Goal: Task Accomplishment & Management: Manage account settings

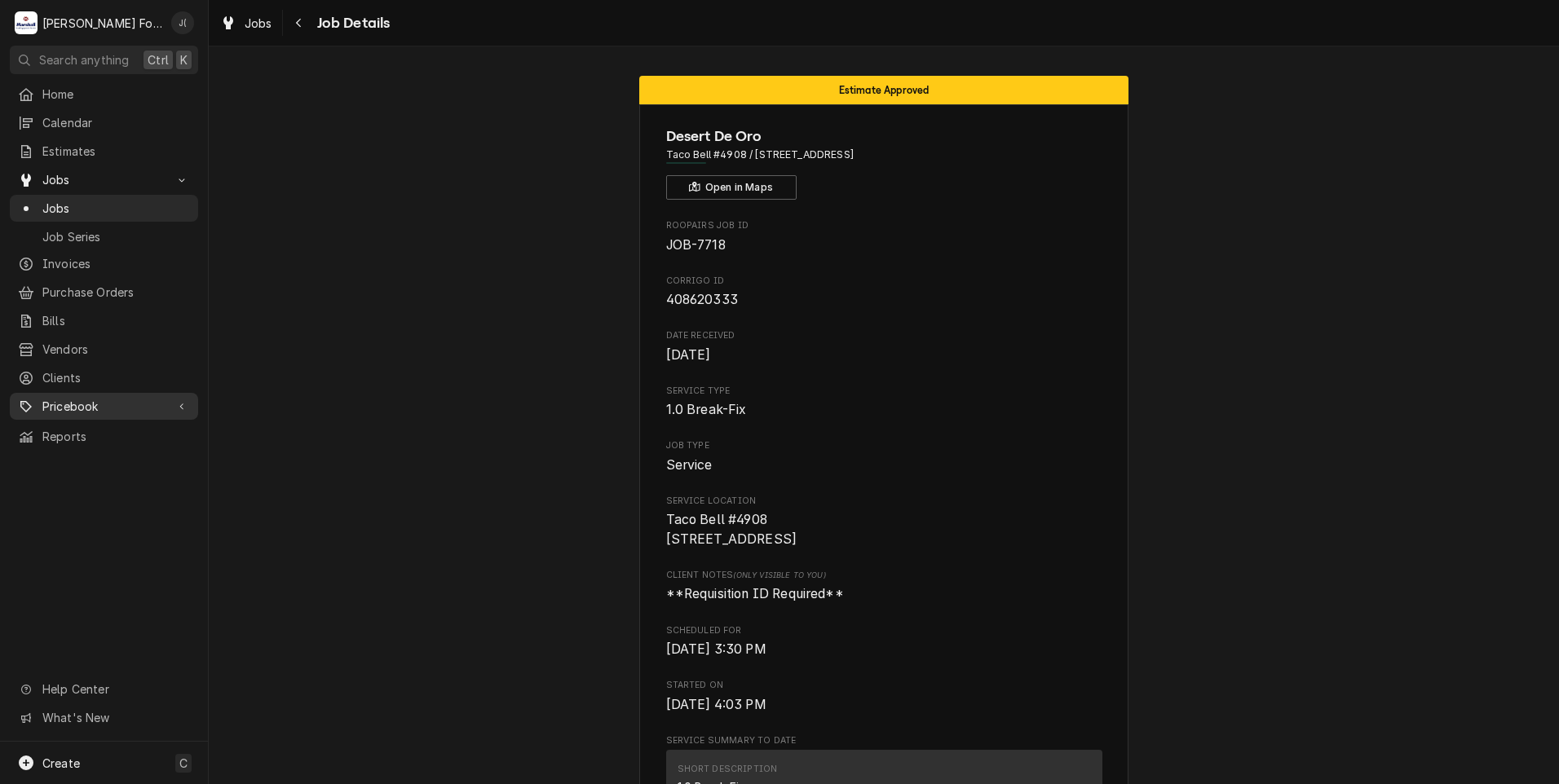
click at [88, 397] on span "Pricebook" at bounding box center [104, 405] width 123 height 17
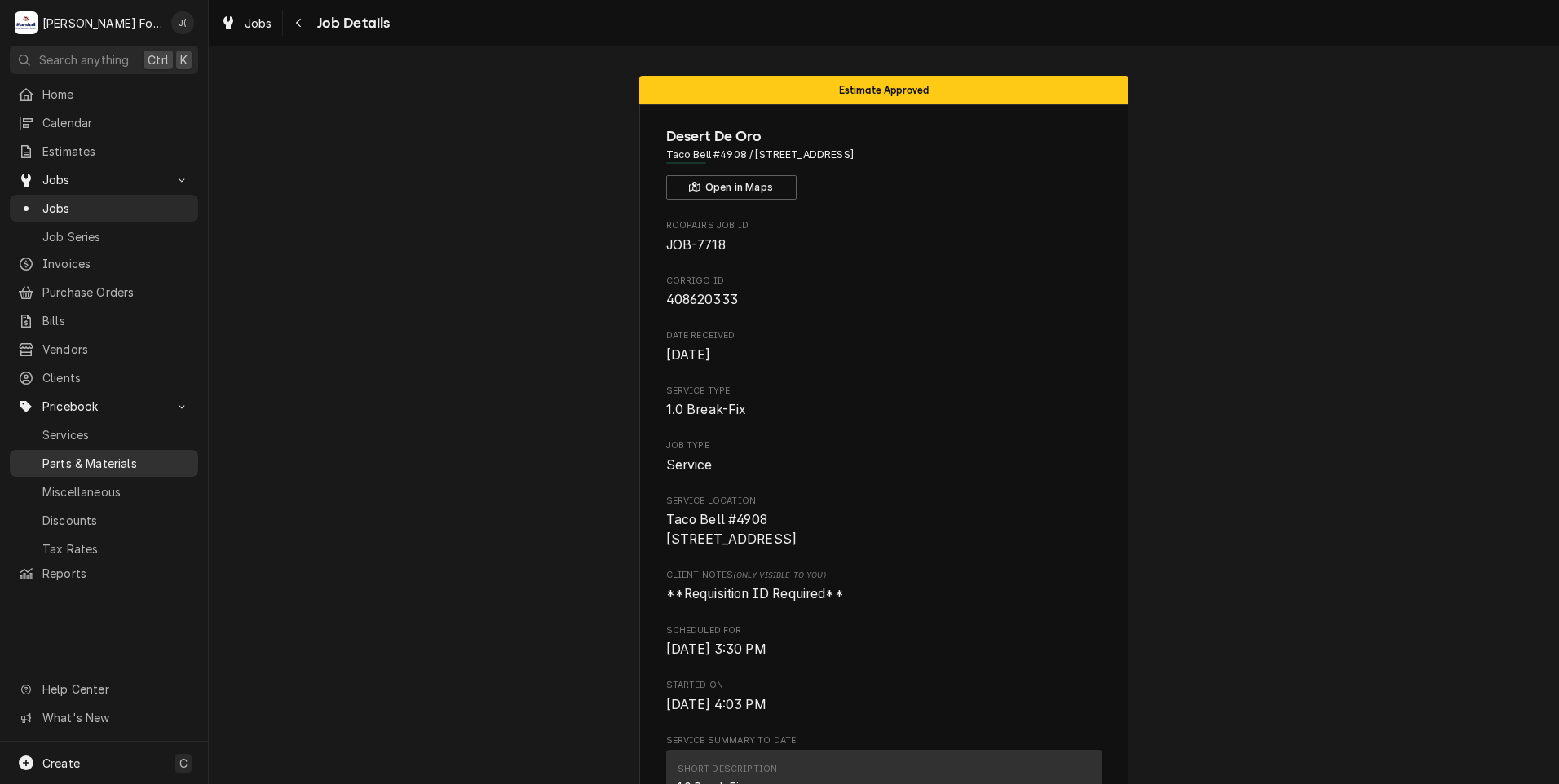
click at [103, 455] on span "Parts & Materials" at bounding box center [115, 463] width 147 height 17
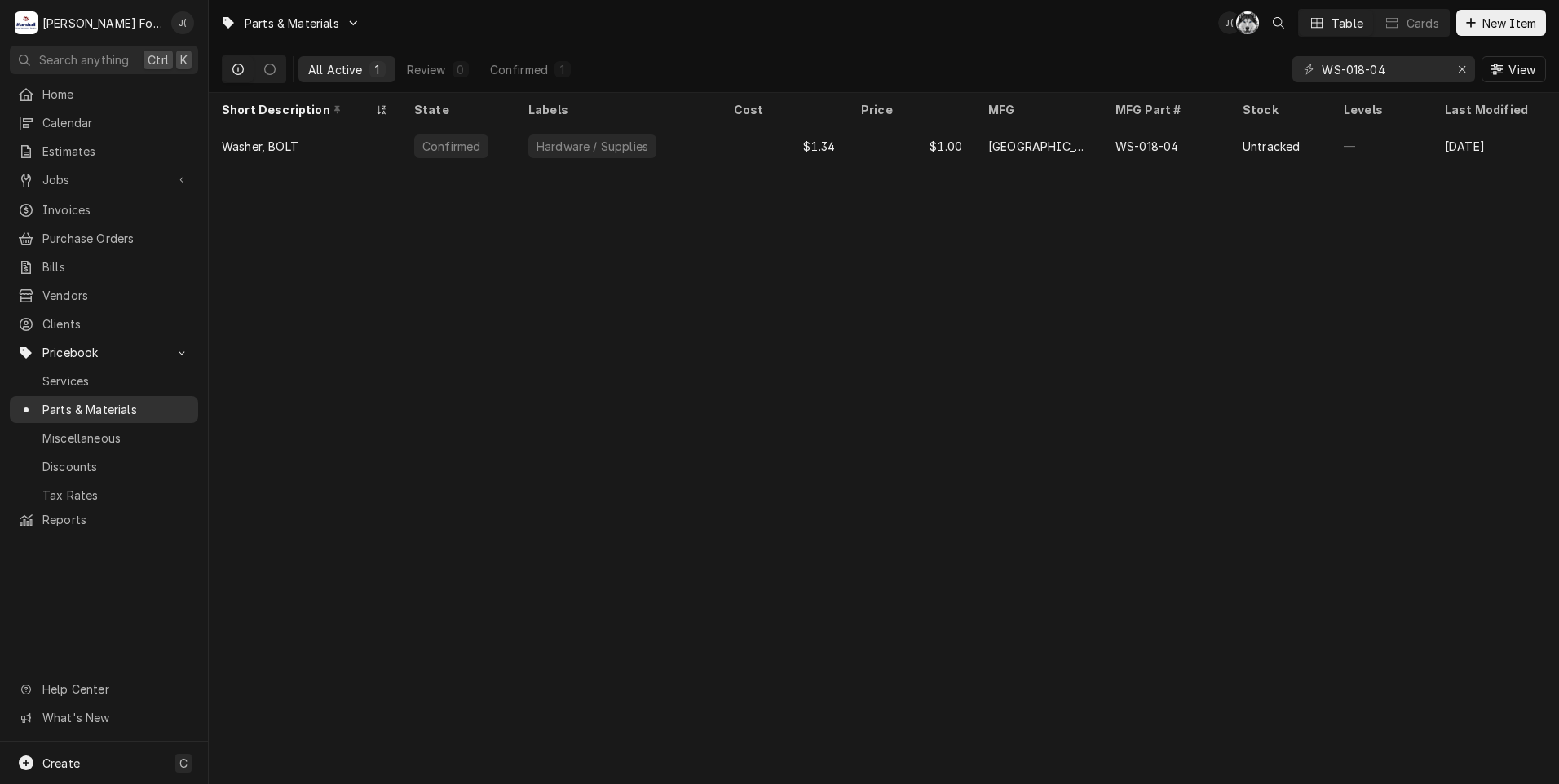
click at [84, 401] on span "Parts & Materials" at bounding box center [115, 409] width 147 height 17
click at [1464, 71] on icon "Erase input" at bounding box center [1463, 69] width 9 height 12
click at [1435, 71] on input "Dynamic Content Wrapper" at bounding box center [1399, 69] width 154 height 26
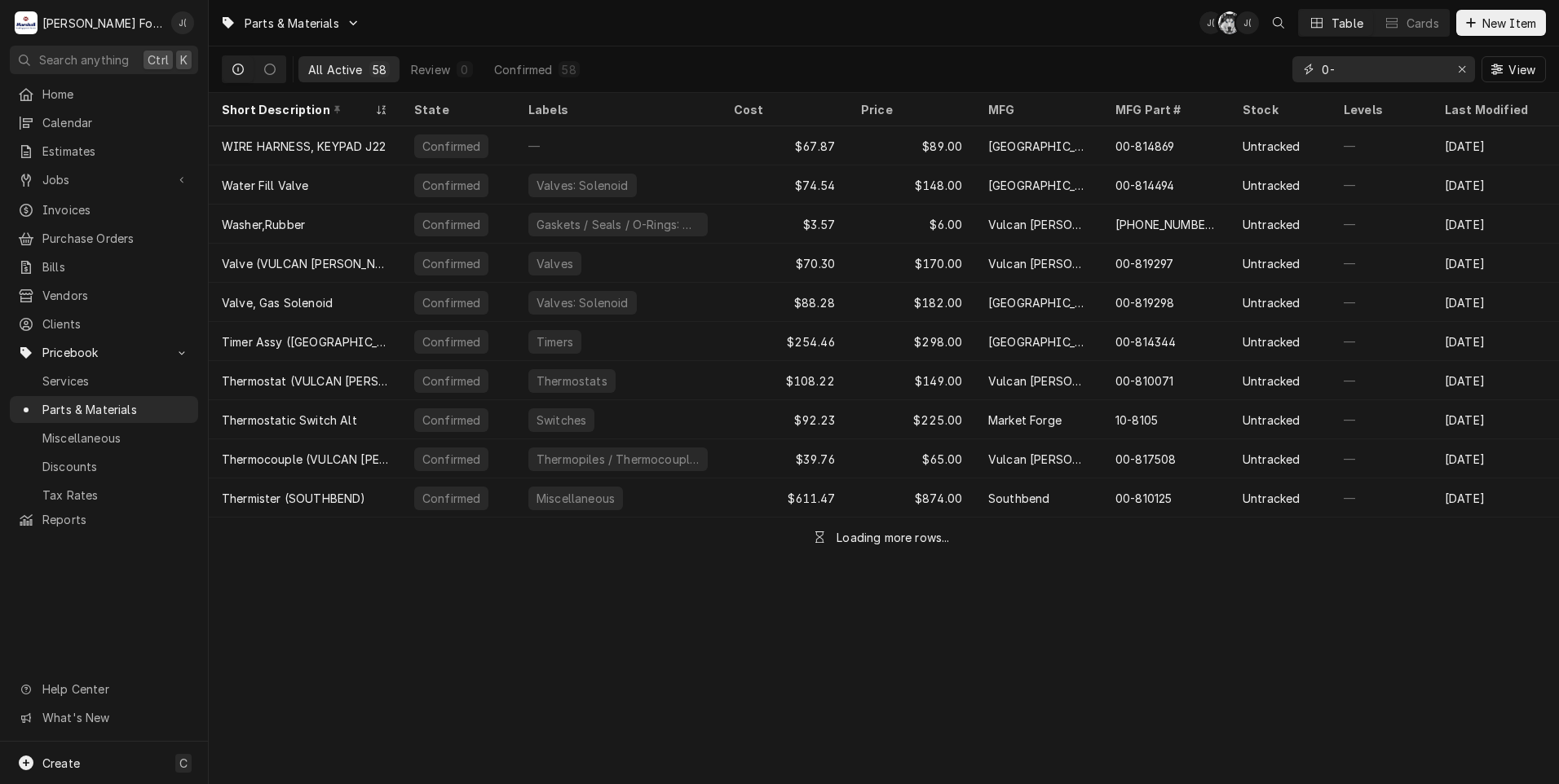
type input "0"
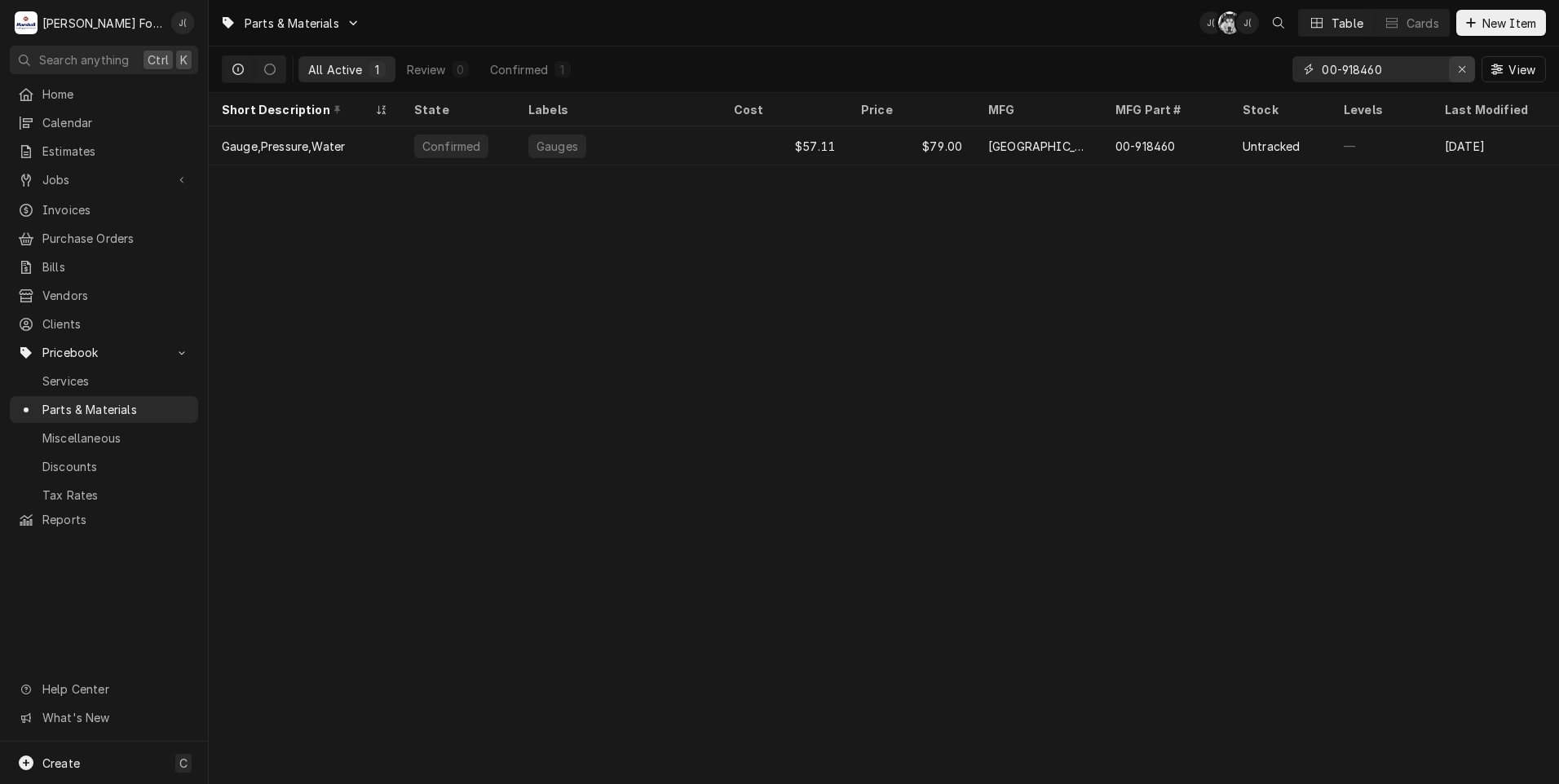
type input "00-918460"
click at [1462, 73] on icon "Erase input" at bounding box center [1463, 69] width 9 height 12
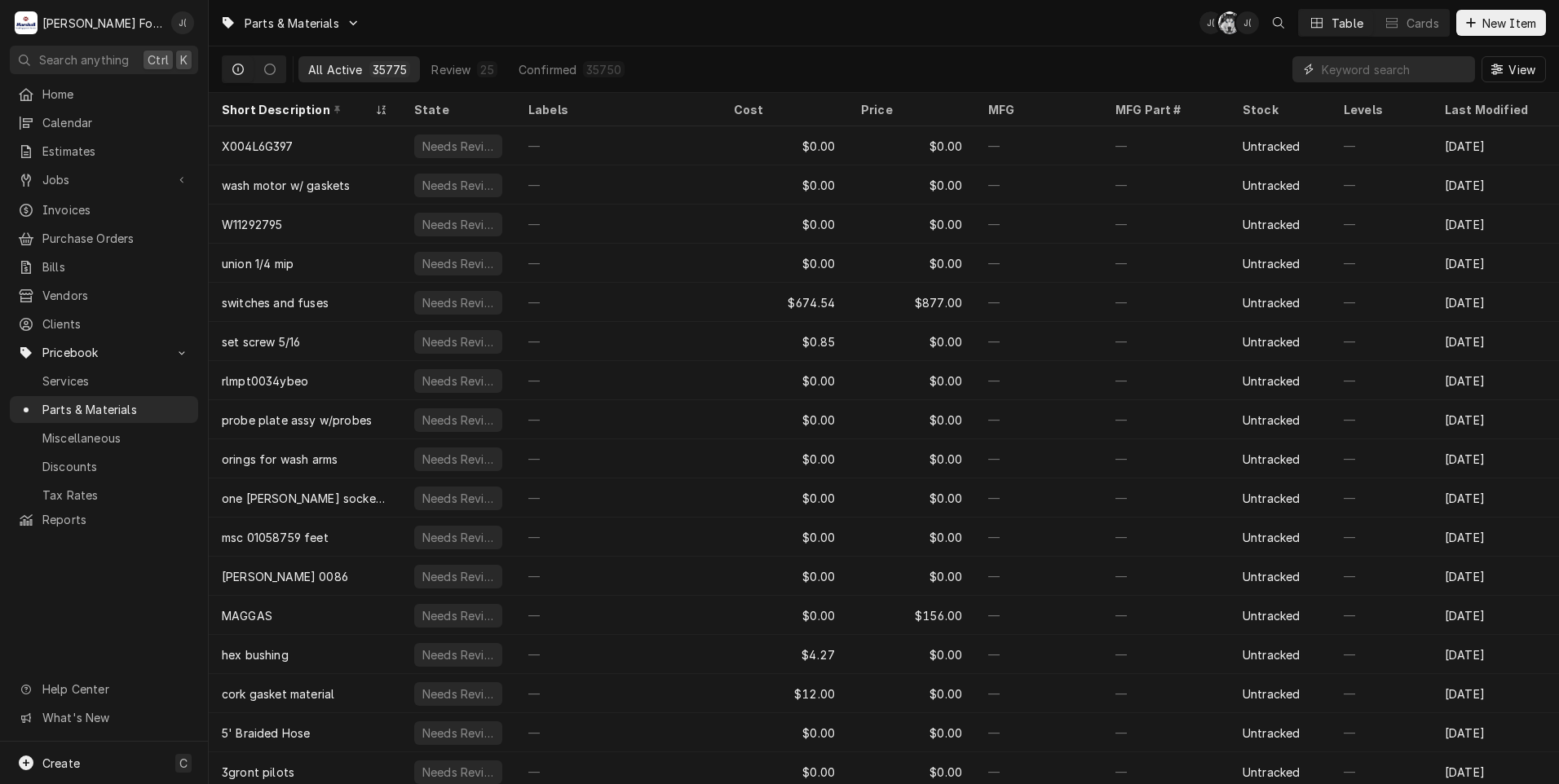
click at [1361, 70] on input "Dynamic Content Wrapper" at bounding box center [1395, 69] width 145 height 26
click at [61, 180] on span "Jobs" at bounding box center [104, 179] width 123 height 17
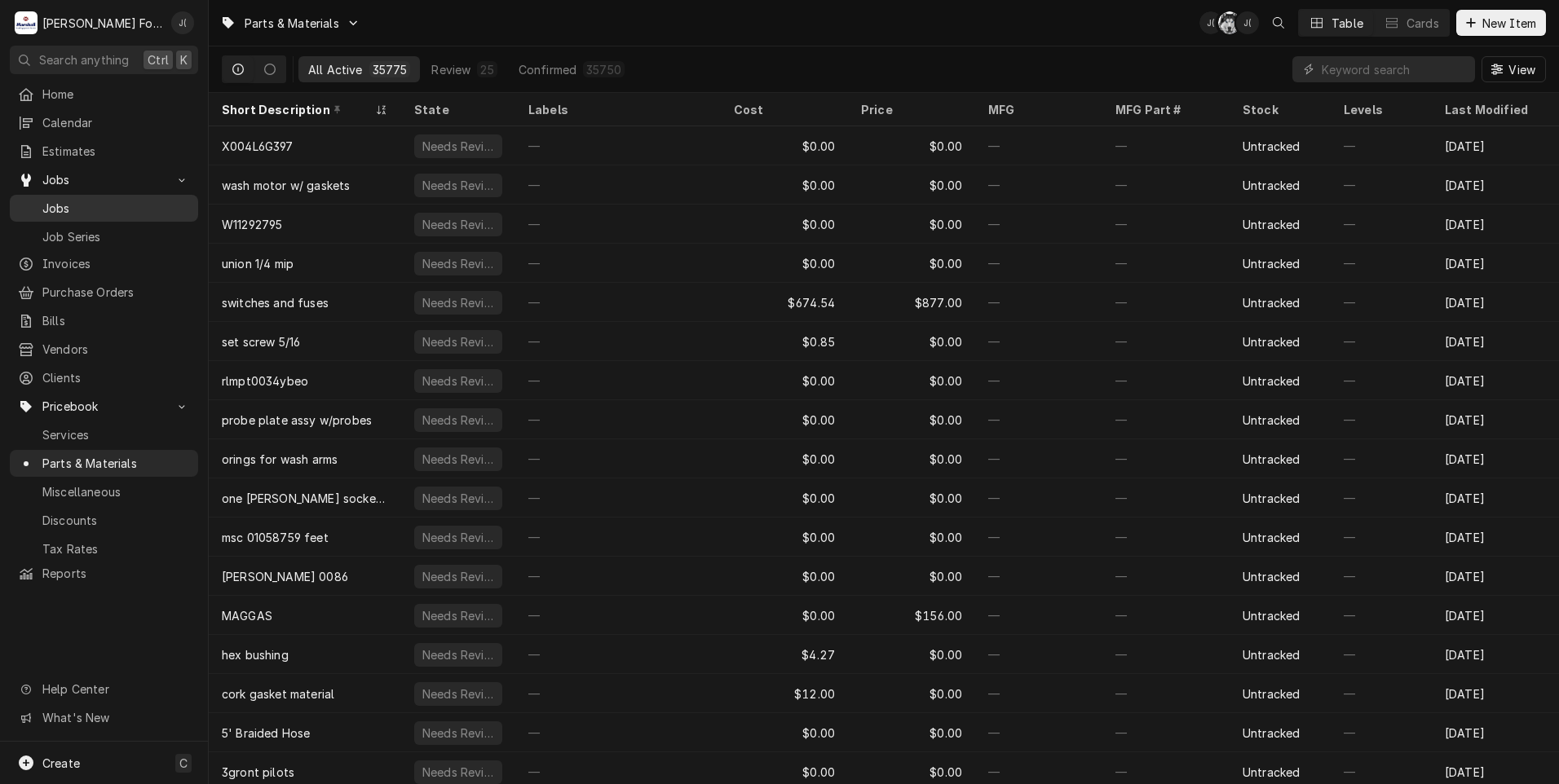
click at [81, 204] on span "Jobs" at bounding box center [115, 208] width 147 height 17
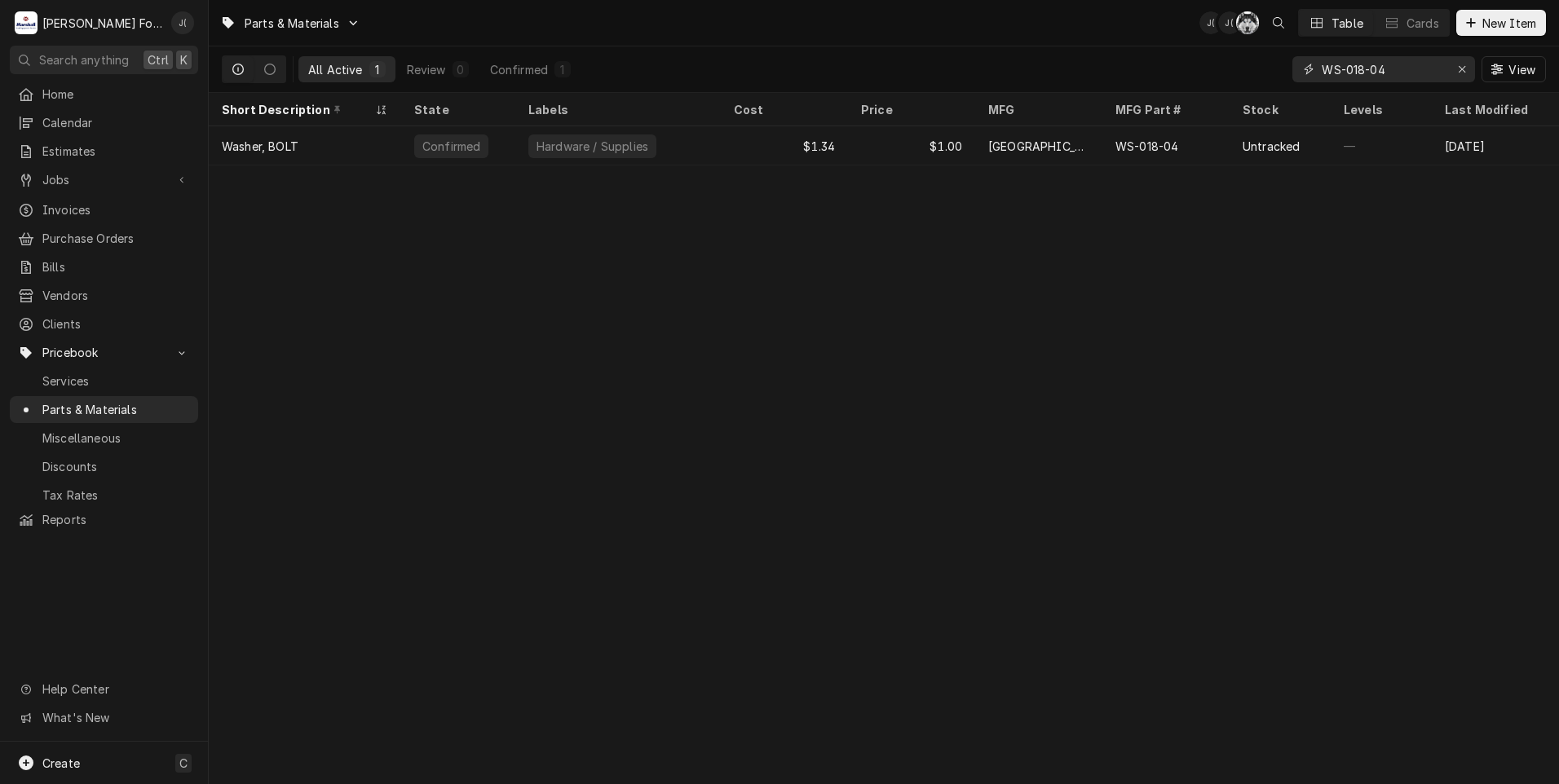
drag, startPoint x: 1460, startPoint y: 71, endPoint x: 1421, endPoint y: 74, distance: 39.1
click at [1460, 71] on icon "Erase input" at bounding box center [1463, 69] width 9 height 12
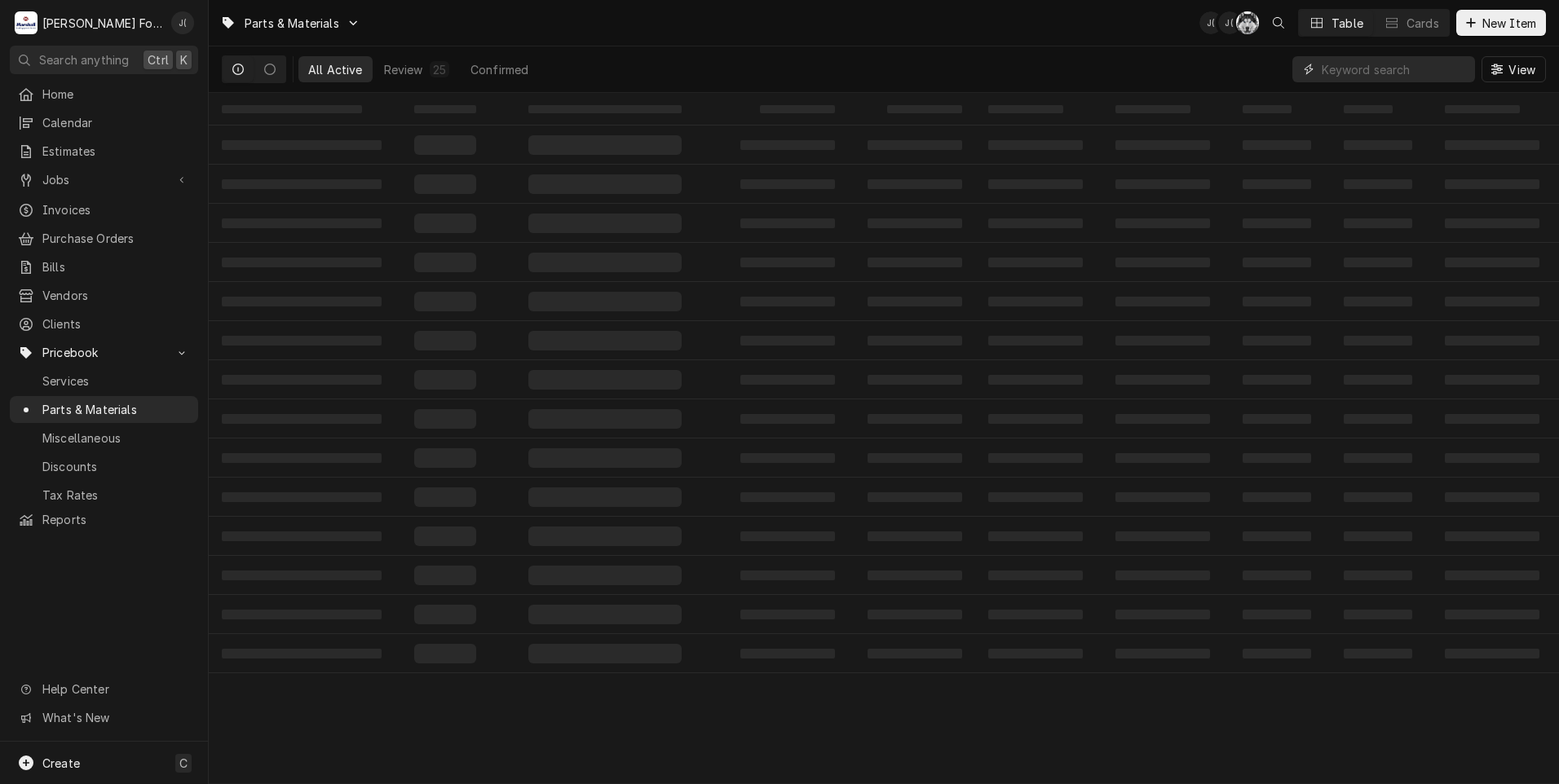
paste input "WS-018-04"
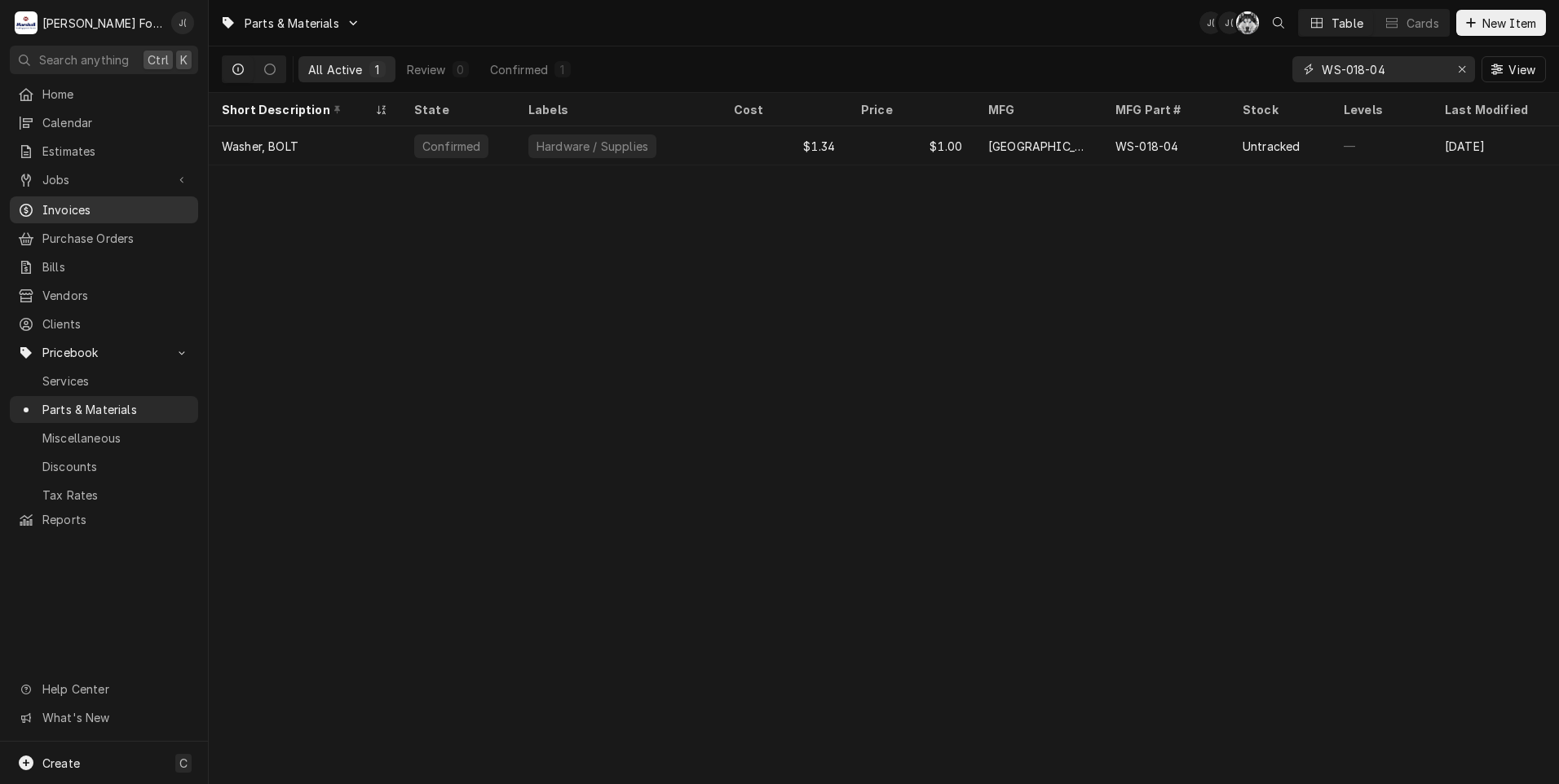
type input "WS-018-04"
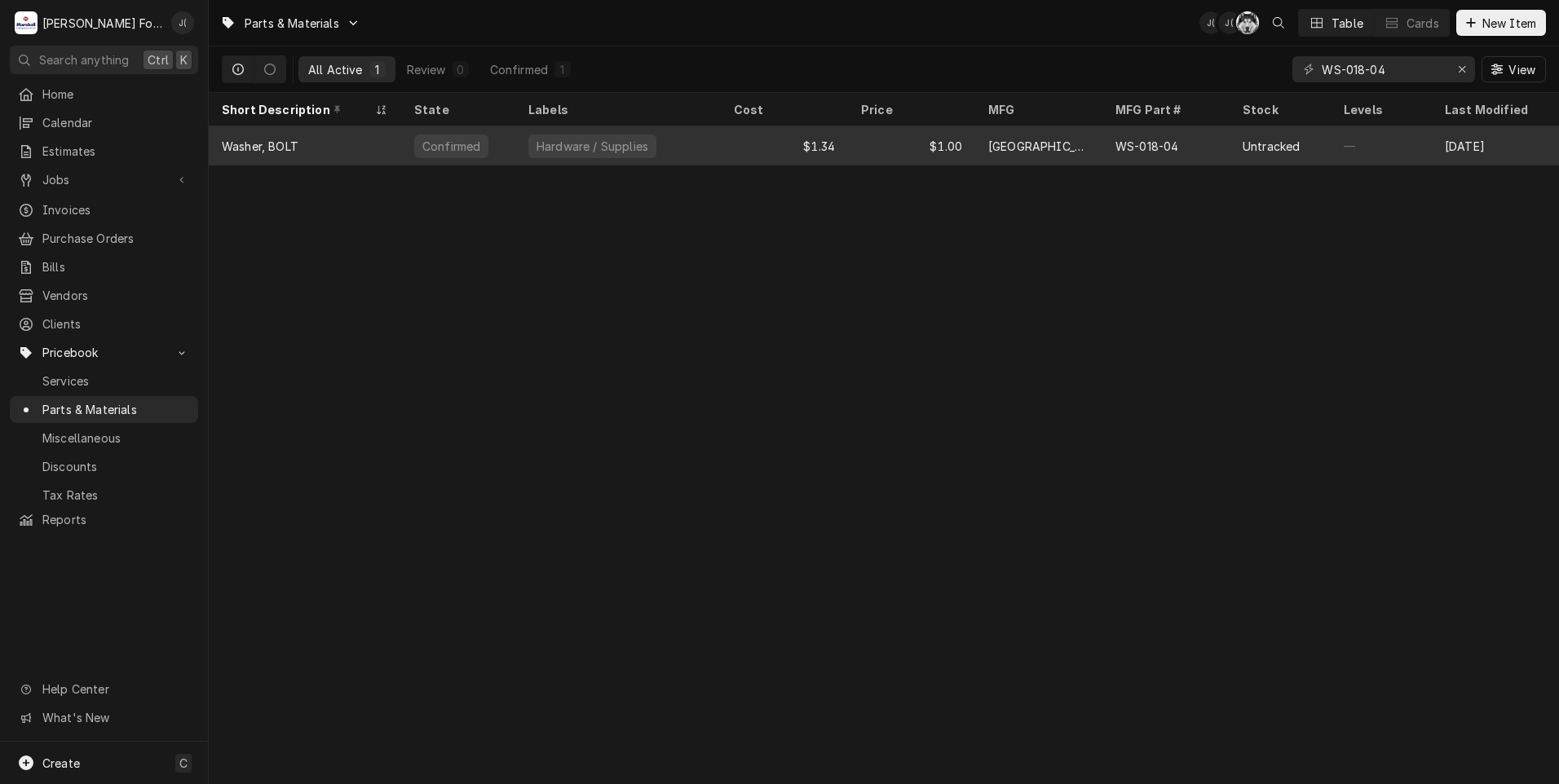
click at [732, 148] on div "$1.34" at bounding box center [784, 146] width 127 height 39
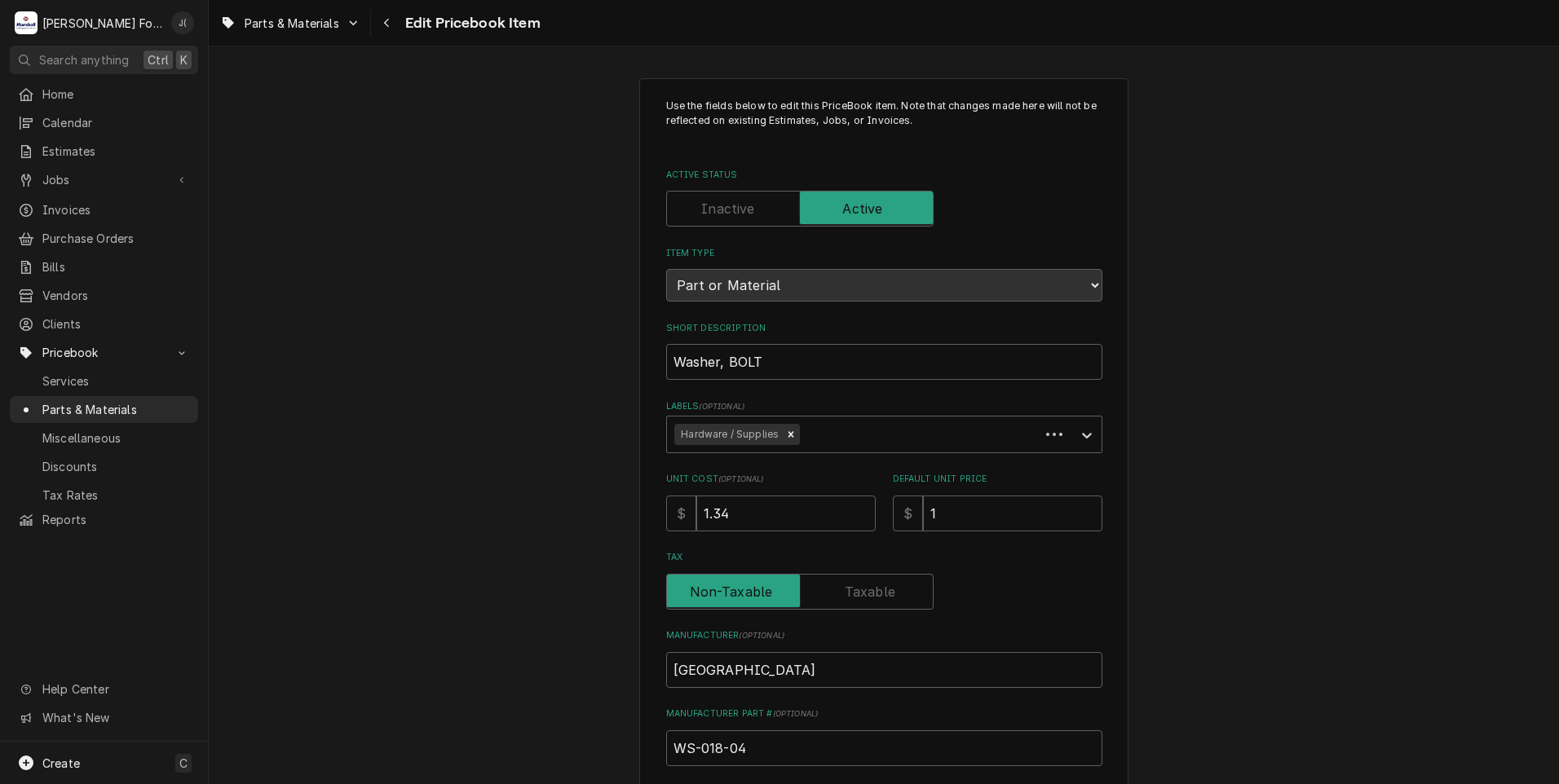
type textarea "x"
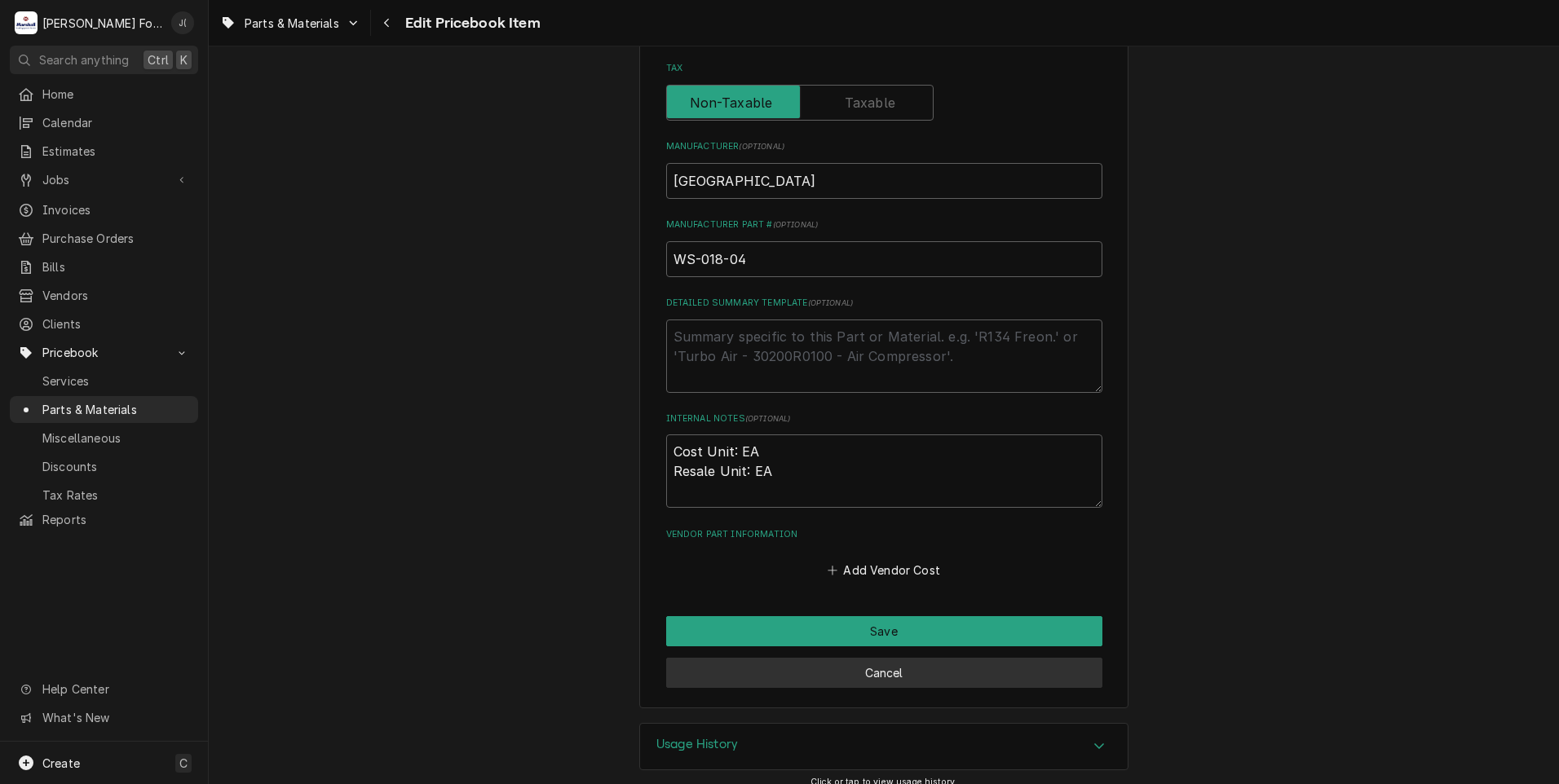
click at [791, 673] on button "Cancel" at bounding box center [884, 673] width 436 height 30
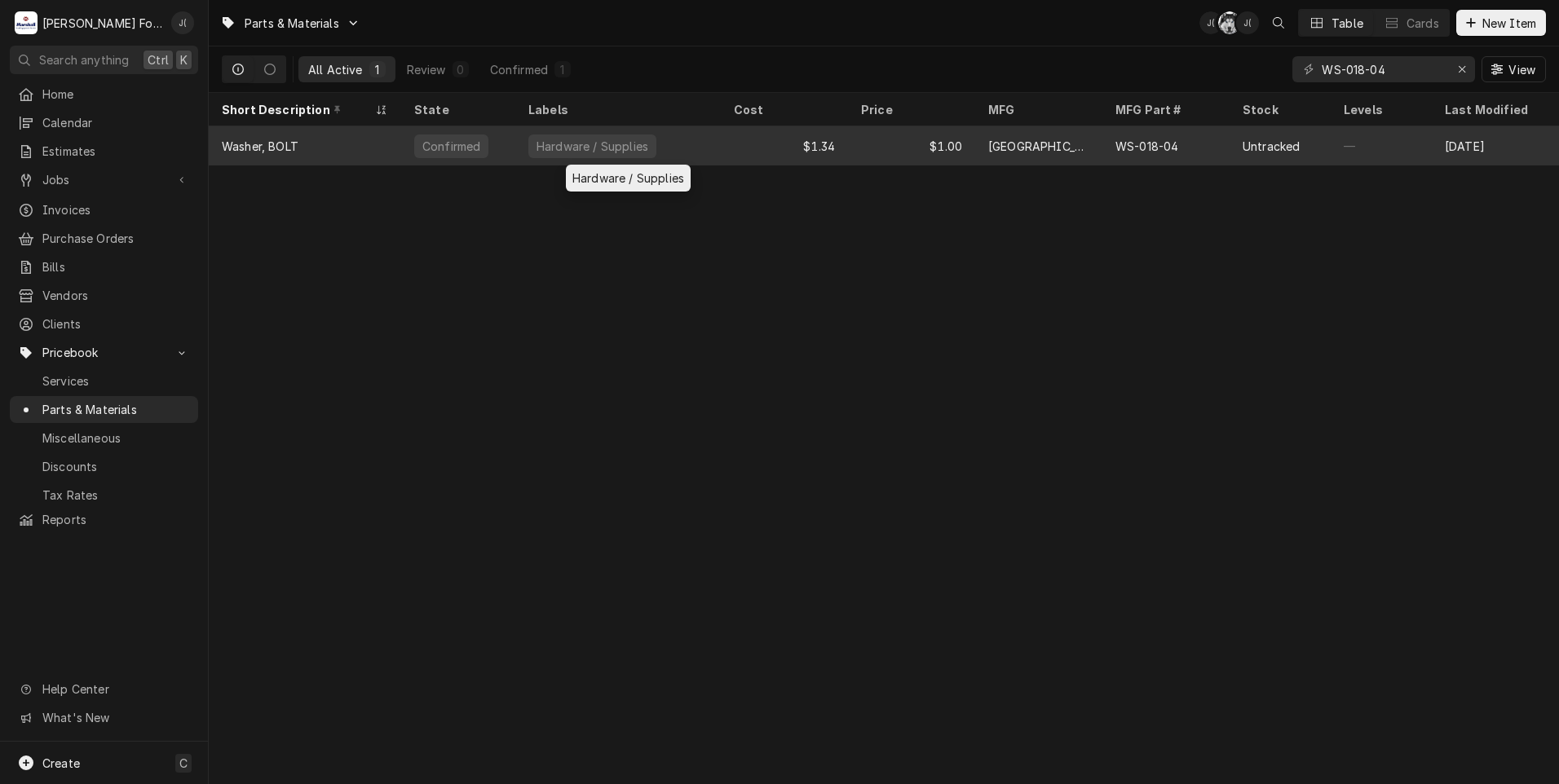
click at [655, 145] on div "Hardware / Supplies" at bounding box center [618, 146] width 205 height 39
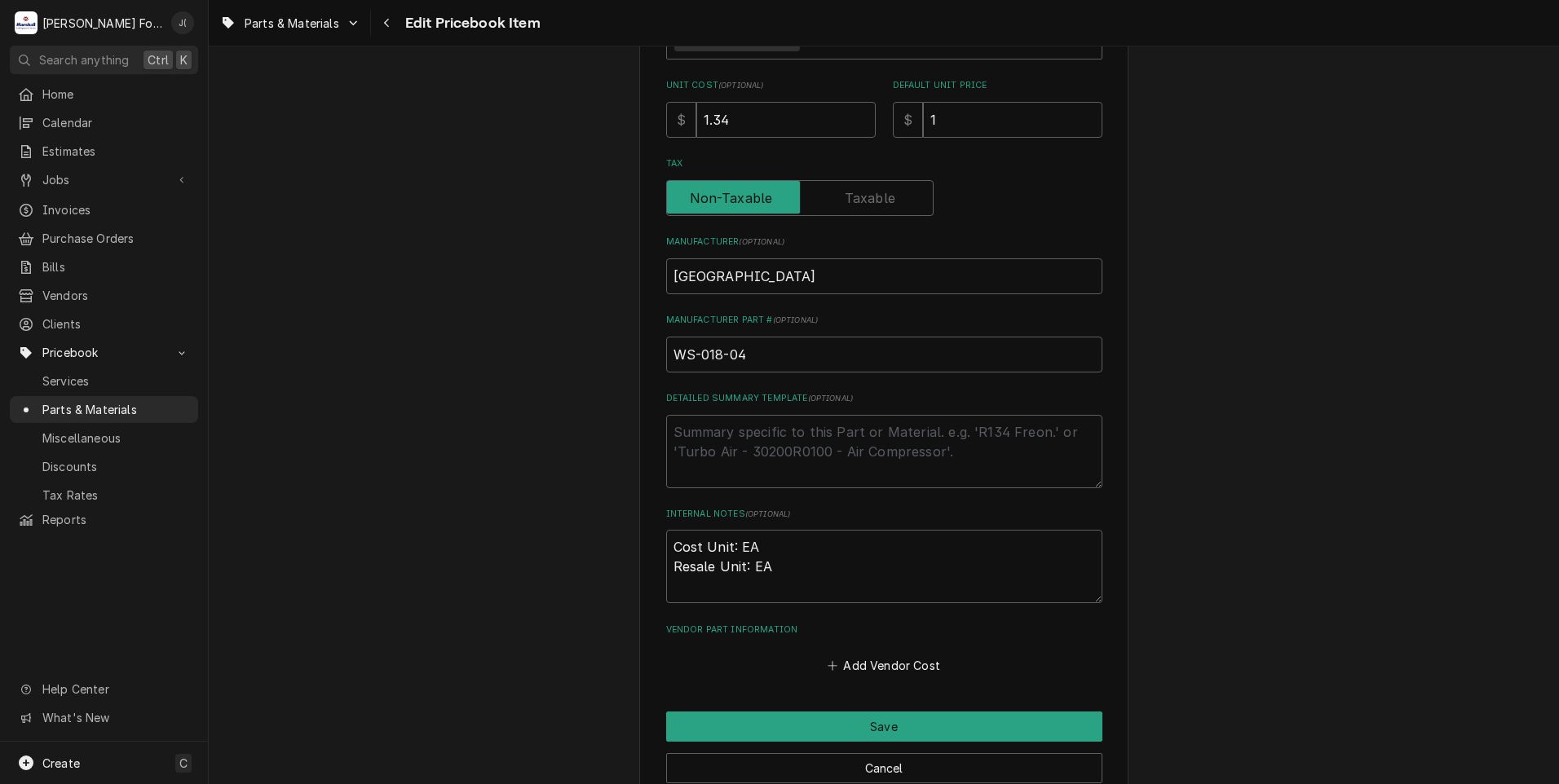
scroll to position [163, 0]
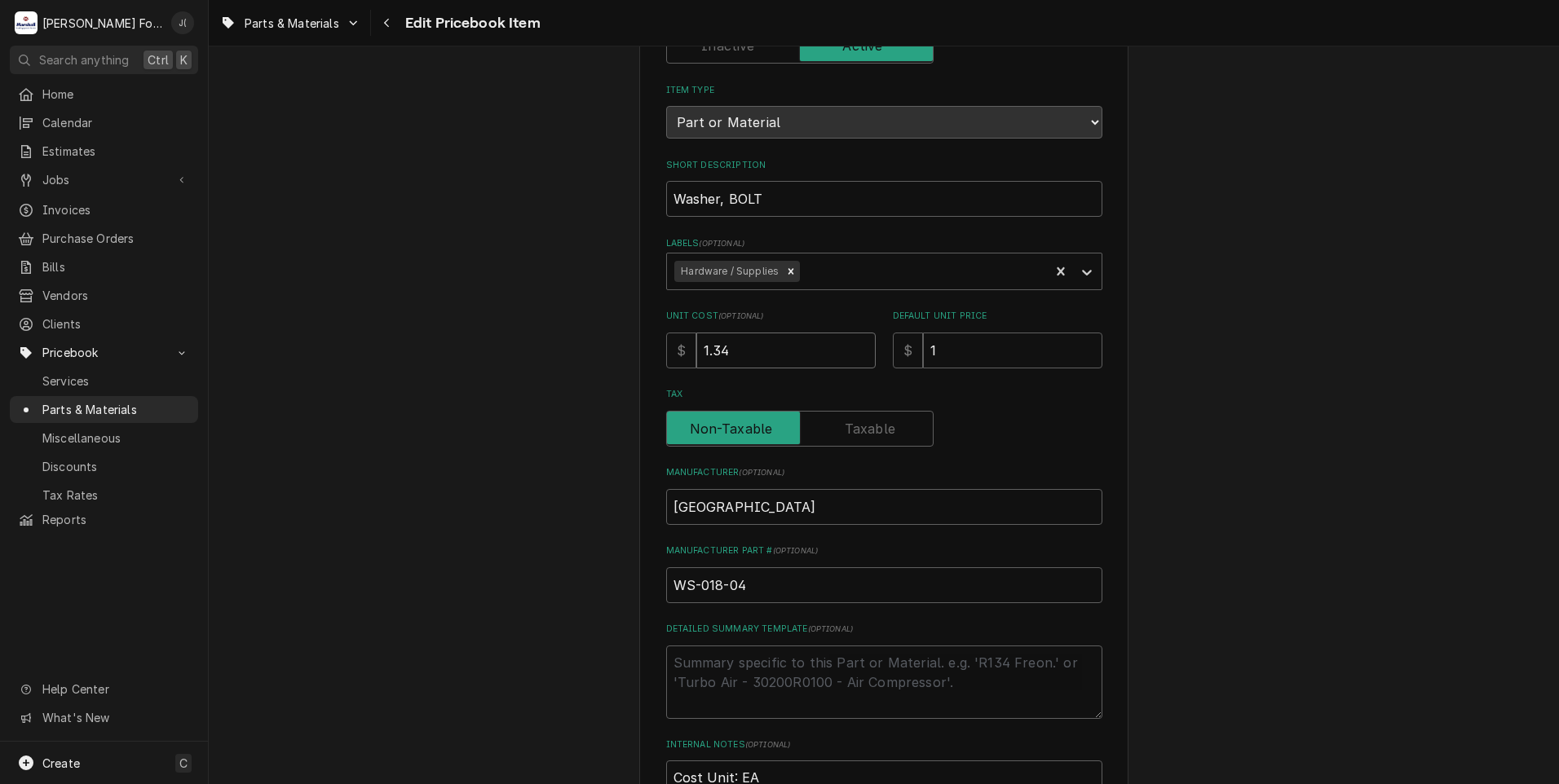
drag, startPoint x: 778, startPoint y: 354, endPoint x: 463, endPoint y: 338, distance: 315.4
click at [508, 338] on div "Use the fields below to edit this PriceBook item. Note that changes made here w…" at bounding box center [884, 475] width 1351 height 1148
type textarea "x"
type input ".3"
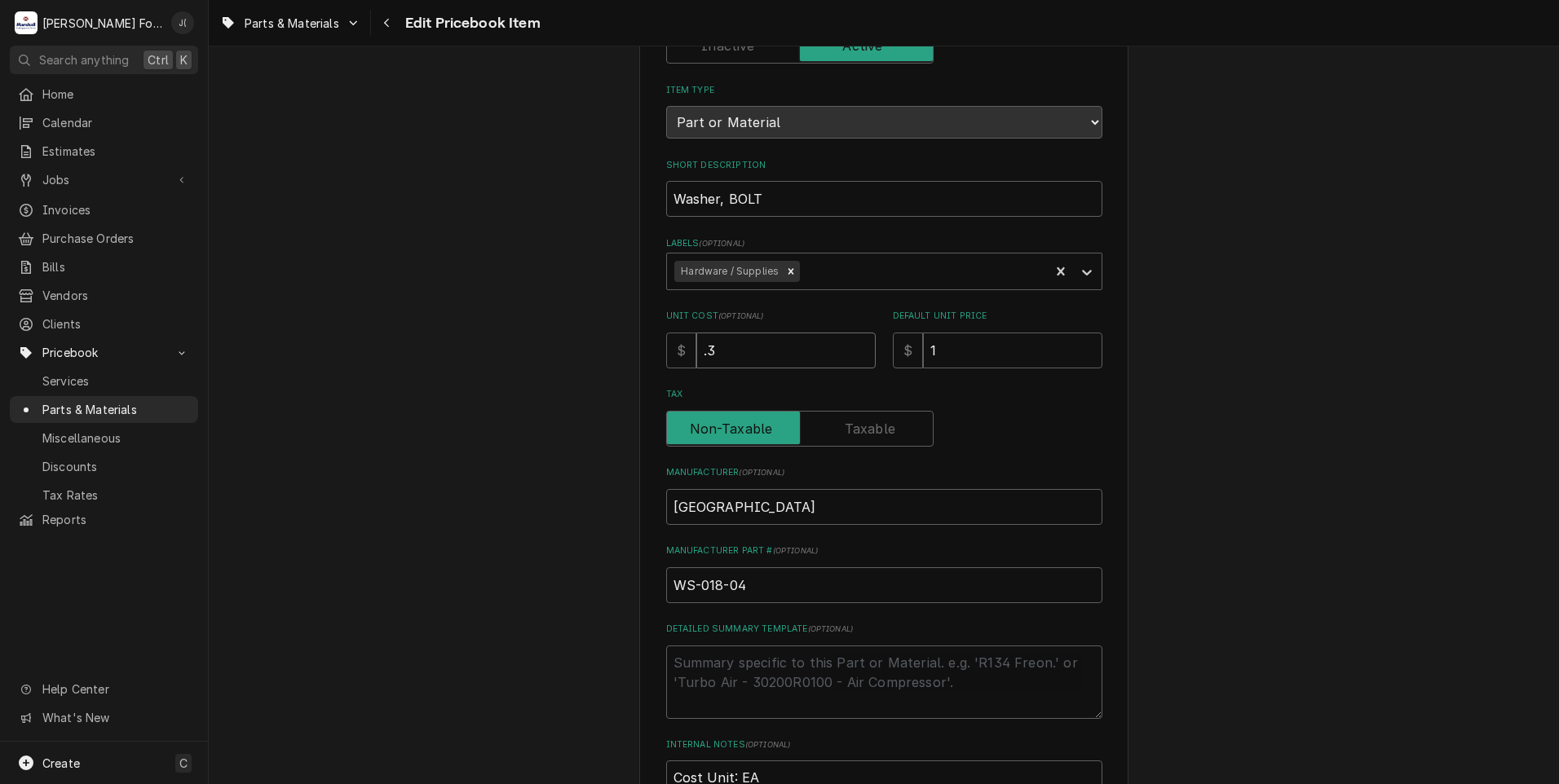
type textarea "x"
type input ".33"
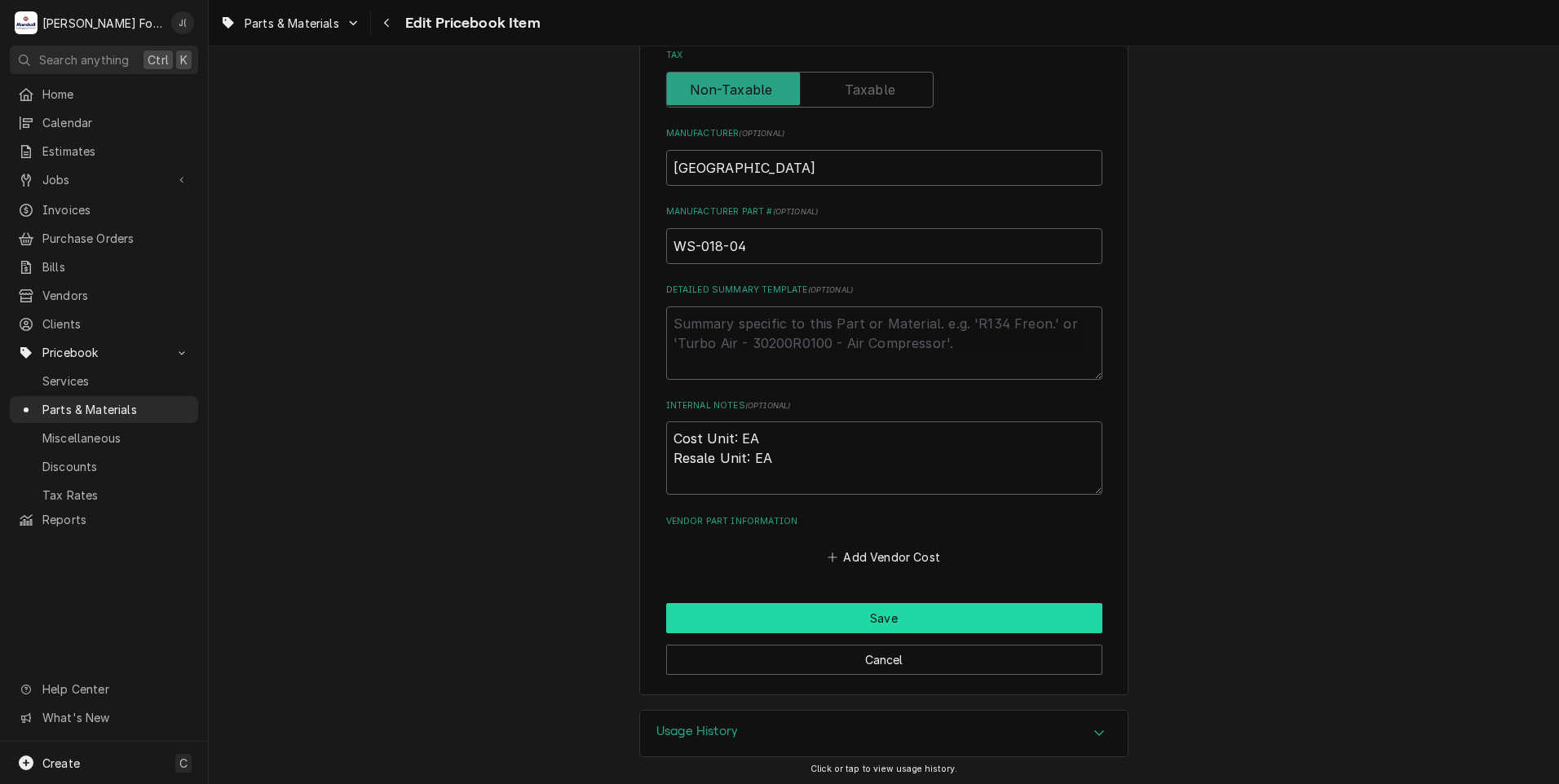
click at [746, 607] on button "Save" at bounding box center [884, 618] width 436 height 30
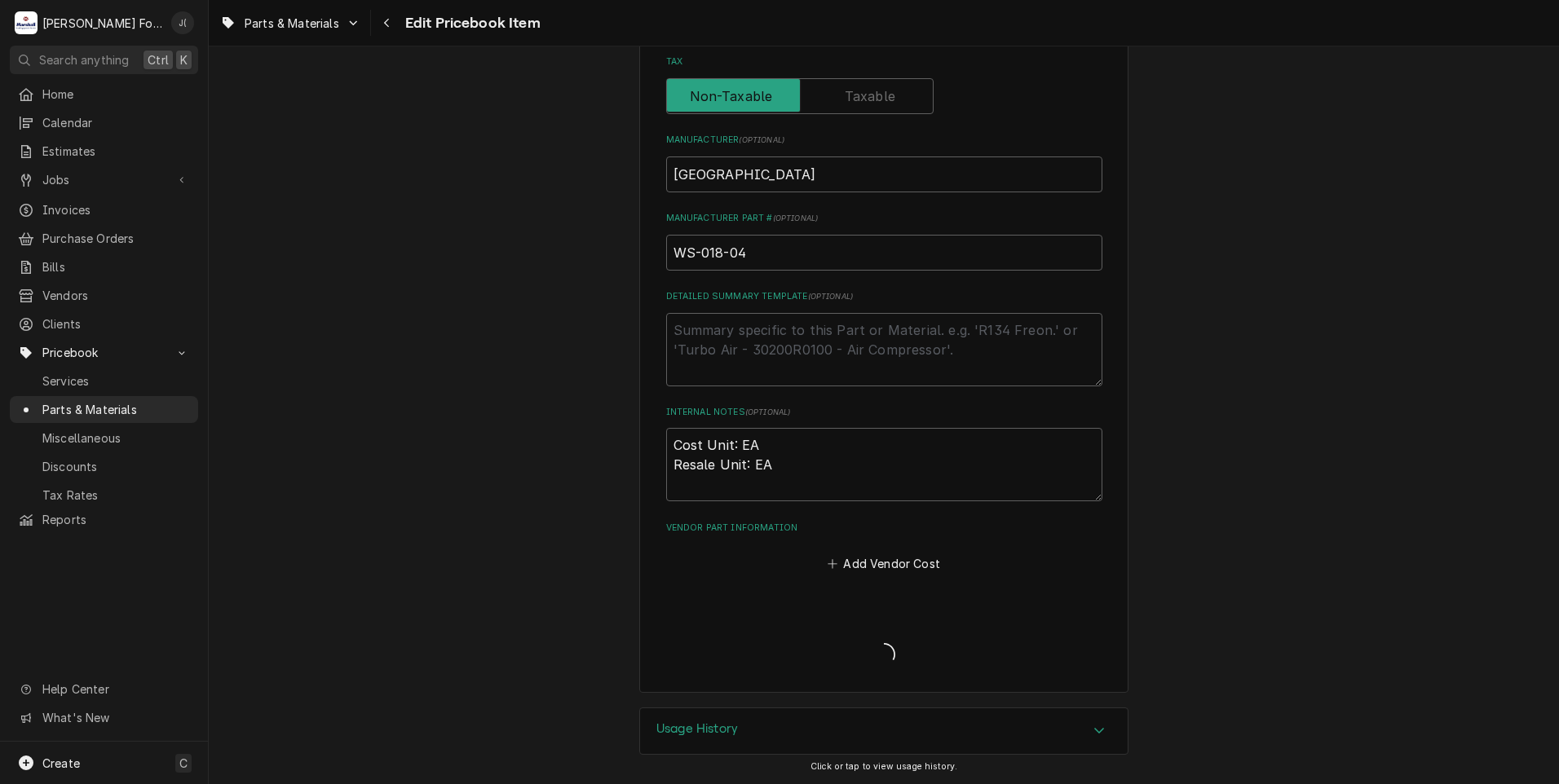
scroll to position [493, 0]
type textarea "x"
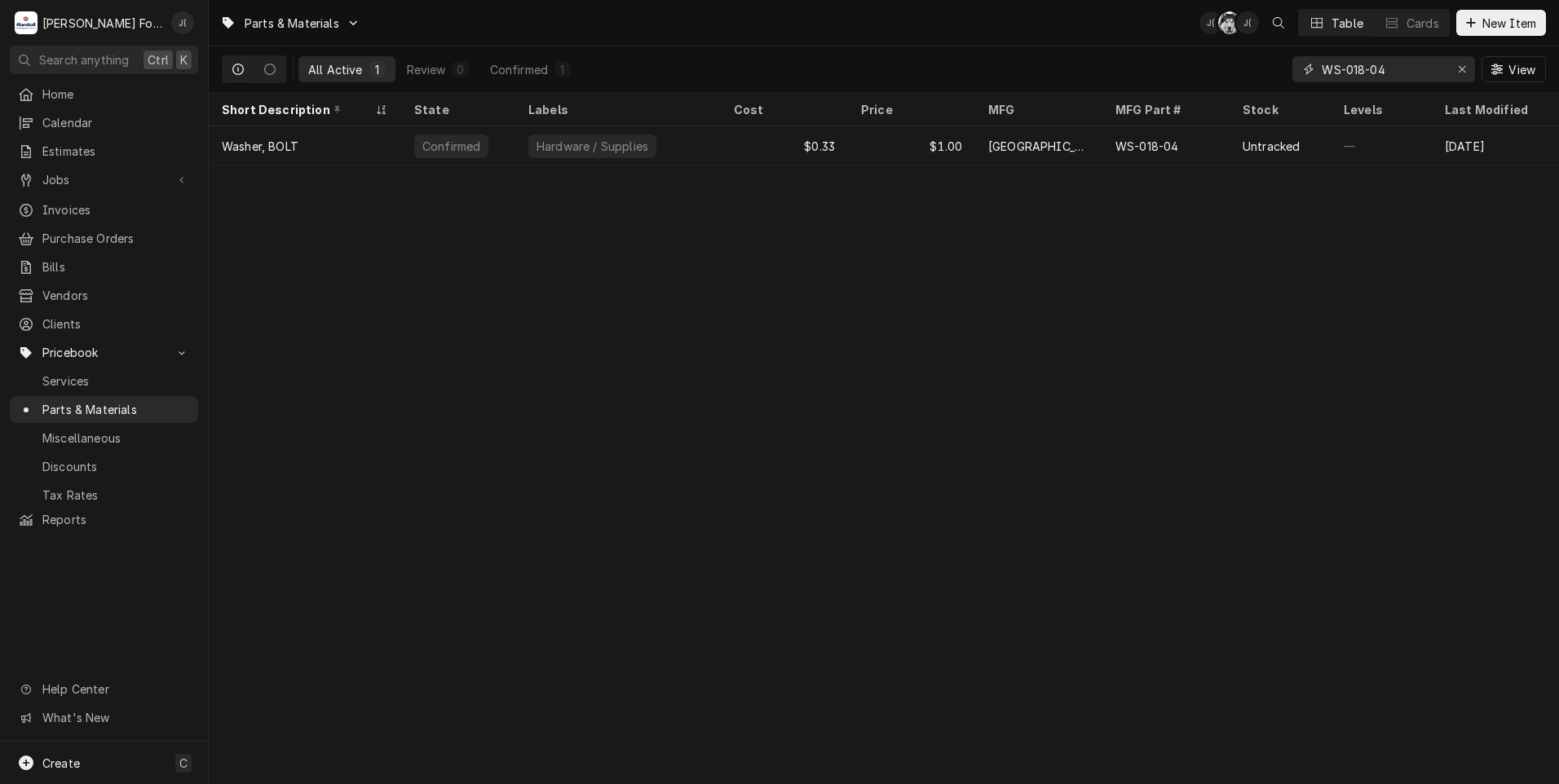
click at [1462, 79] on button "Erase input" at bounding box center [1462, 69] width 26 height 26
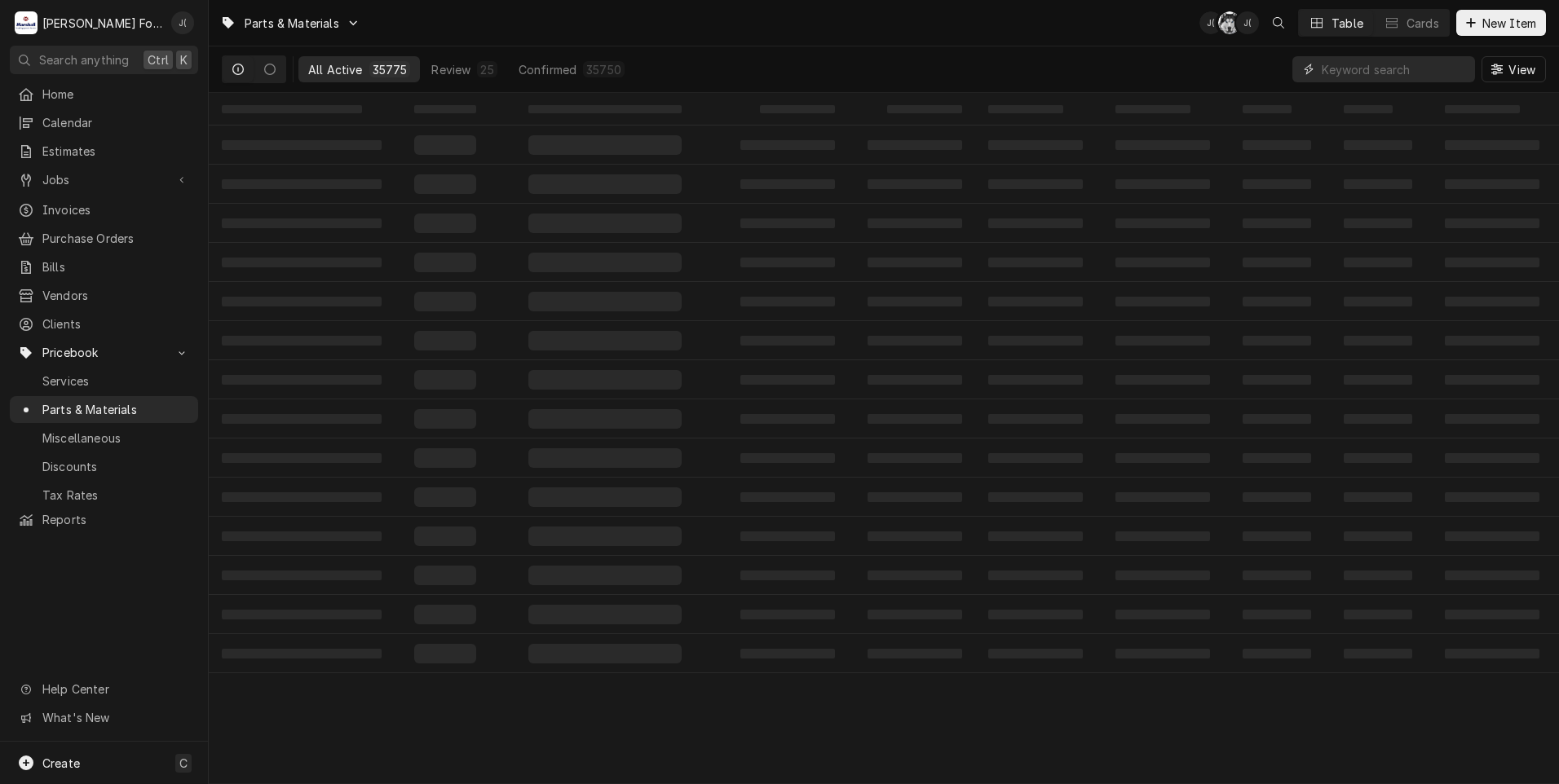
paste input "NS-015-13"
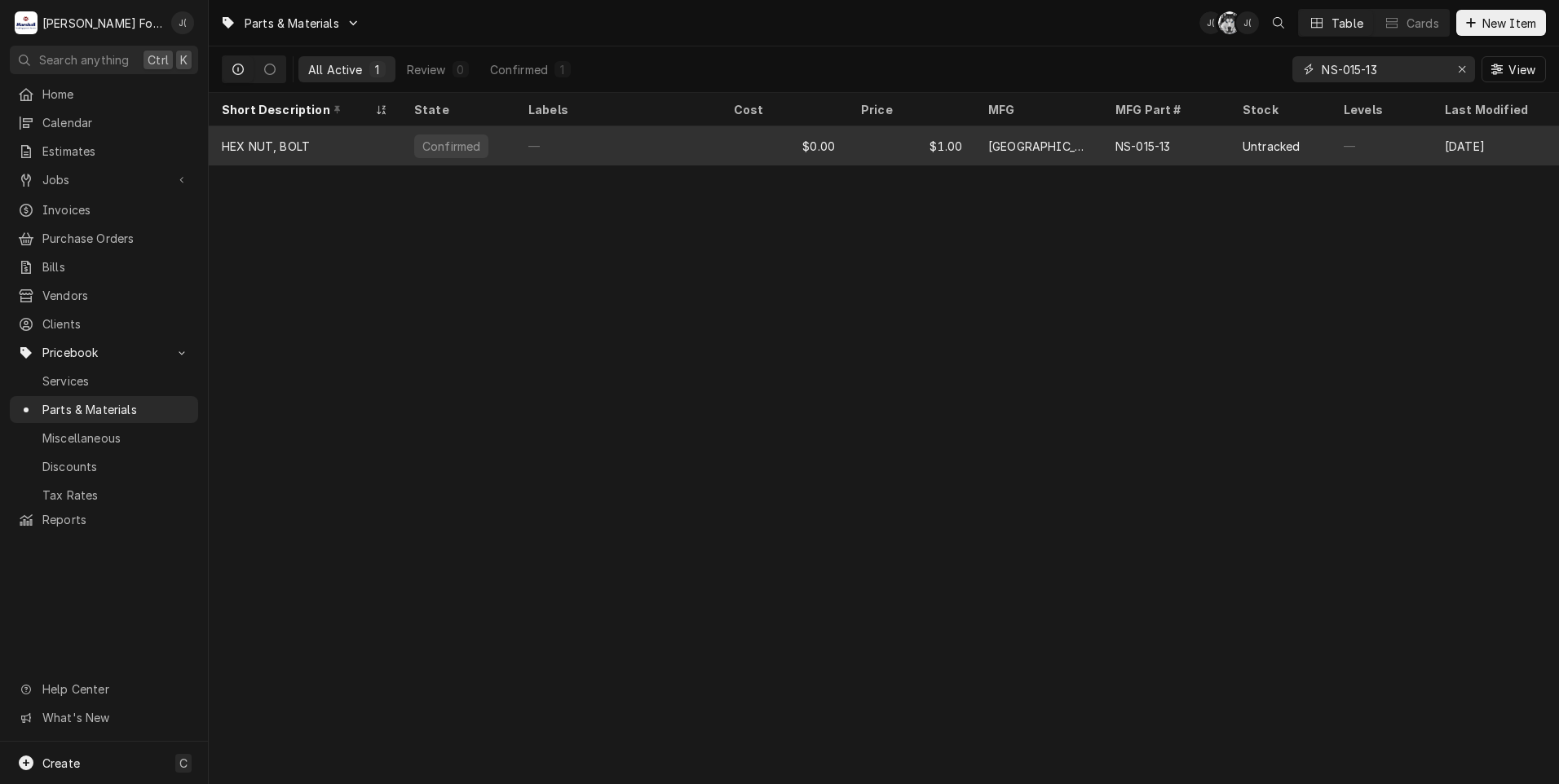
type input "NS-015-13"
click at [325, 149] on div "HEX NUT, BOLT" at bounding box center [305, 146] width 192 height 39
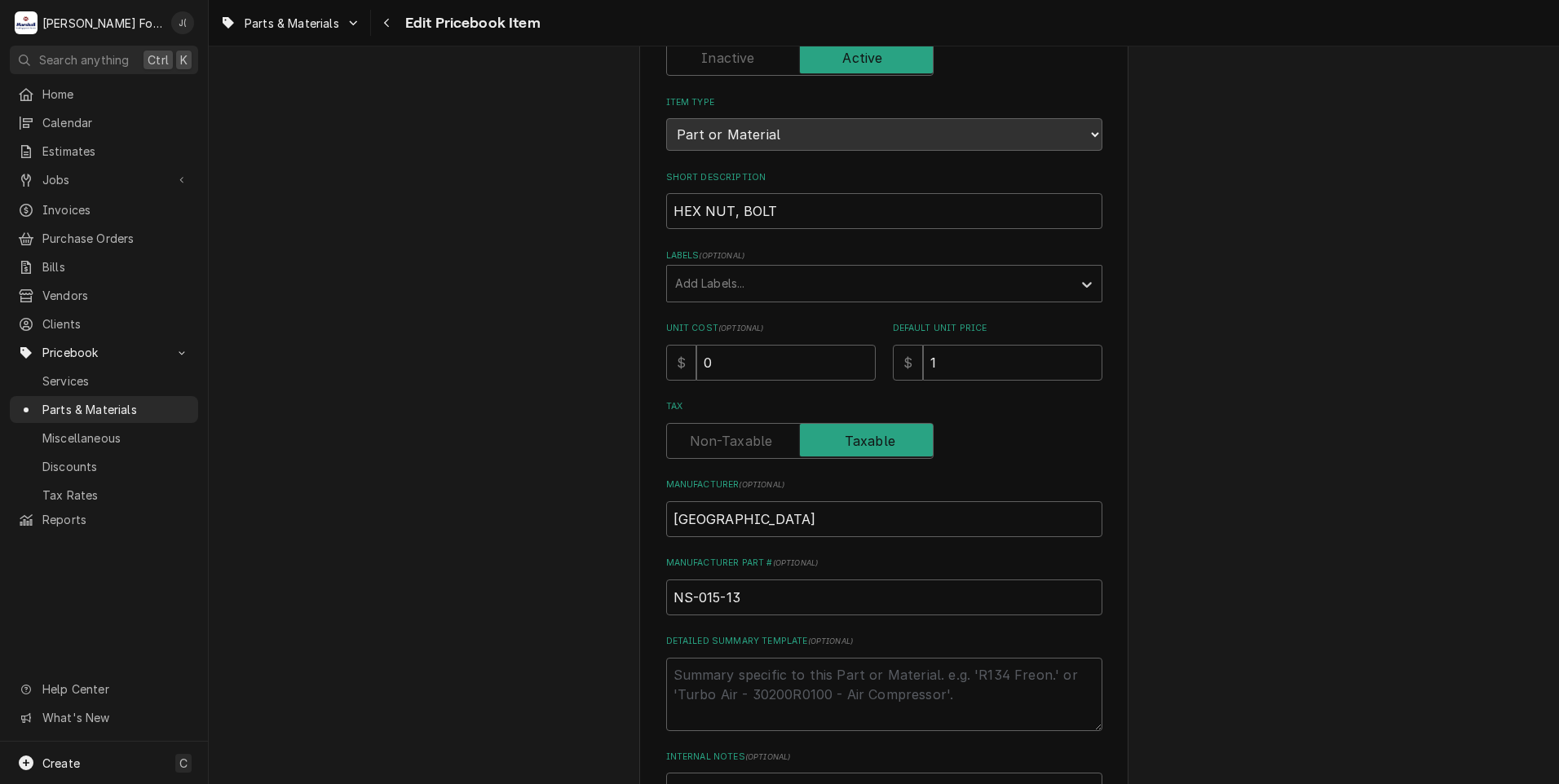
scroll to position [163, 0]
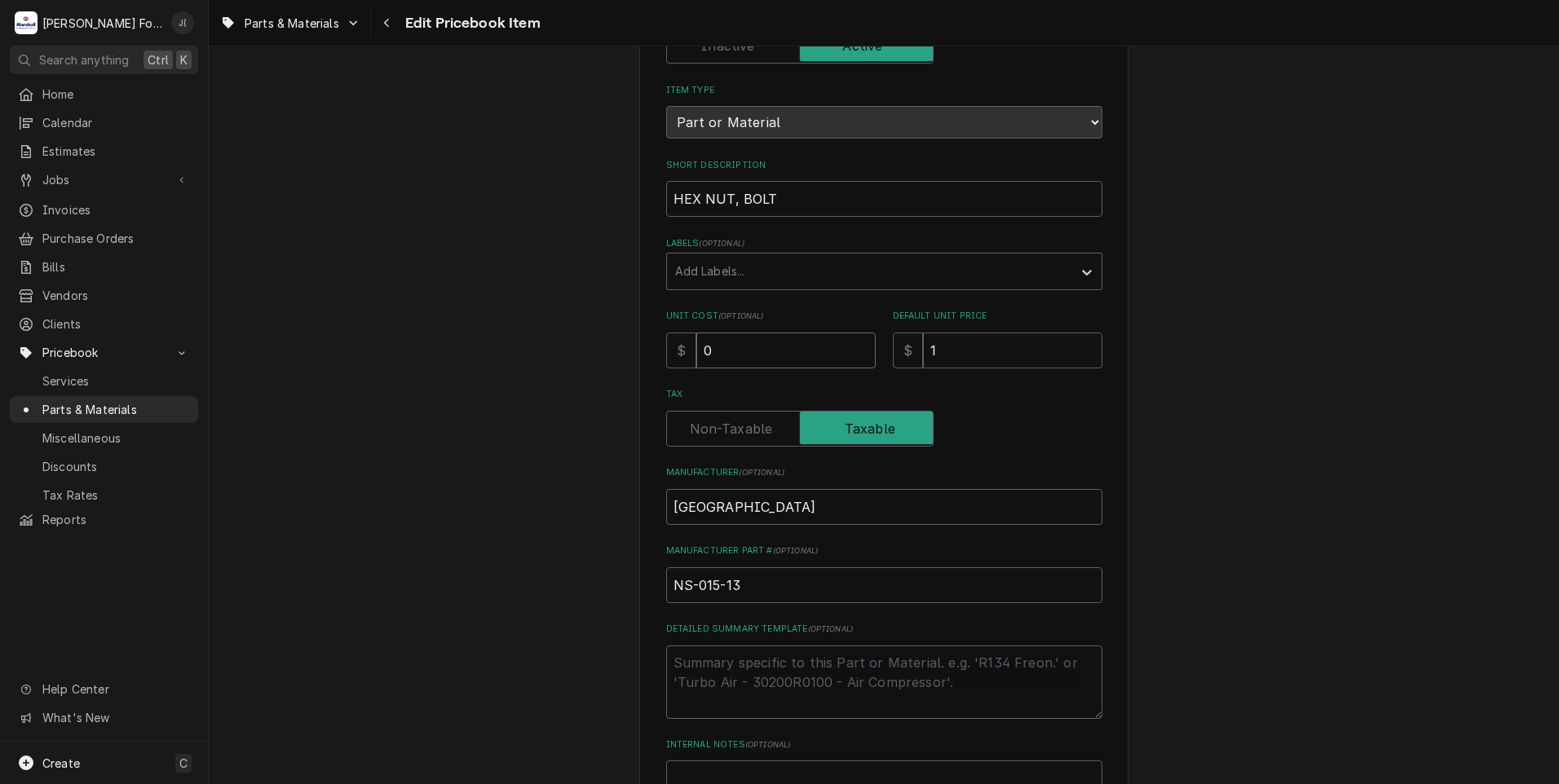
drag, startPoint x: 744, startPoint y: 349, endPoint x: 227, endPoint y: 286, distance: 520.8
click at [485, 321] on div "Use the fields below to edit this PriceBook item. Note that changes made here w…" at bounding box center [884, 475] width 1351 height 1148
type textarea "x"
type input ".4"
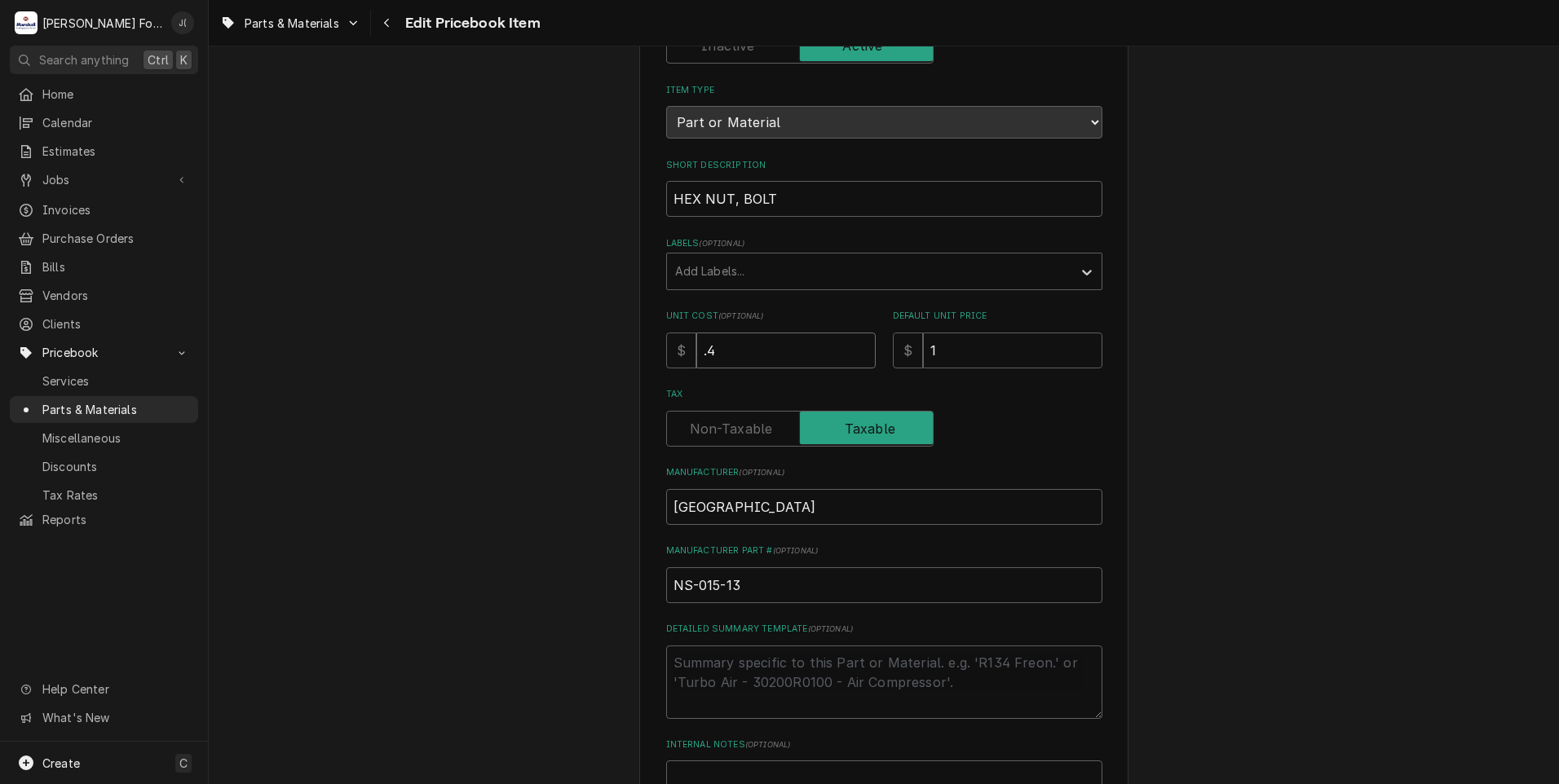
type textarea "x"
type input ".42"
type textarea "x"
type input "1.0"
type textarea "x"
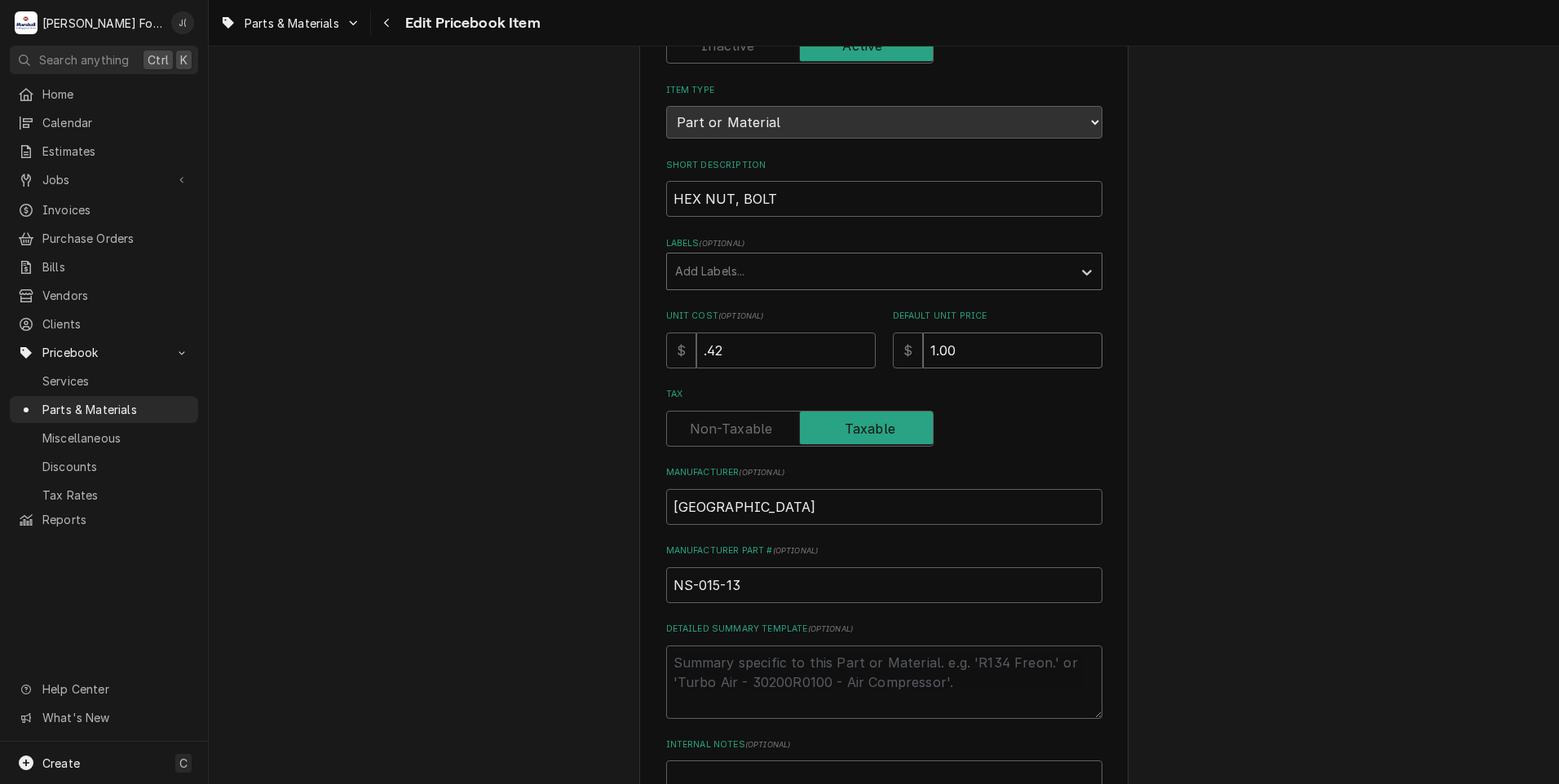
type input "1.00"
click at [690, 272] on div "Labels" at bounding box center [869, 271] width 389 height 29
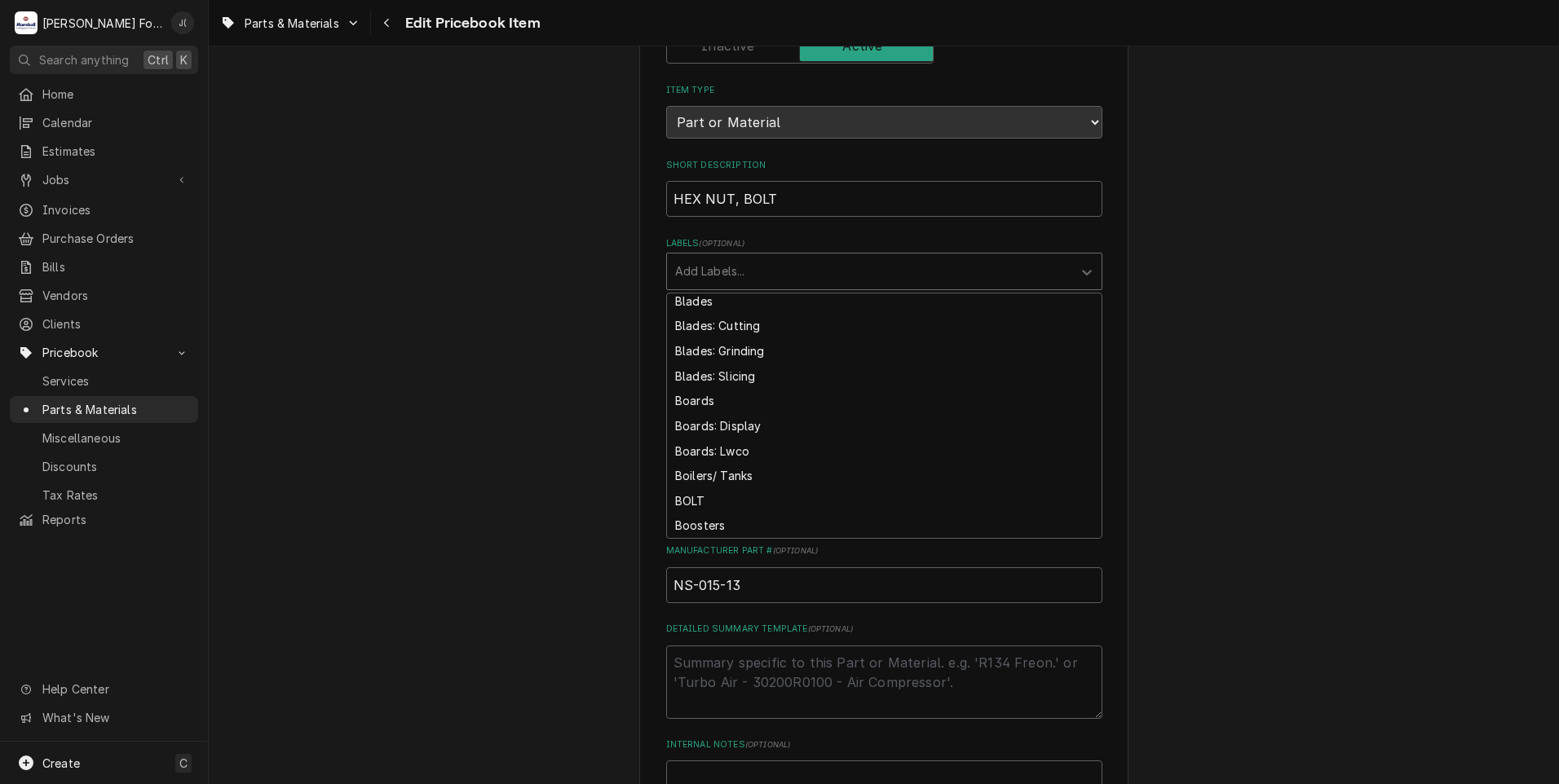
scroll to position [326, 0]
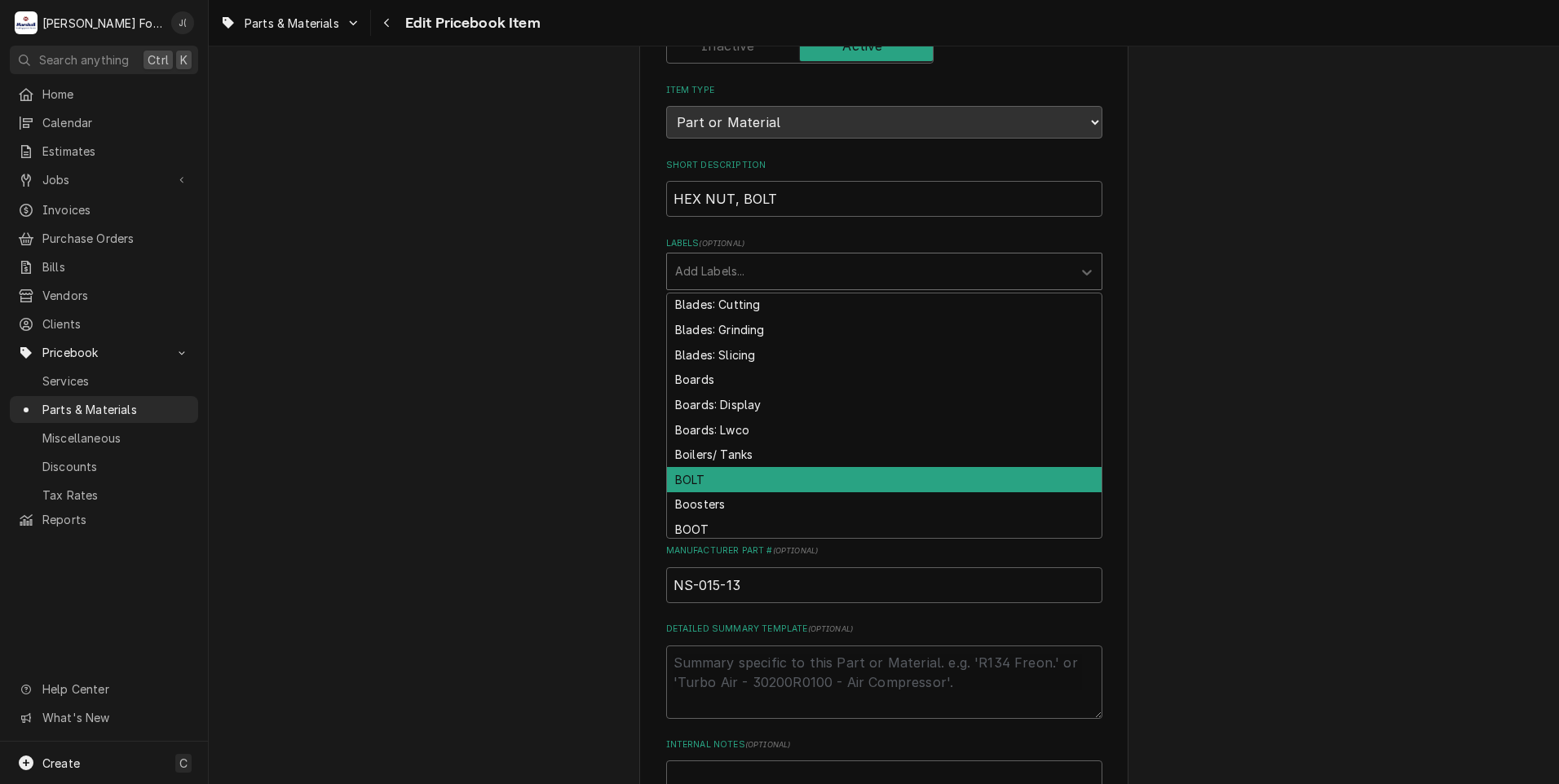
click at [715, 467] on div "BOLT" at bounding box center [884, 480] width 435 height 25
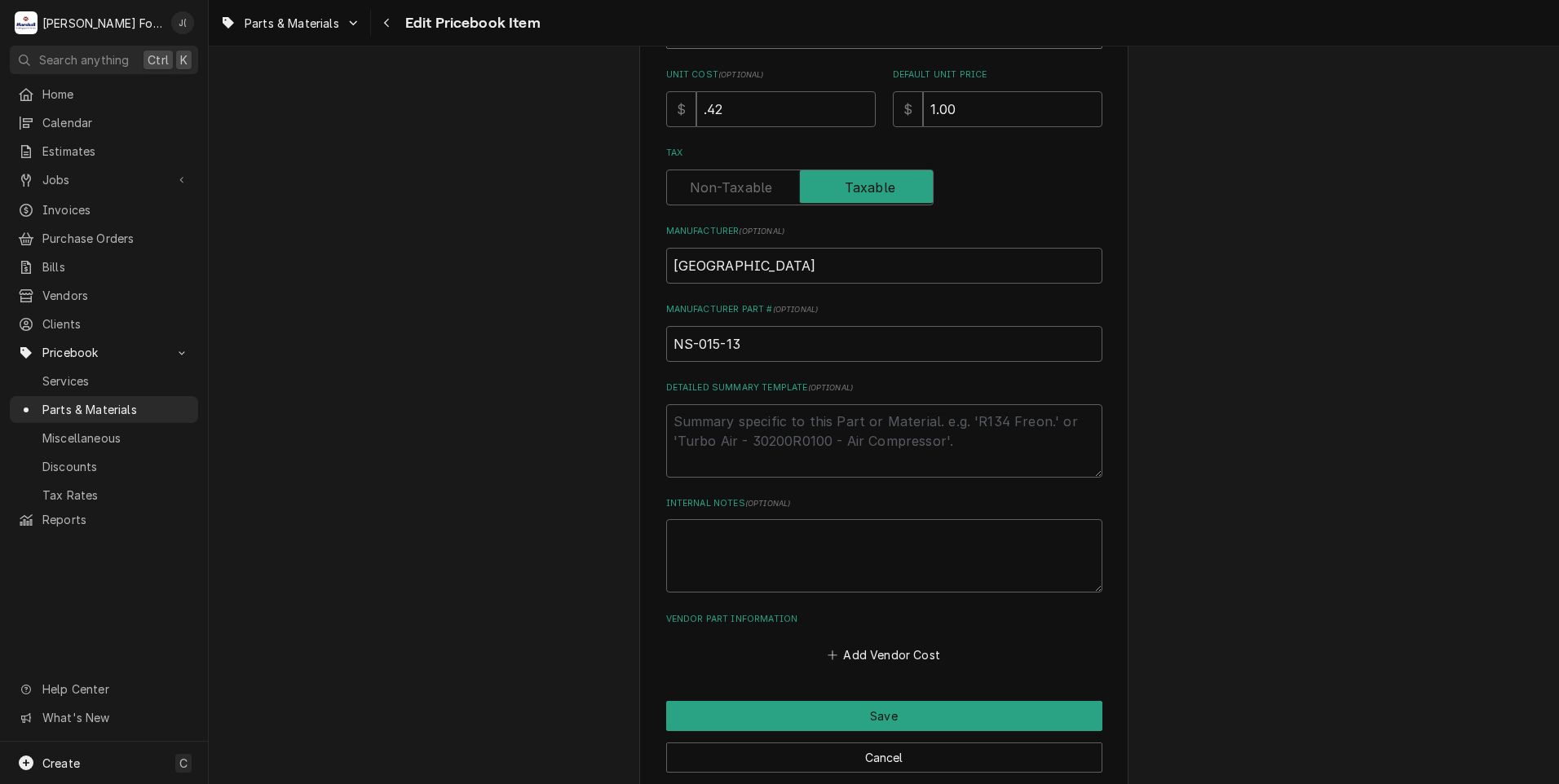
scroll to position [502, 0]
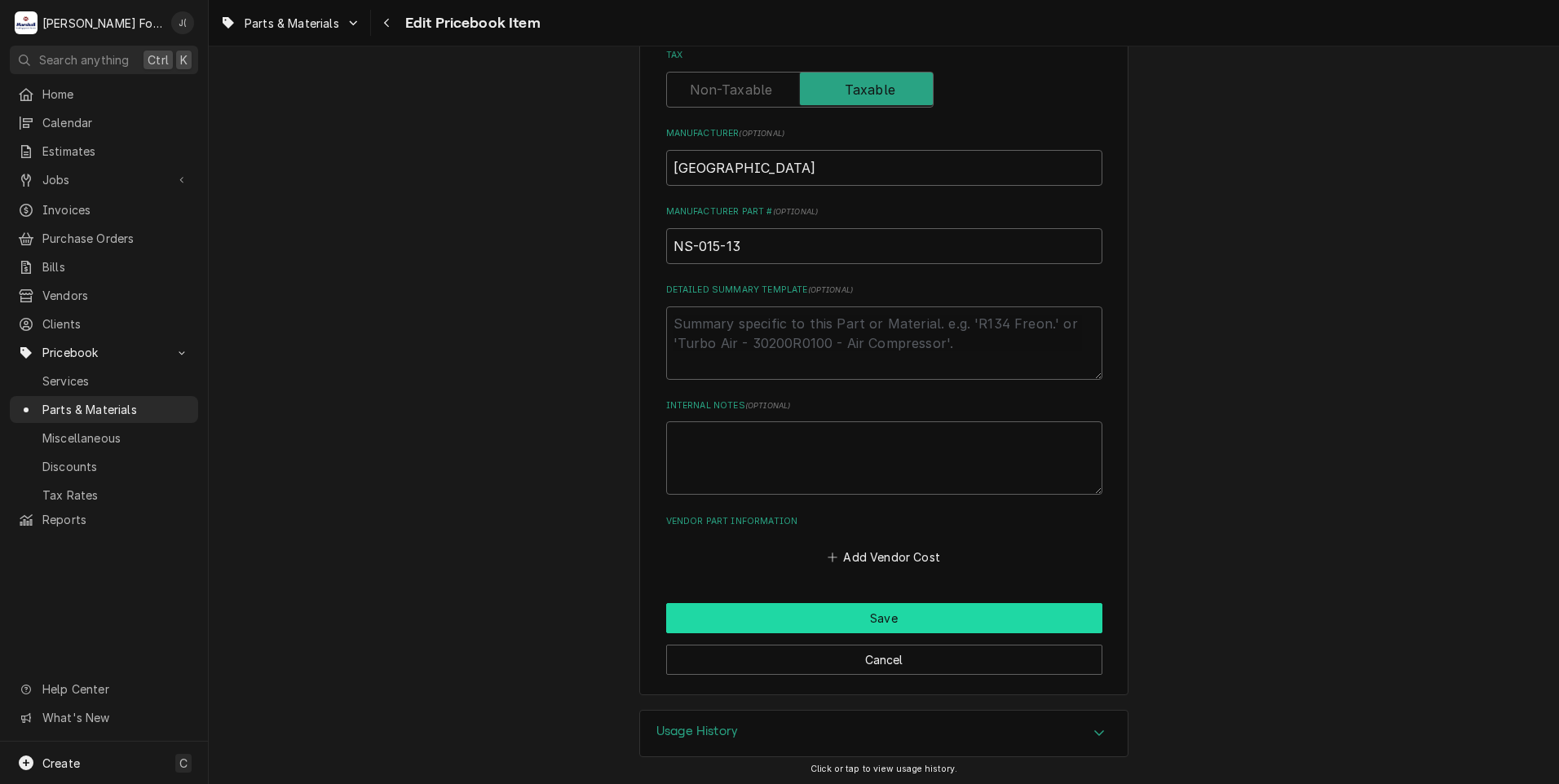
drag, startPoint x: 758, startPoint y: 613, endPoint x: 747, endPoint y: 619, distance: 12.5
click at [747, 619] on button "Save" at bounding box center [884, 618] width 436 height 30
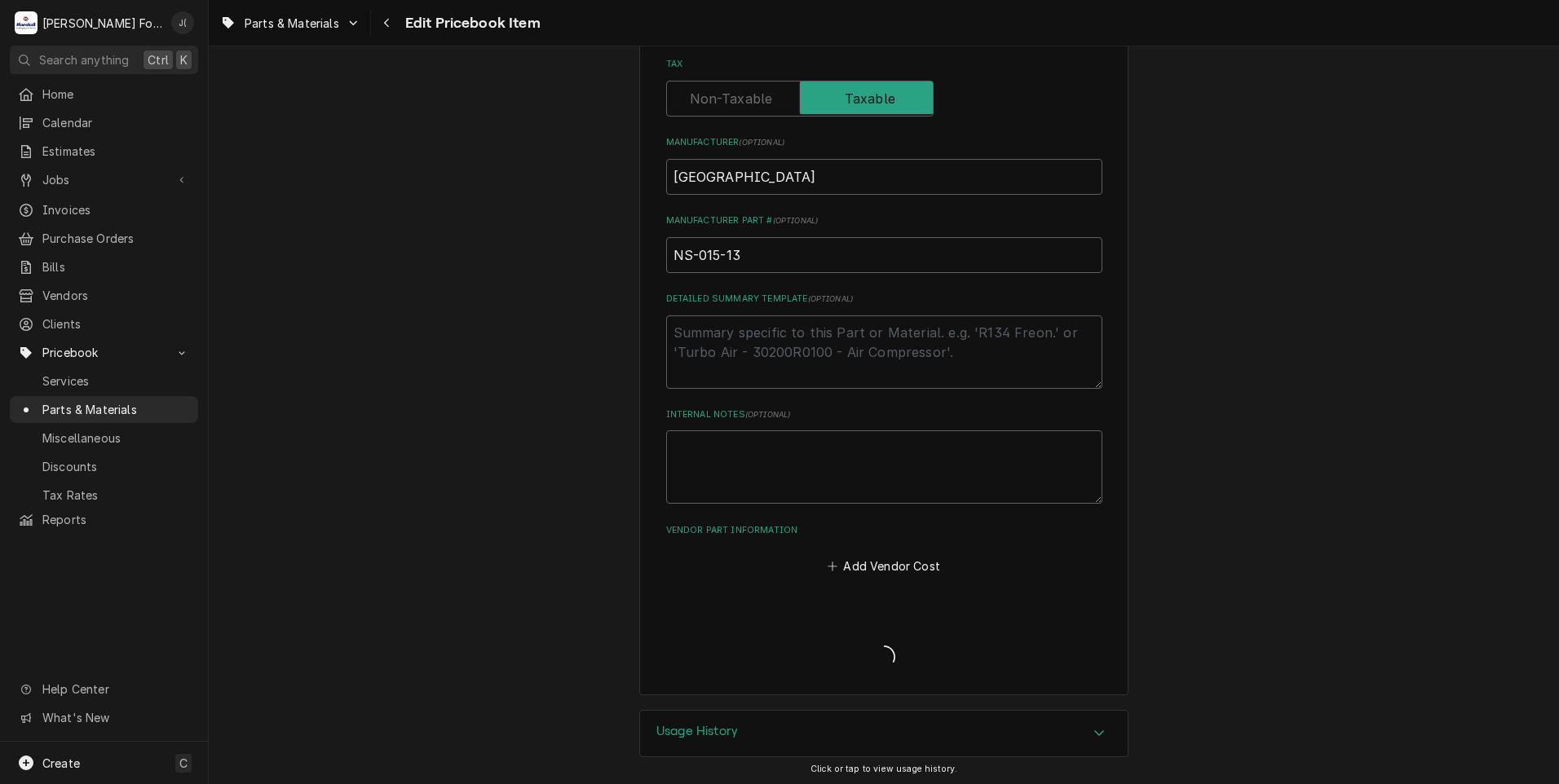
type textarea "x"
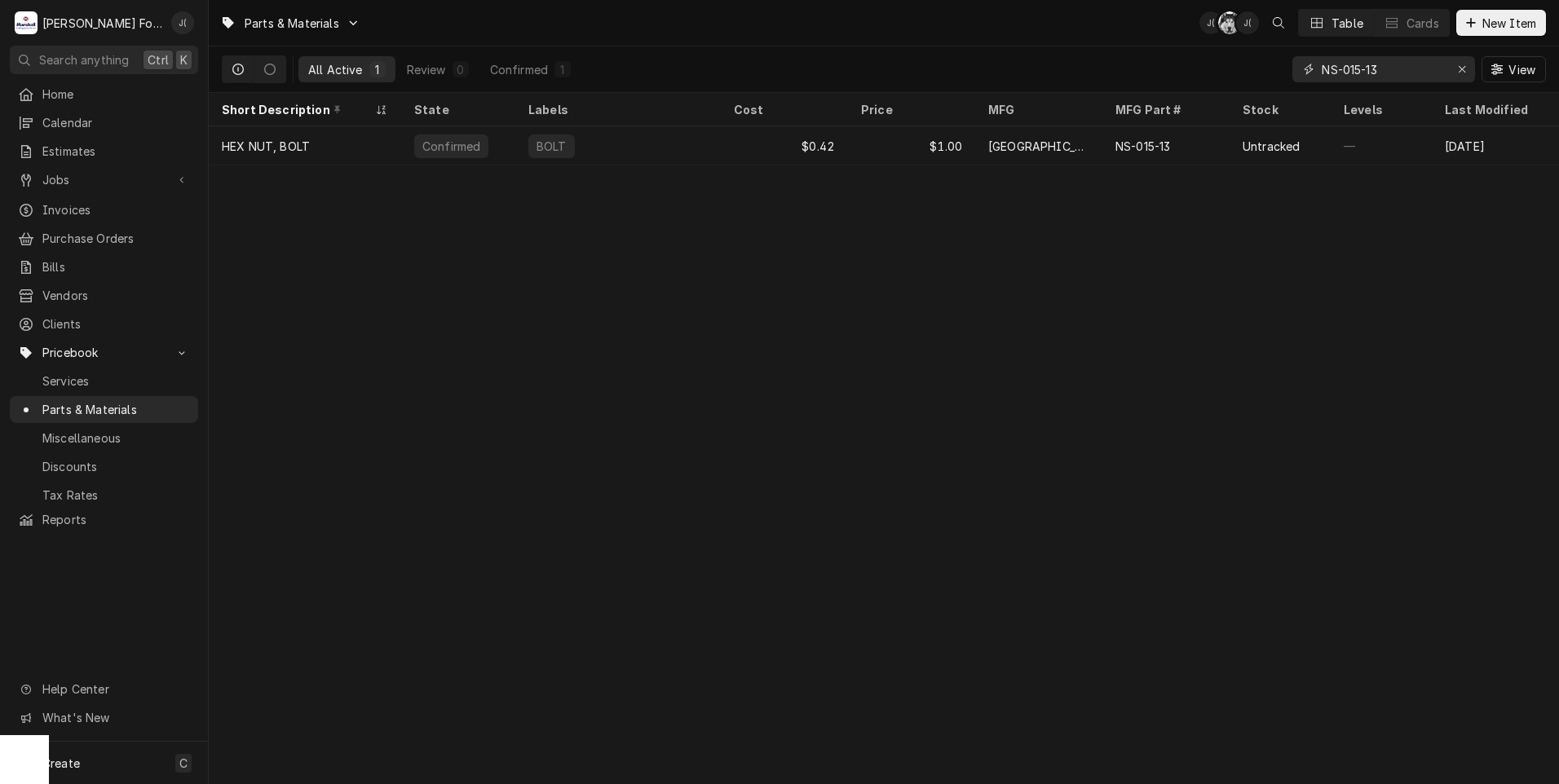
click at [1465, 72] on icon "Erase input" at bounding box center [1463, 69] width 9 height 12
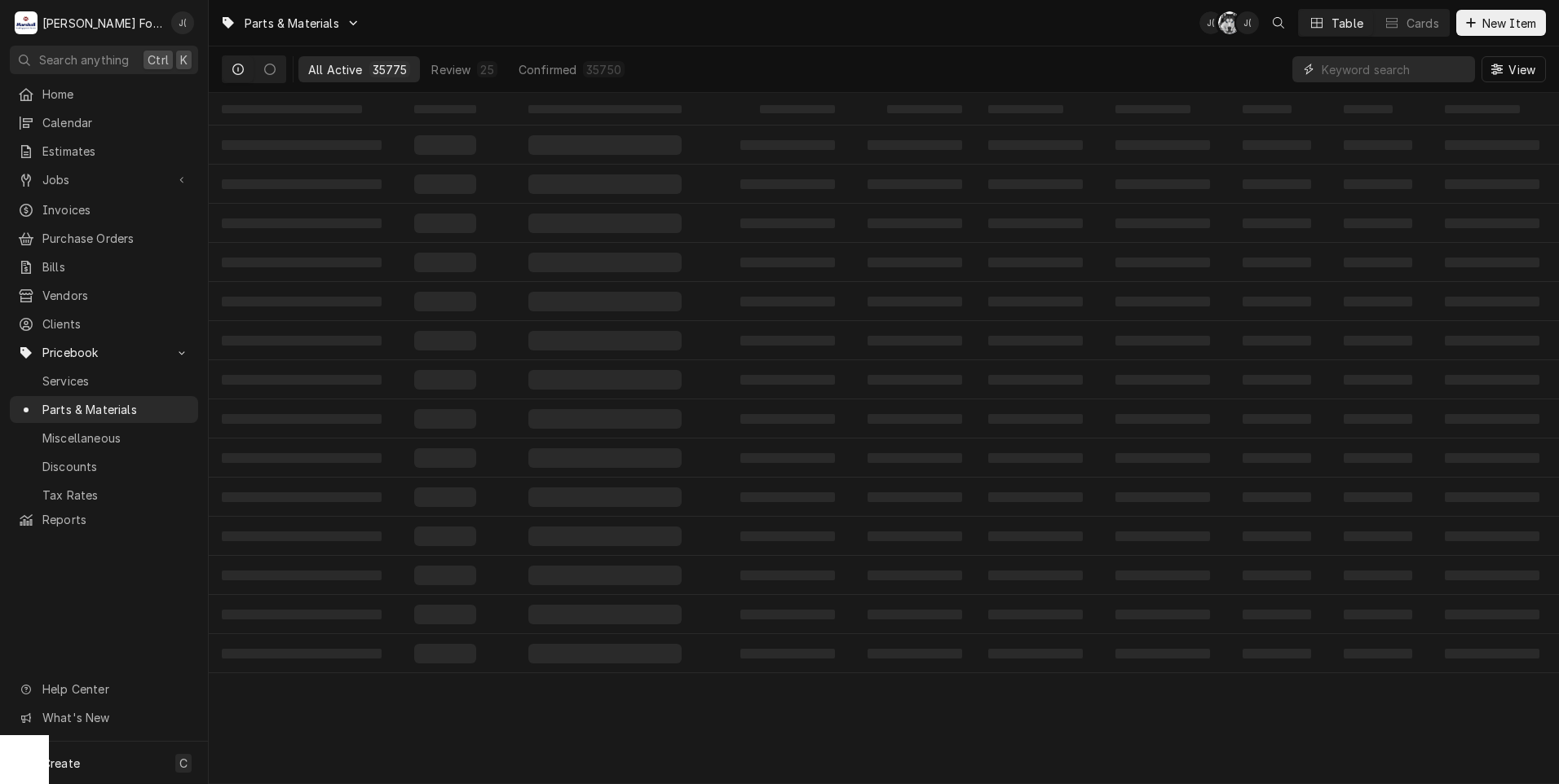
paste input "00-919363-002PK"
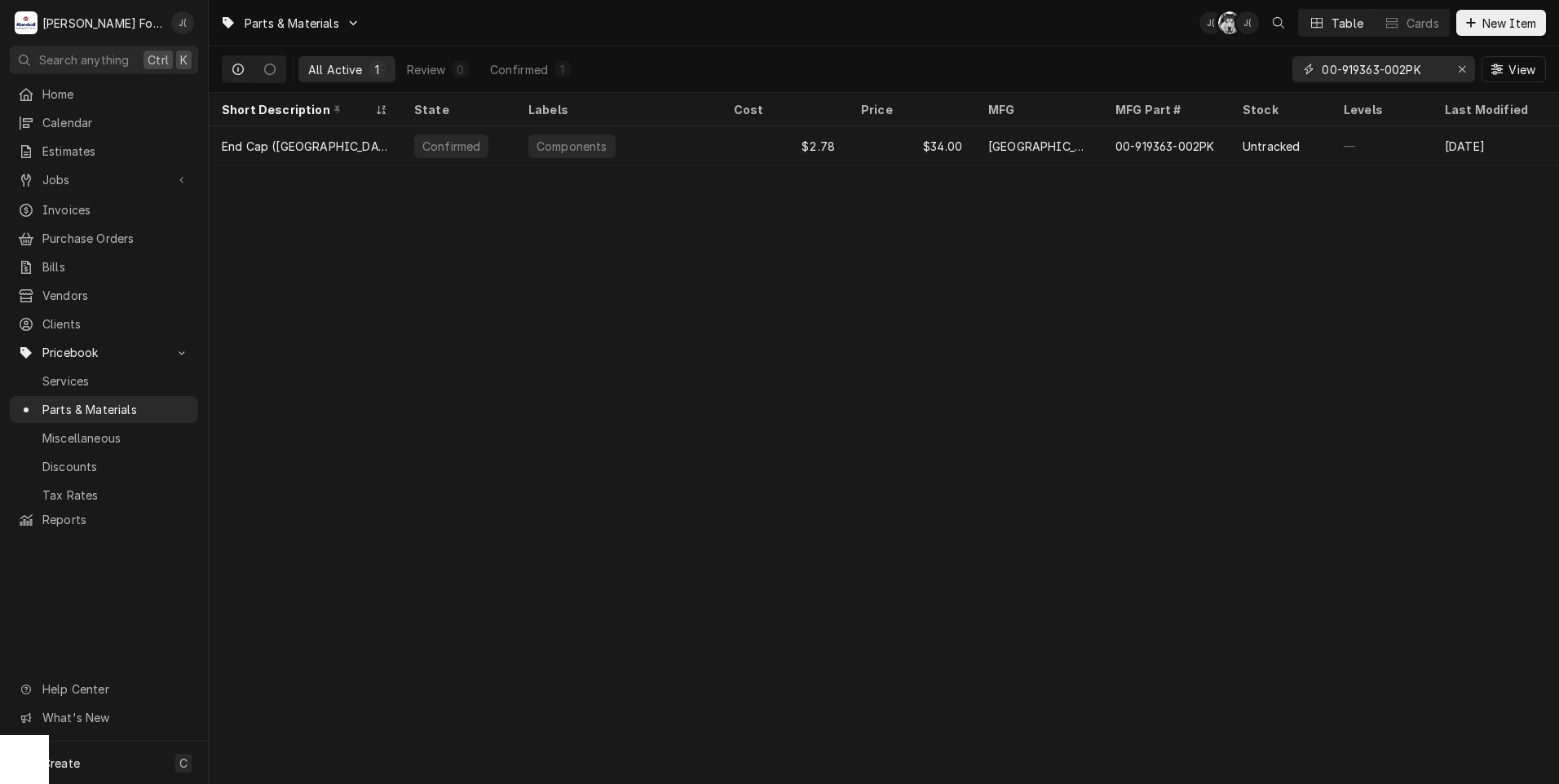
type input "00-919363-002PK"
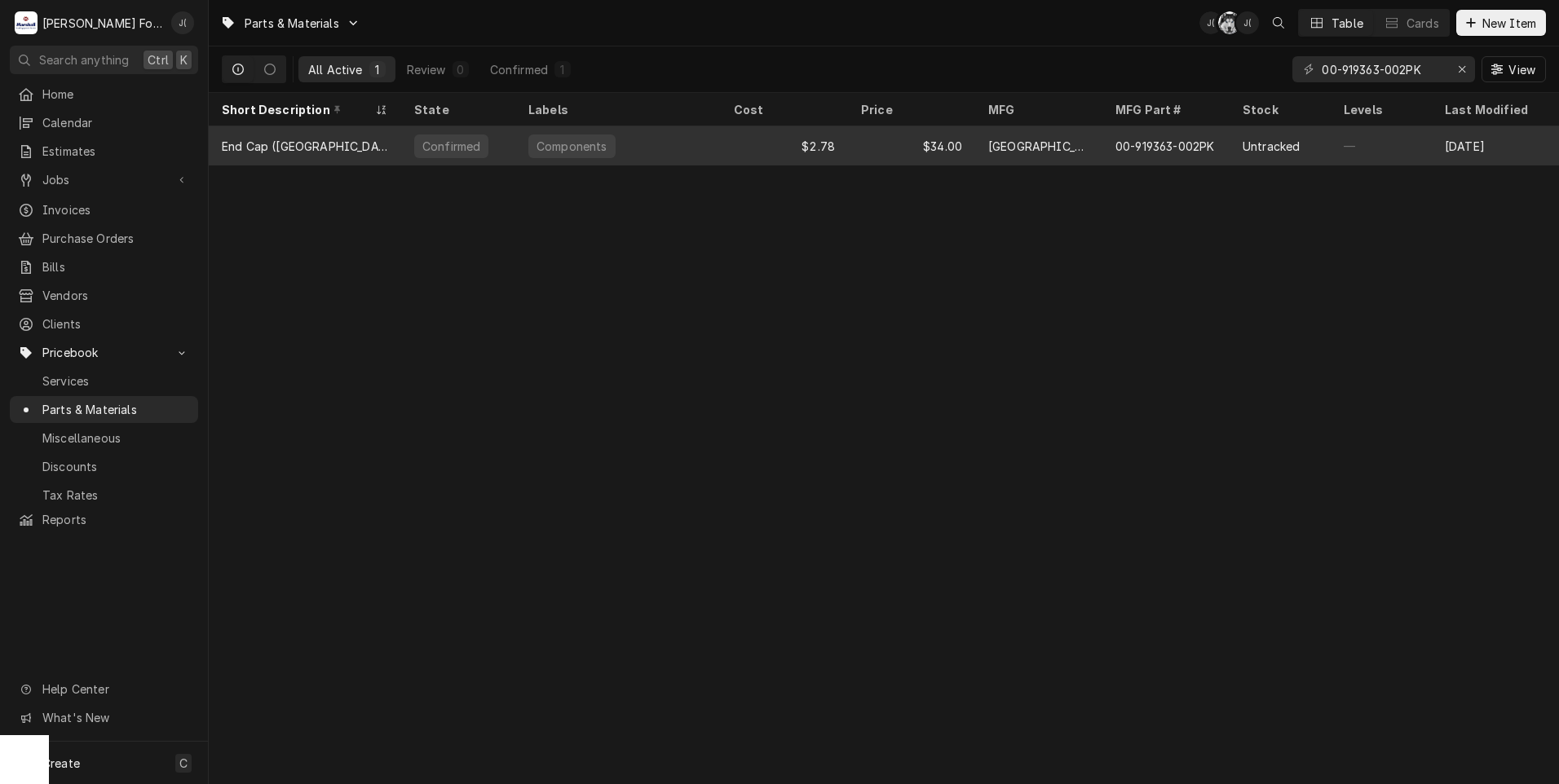
click at [991, 142] on div "[GEOGRAPHIC_DATA]" at bounding box center [1038, 146] width 101 height 17
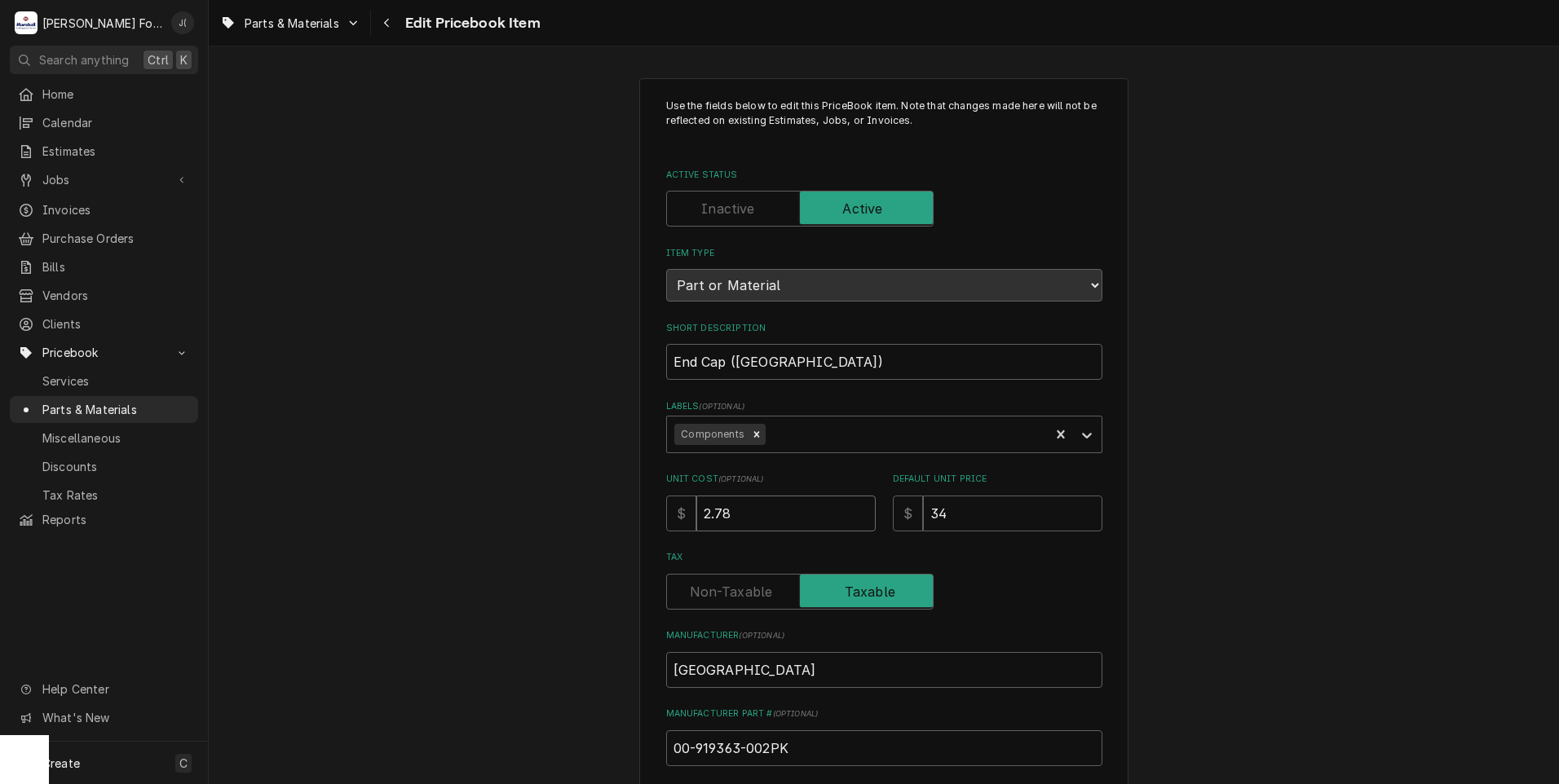
drag, startPoint x: 748, startPoint y: 518, endPoint x: 485, endPoint y: 469, distance: 267.5
click at [666, 505] on div "$ 2.78" at bounding box center [771, 513] width 210 height 36
type textarea "x"
type input "2"
type textarea "x"
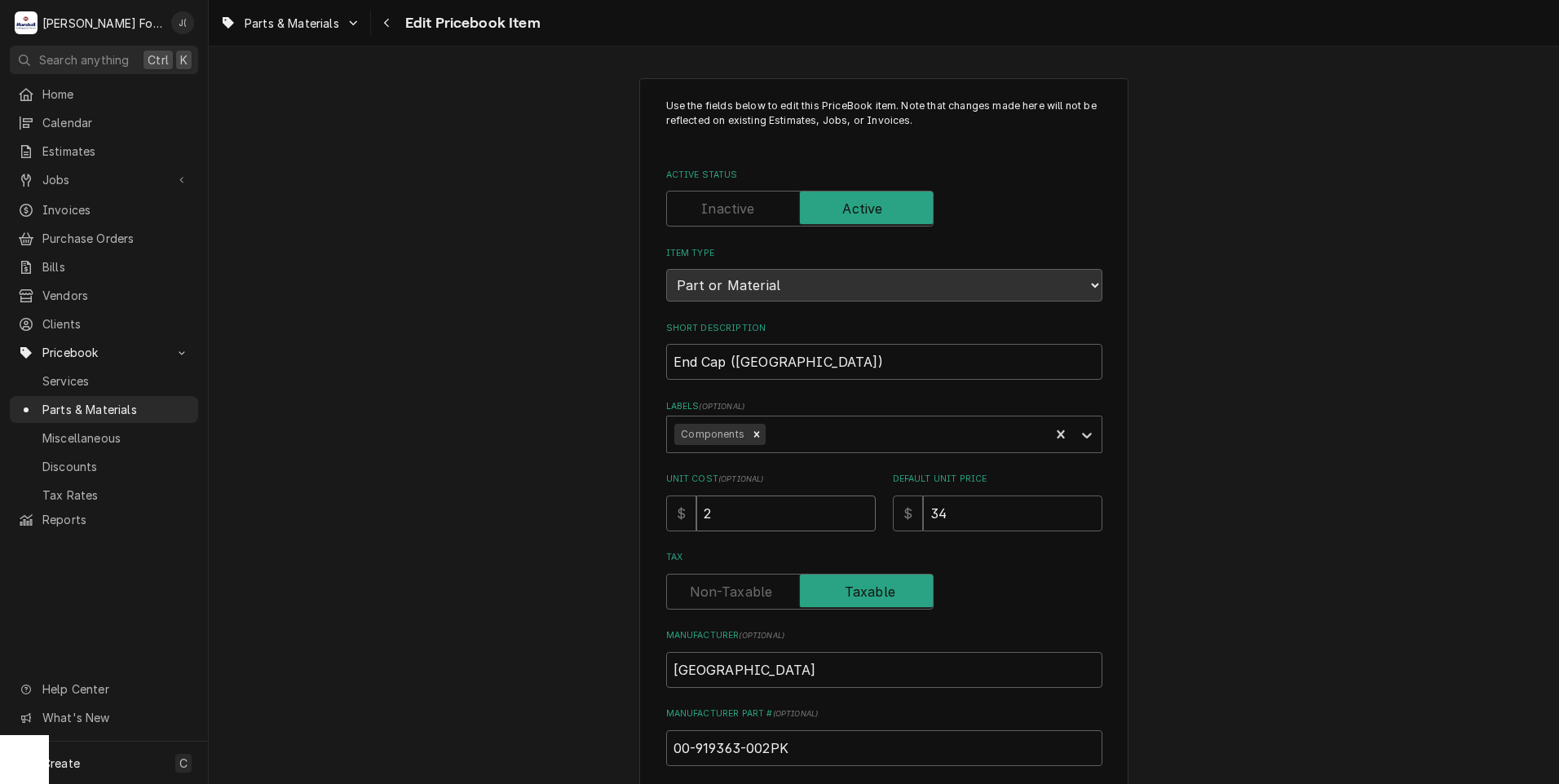
type input "2.9"
type textarea "x"
type input "2.92"
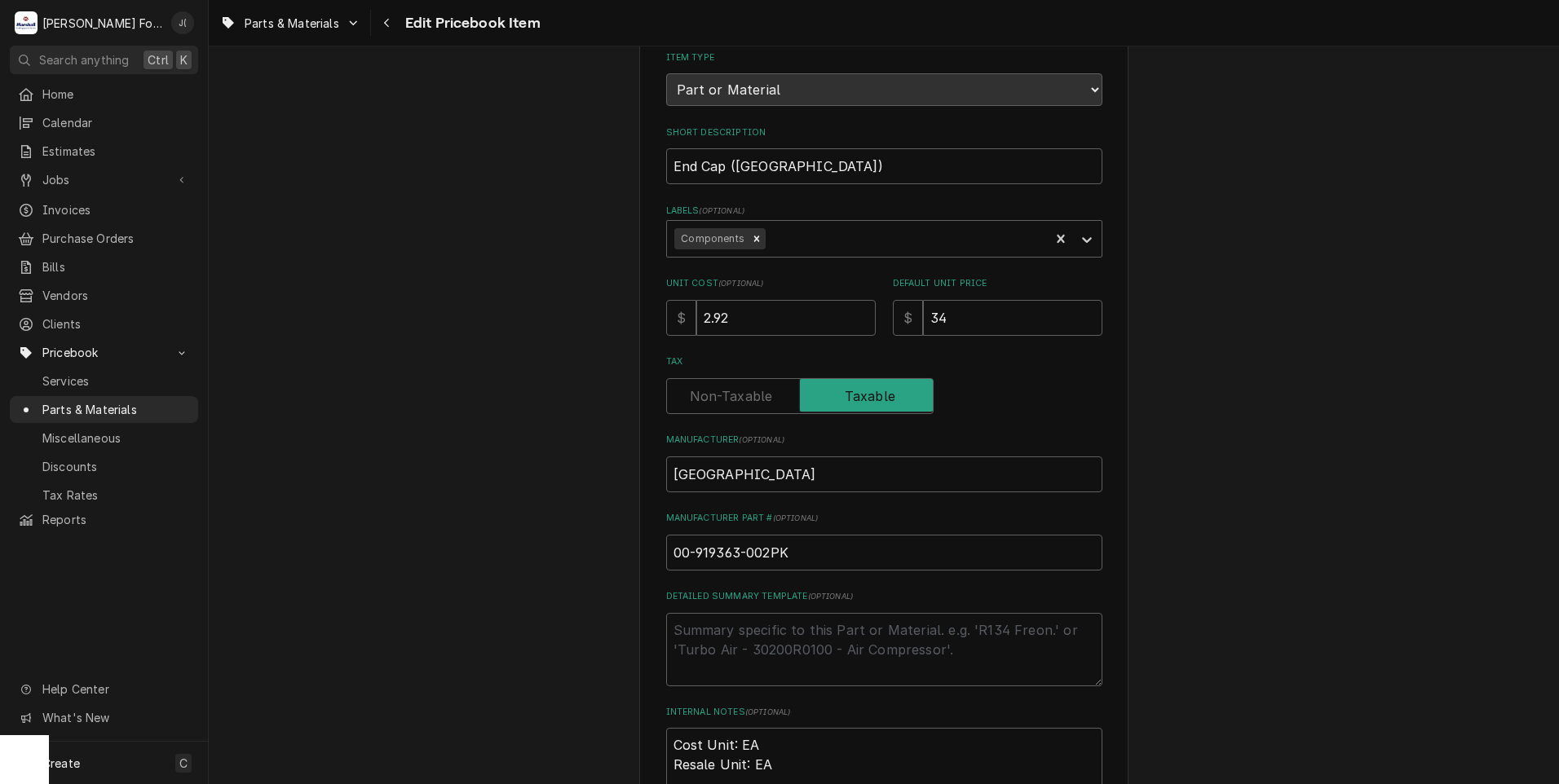
scroll to position [502, 0]
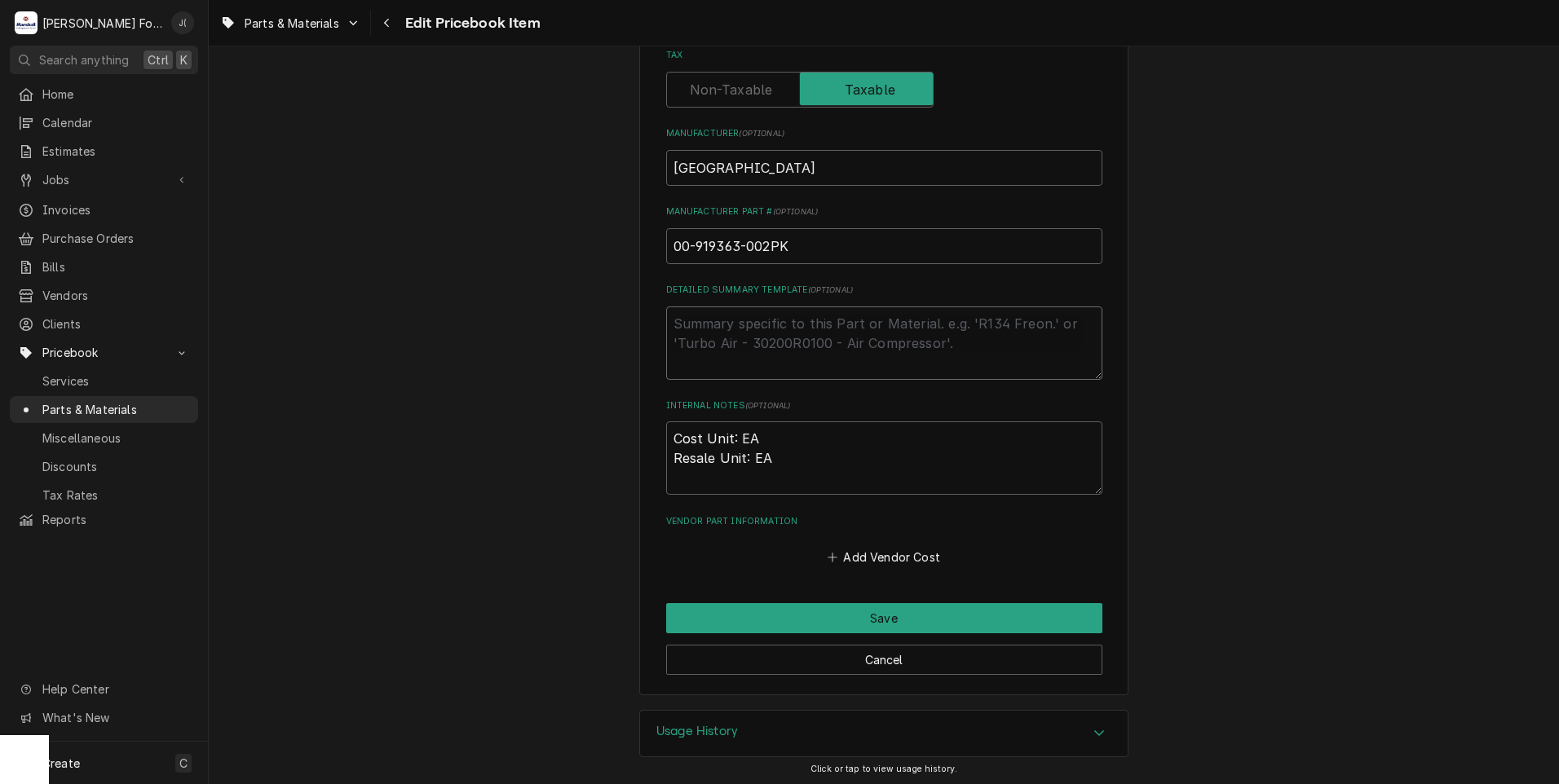
click at [691, 329] on textarea "Detailed Summary Template ( optional )" at bounding box center [884, 343] width 436 height 73
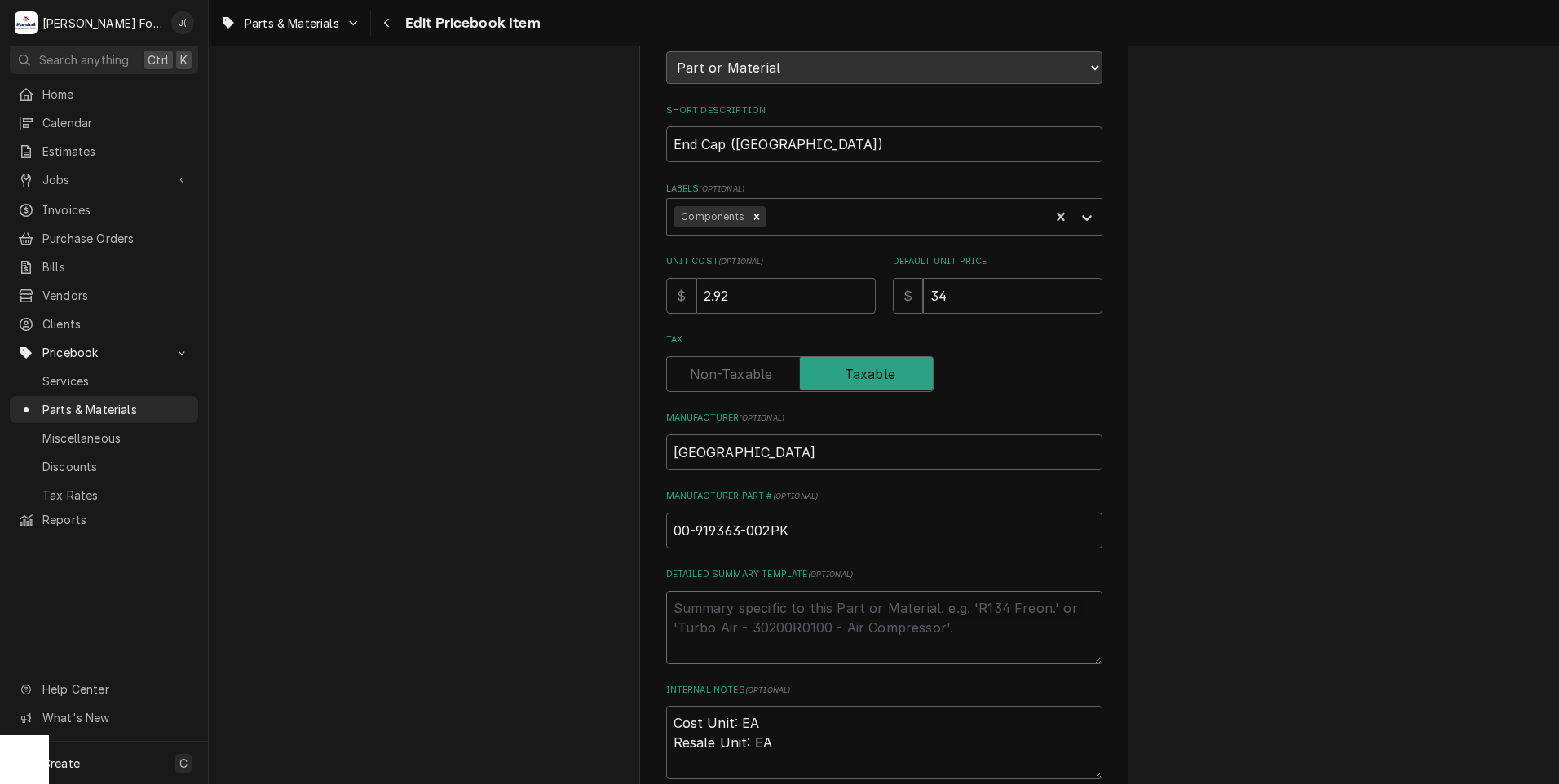
scroll to position [176, 0]
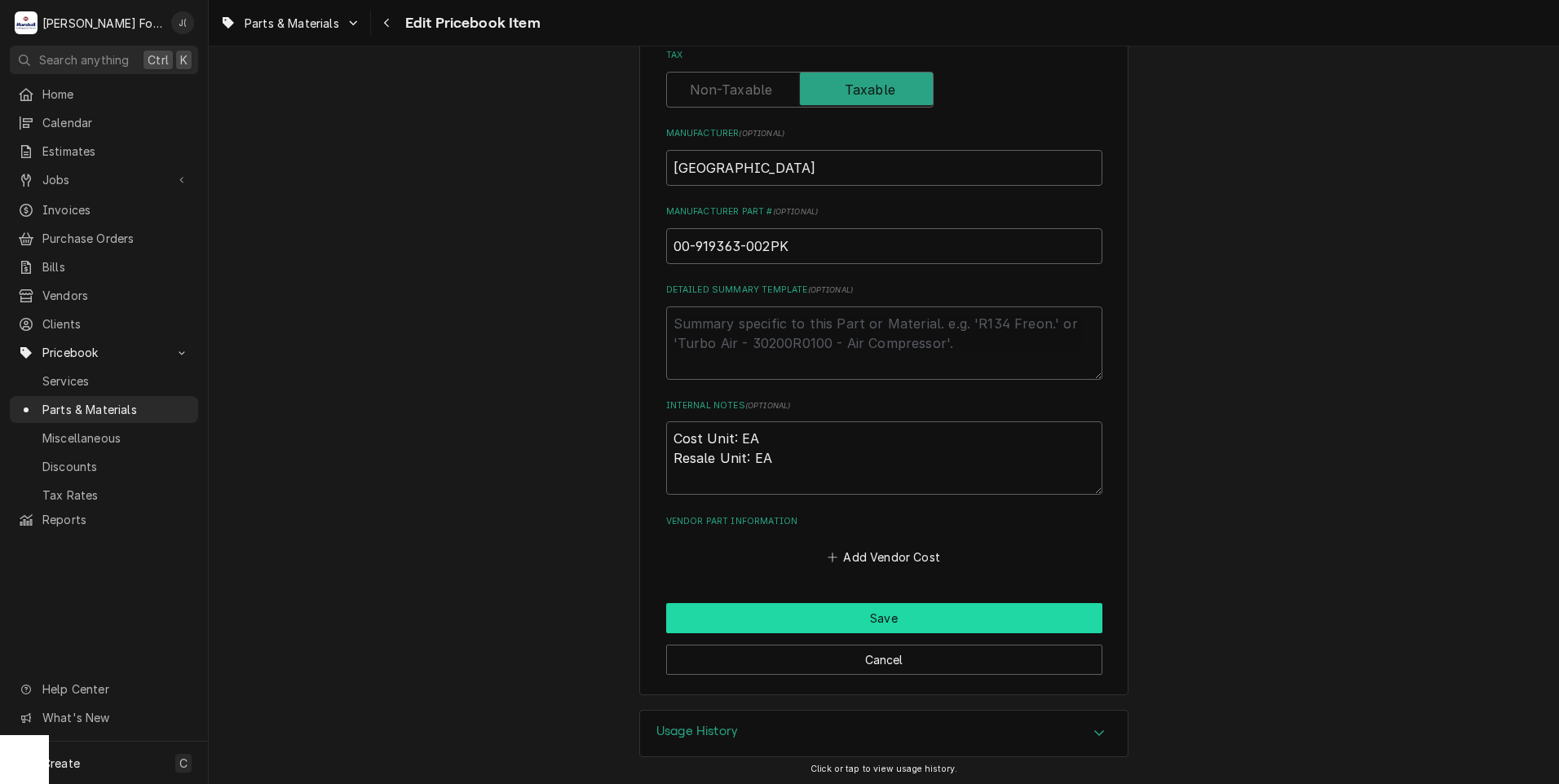
click at [759, 616] on button "Save" at bounding box center [884, 618] width 436 height 30
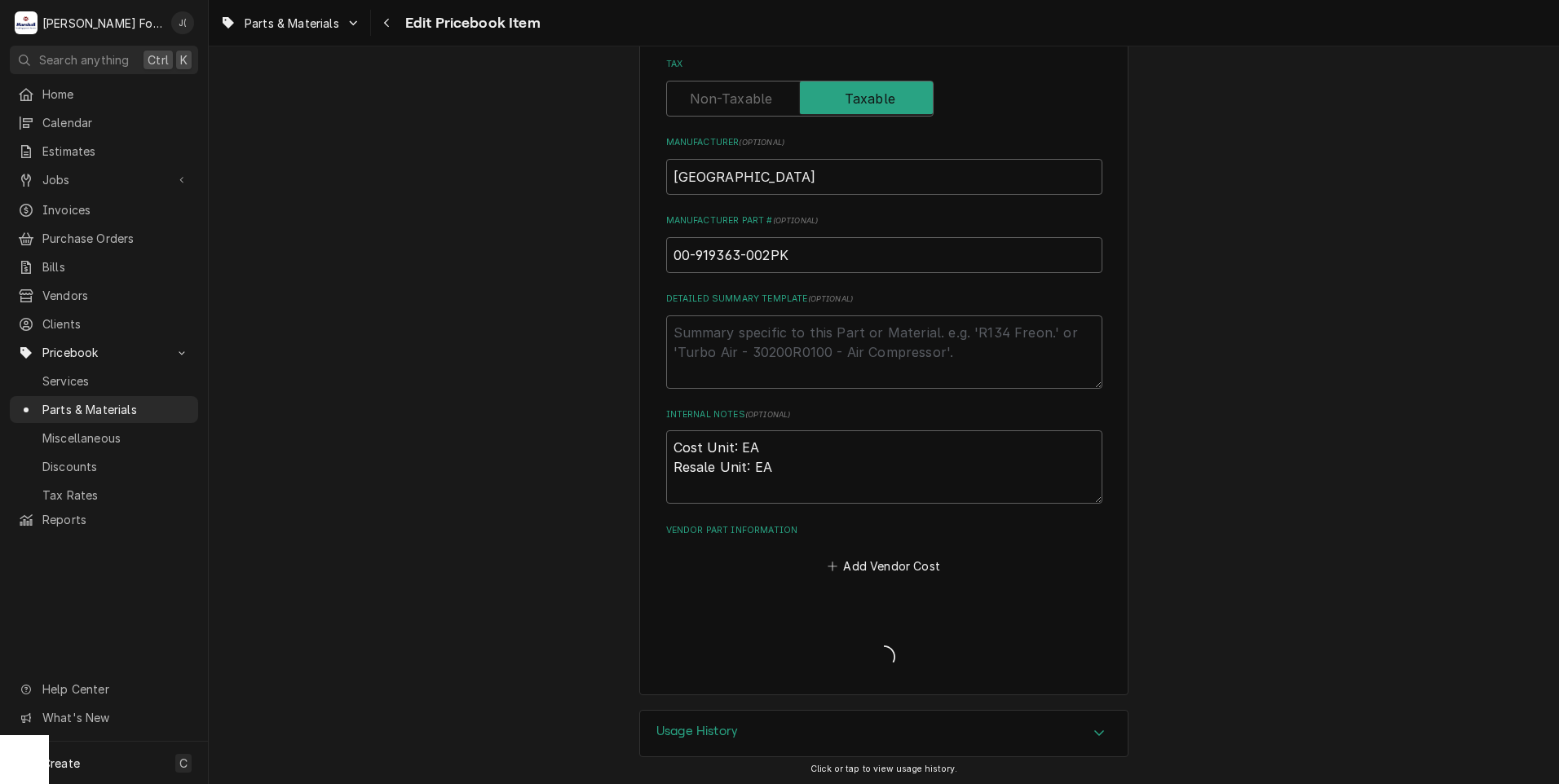
type textarea "x"
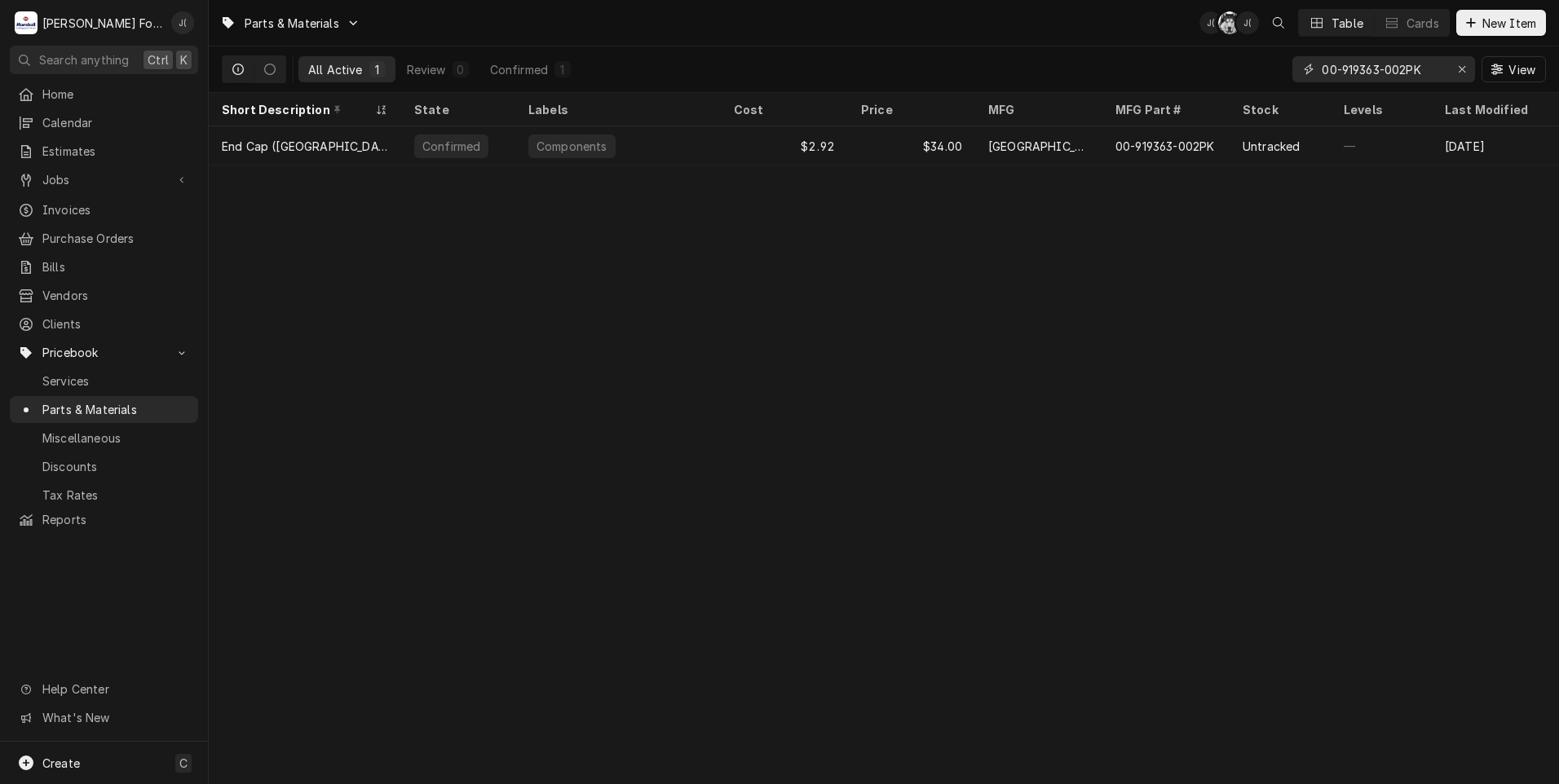
drag, startPoint x: 1463, startPoint y: 69, endPoint x: 1439, endPoint y: 69, distance: 24.0
click at [1463, 69] on icon "Erase input" at bounding box center [1462, 69] width 6 height 6
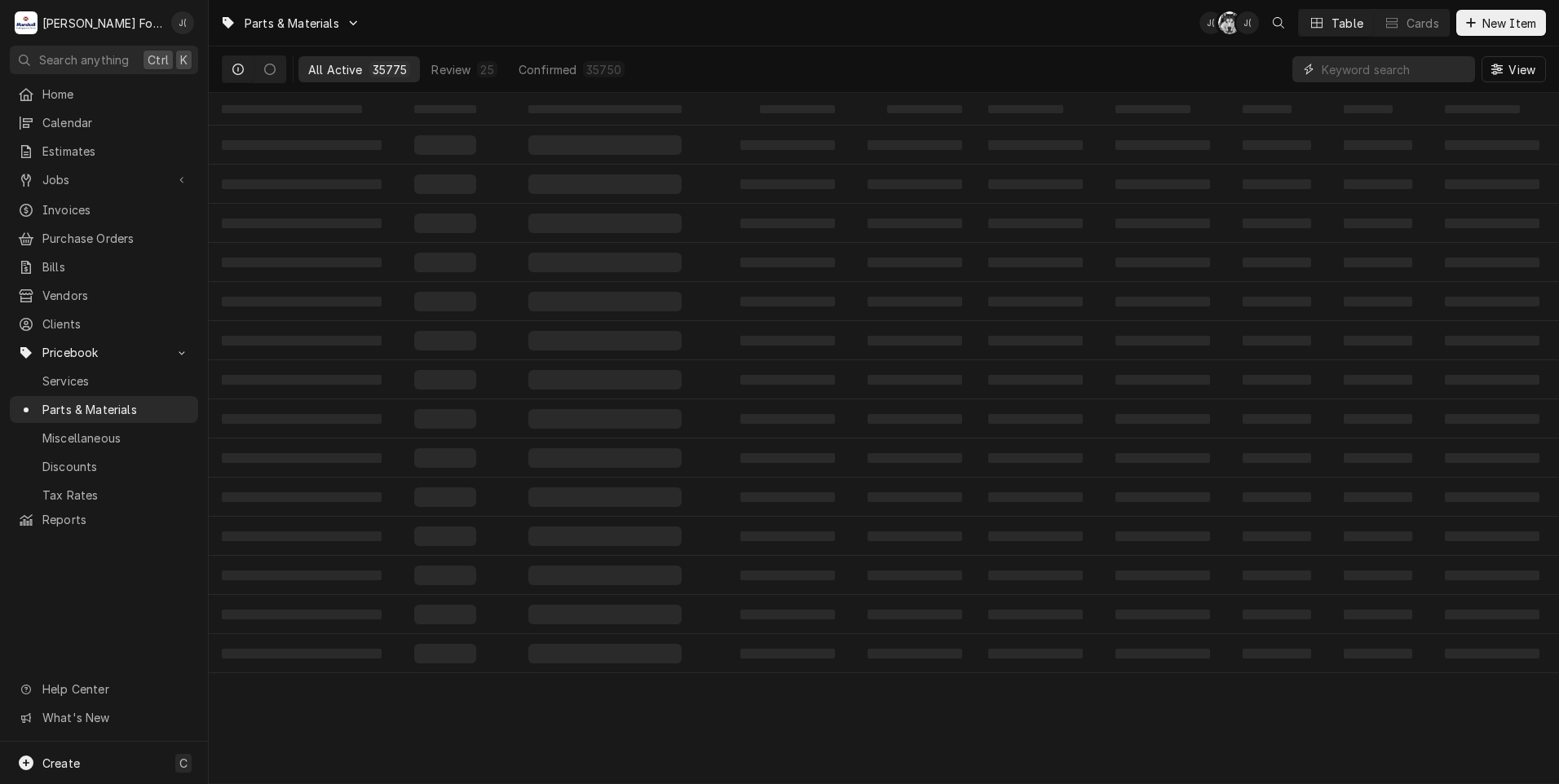
paste input "00-918460"
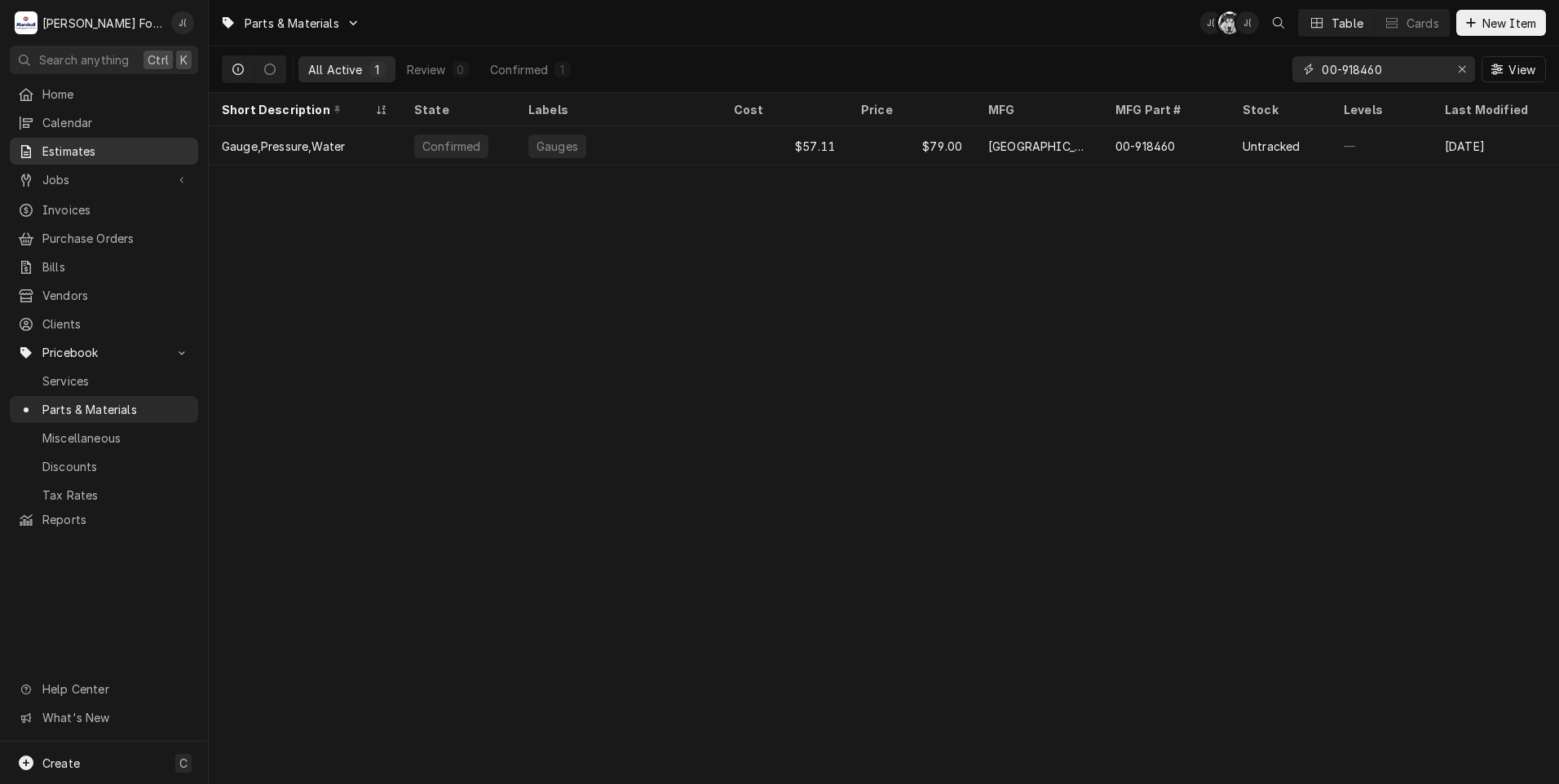
type input "00-918460"
click at [1463, 75] on div "Erase input" at bounding box center [1463, 69] width 16 height 16
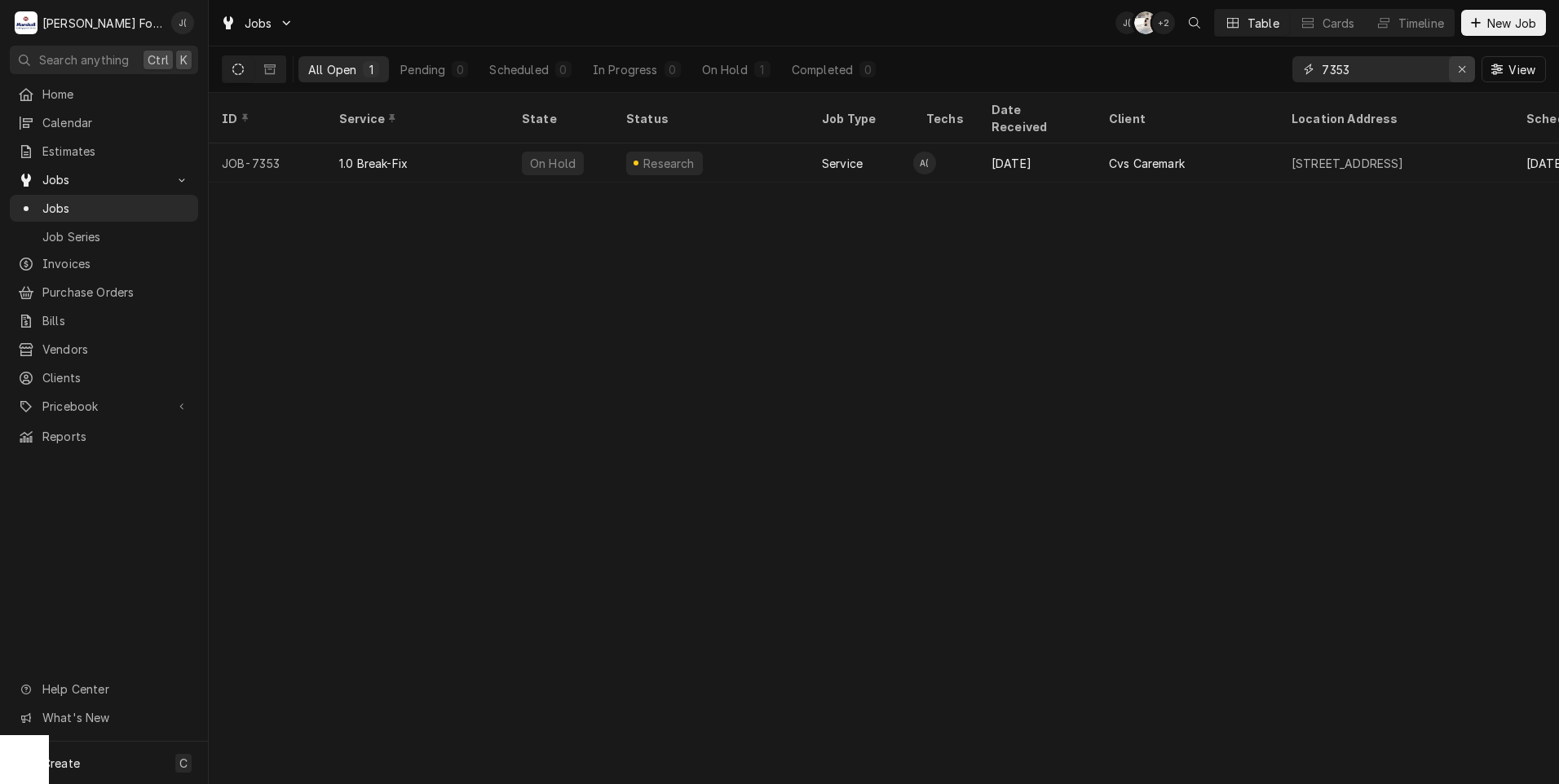
click at [1466, 72] on icon "Erase input" at bounding box center [1463, 69] width 9 height 12
click at [1426, 67] on input "Dynamic Content Wrapper" at bounding box center [1399, 69] width 154 height 26
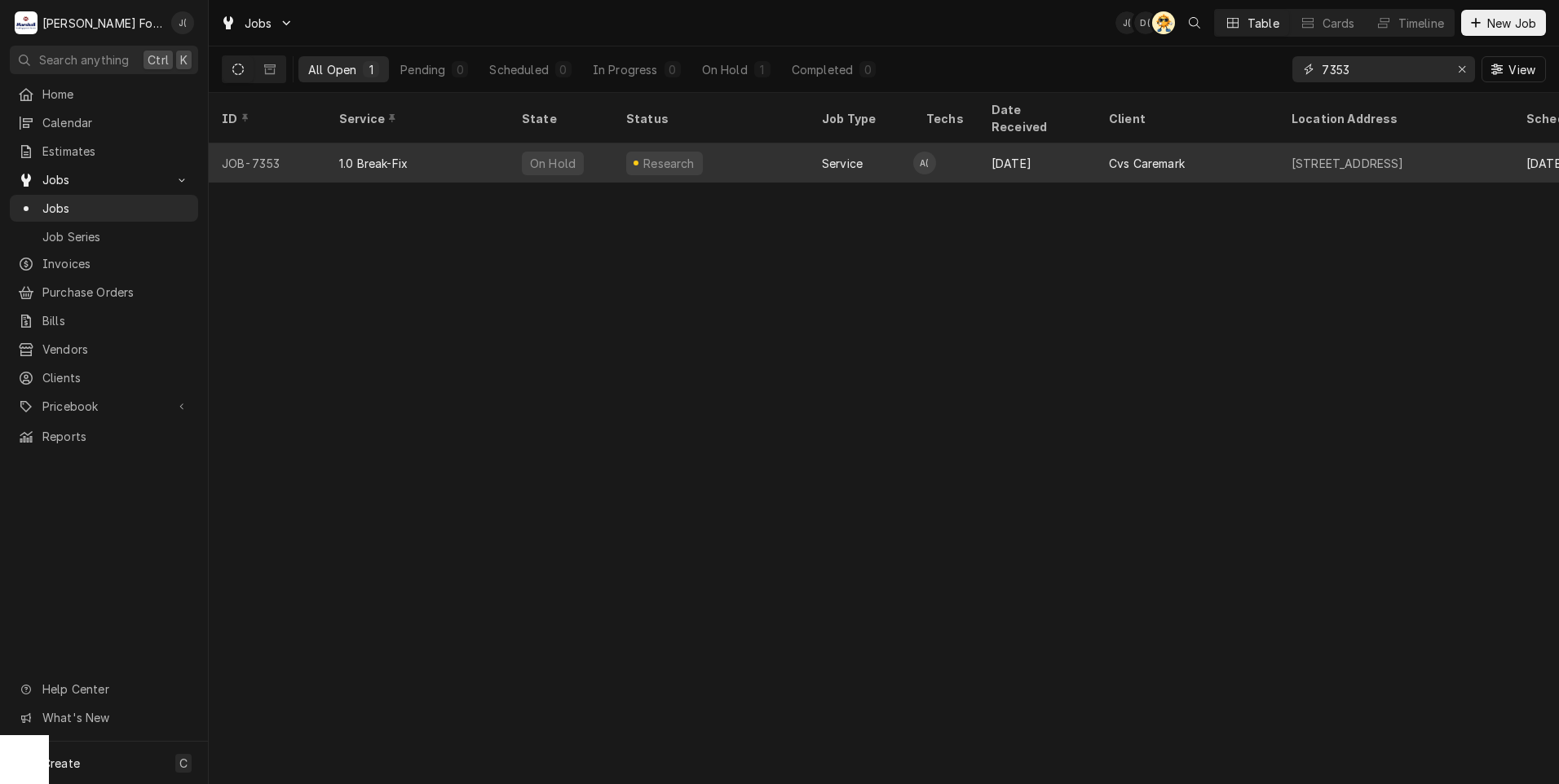
type input "7353"
click at [433, 149] on div "1.0 Break-Fix" at bounding box center [417, 163] width 182 height 39
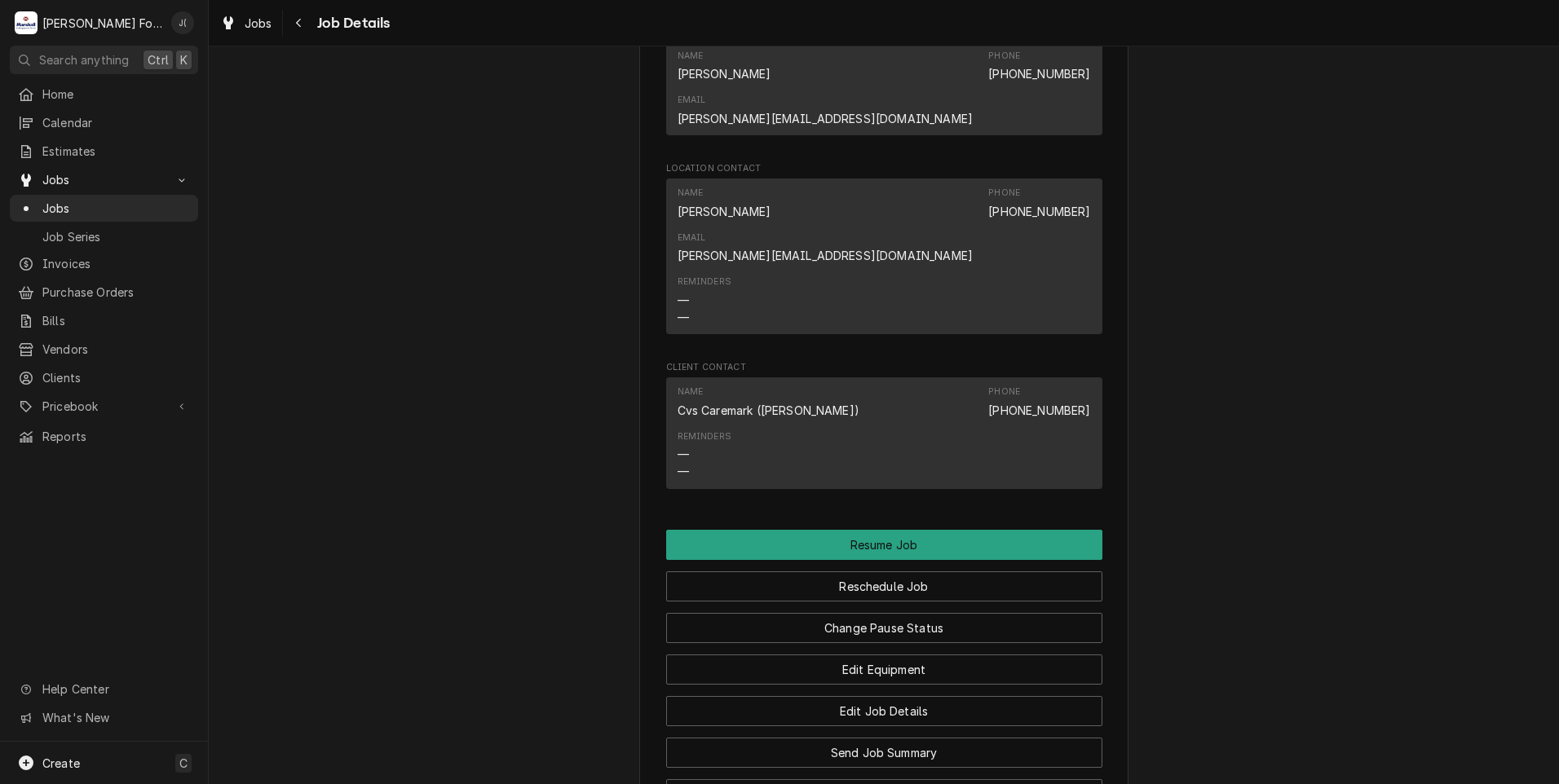
scroll to position [2201, 0]
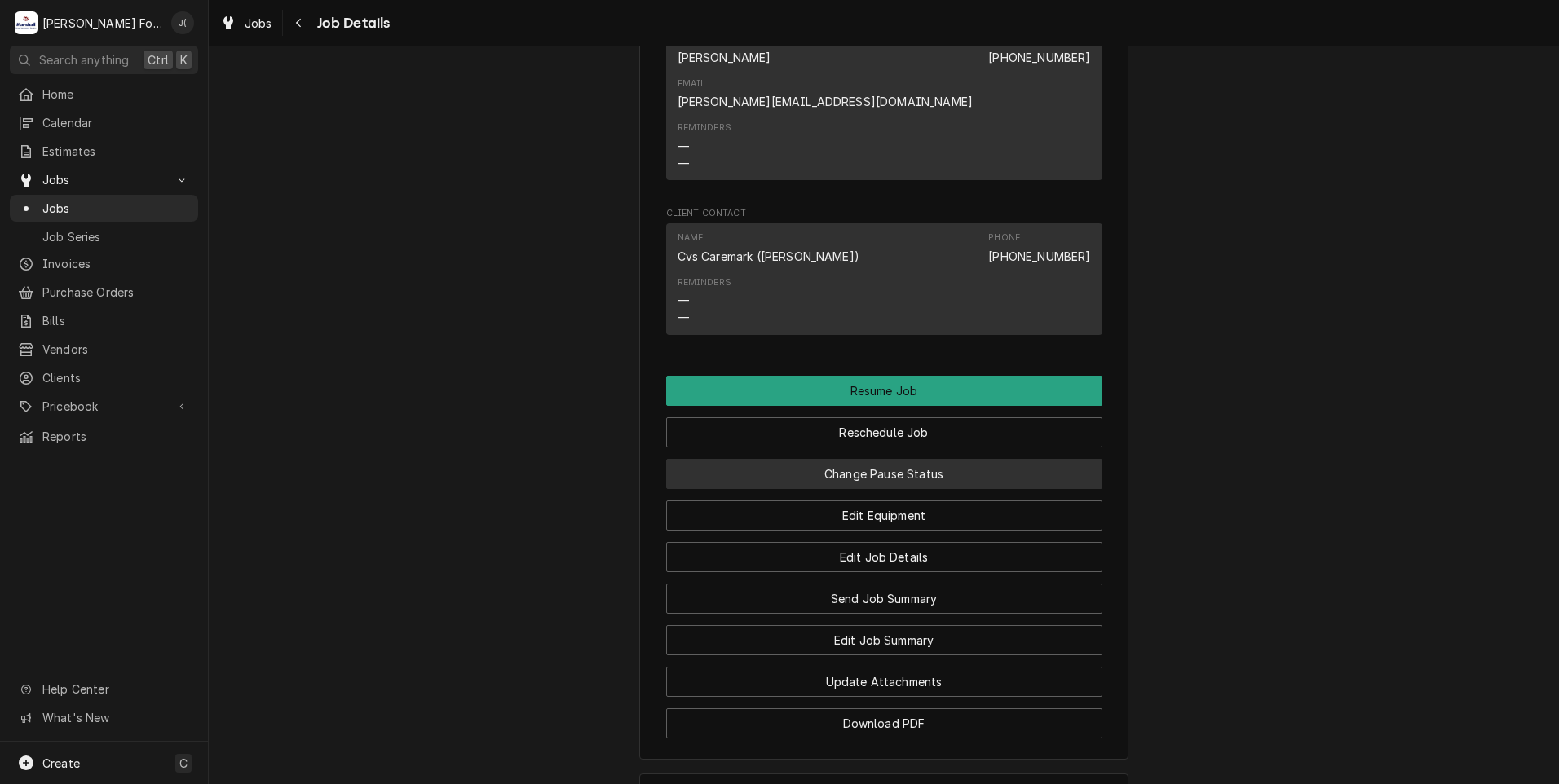
click at [875, 459] on button "Change Pause Status" at bounding box center [884, 474] width 436 height 30
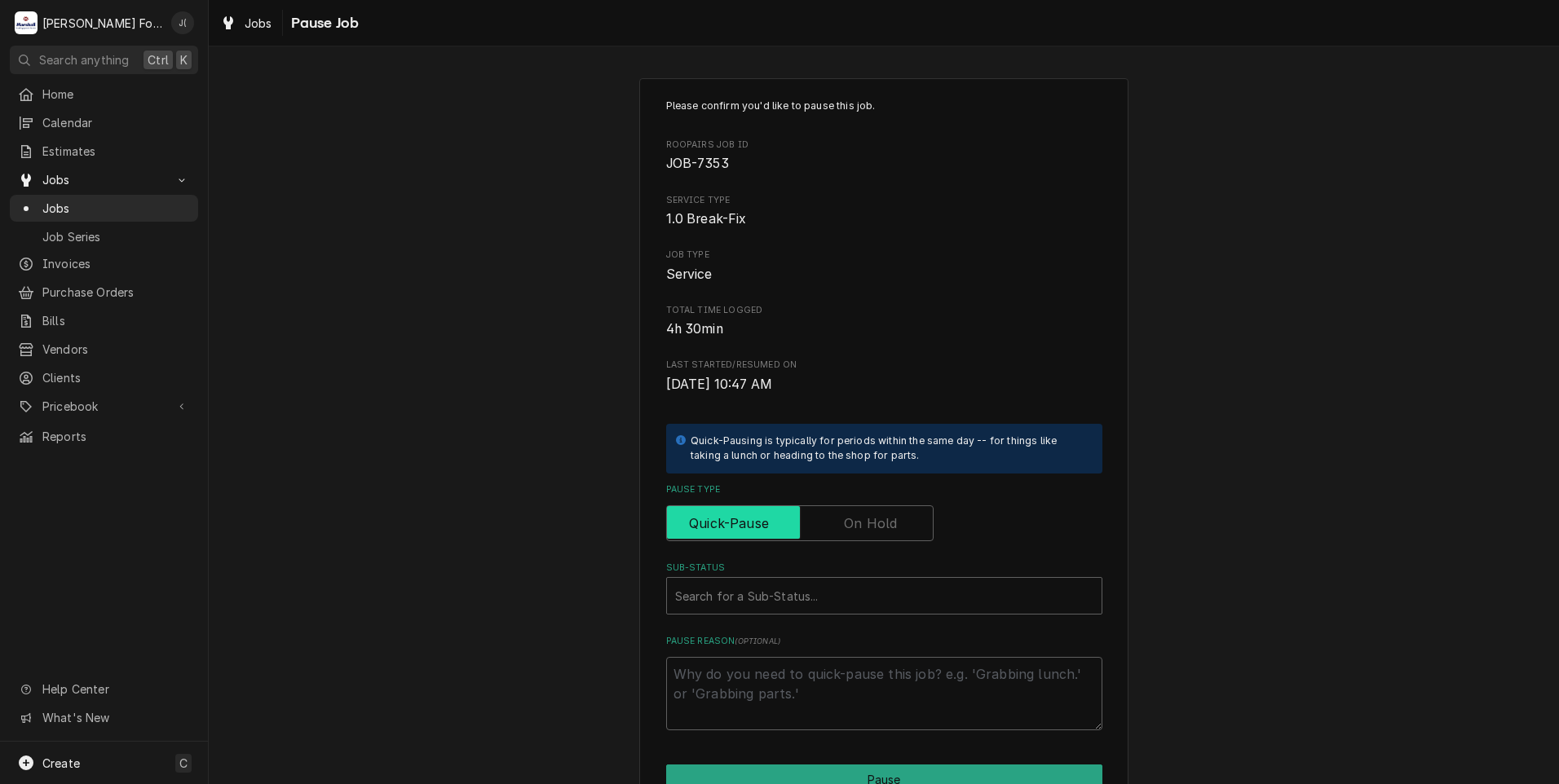
click at [836, 525] on input "Pause Type" at bounding box center [800, 523] width 253 height 36
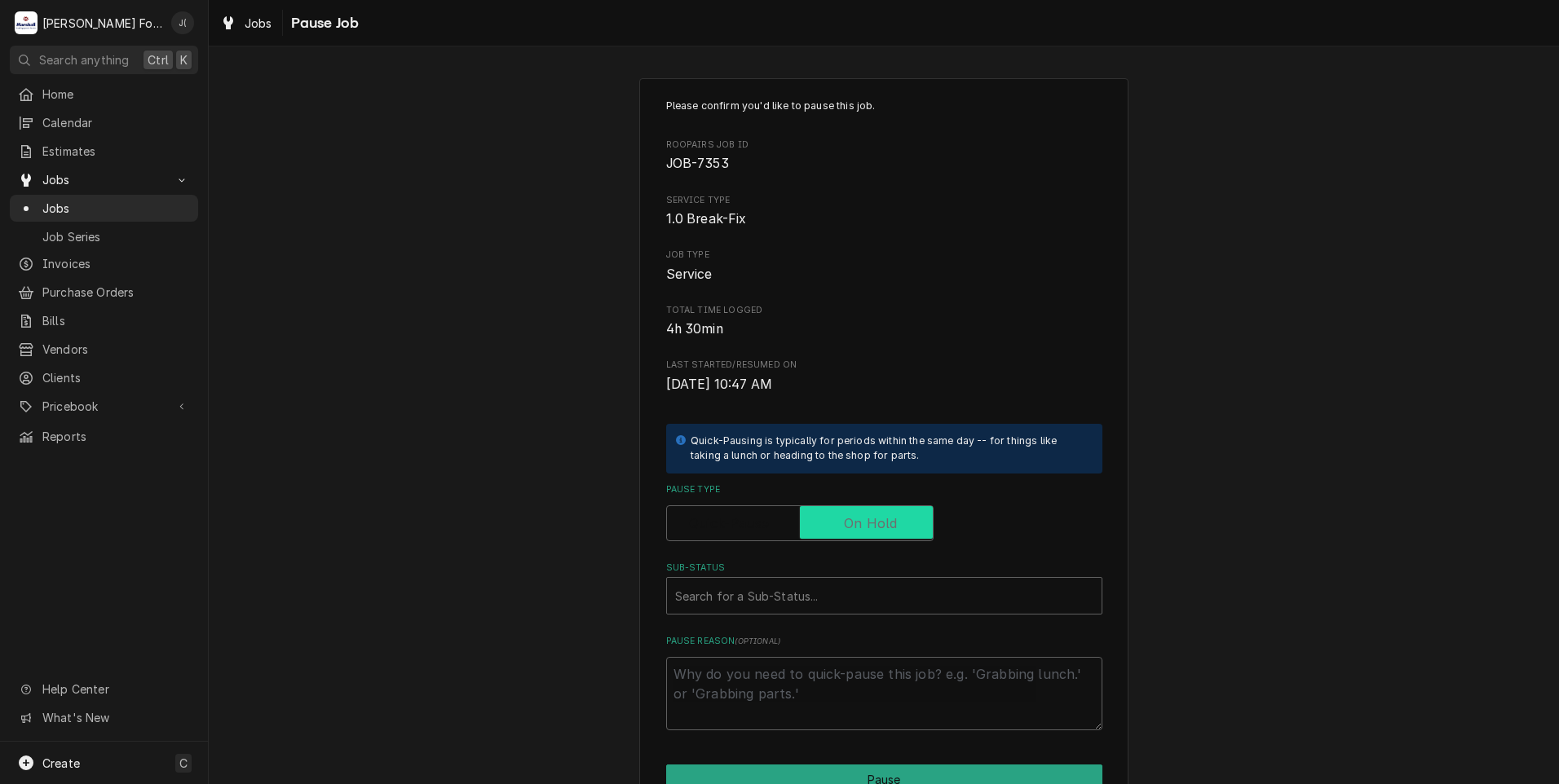
checkbox input "true"
click at [721, 580] on div "Search for a Sub-Status..." at bounding box center [884, 596] width 435 height 36
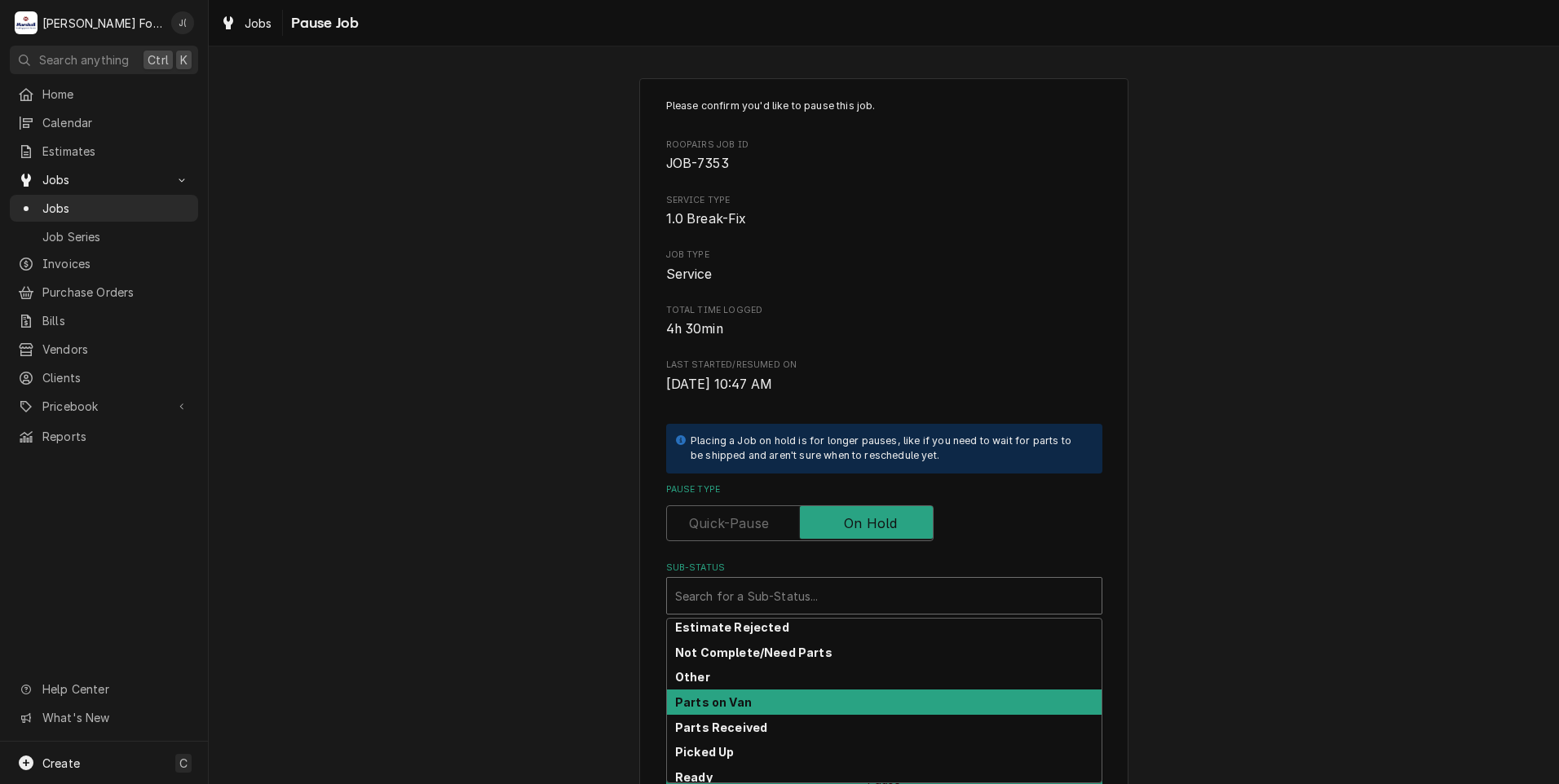
scroll to position [97, 0]
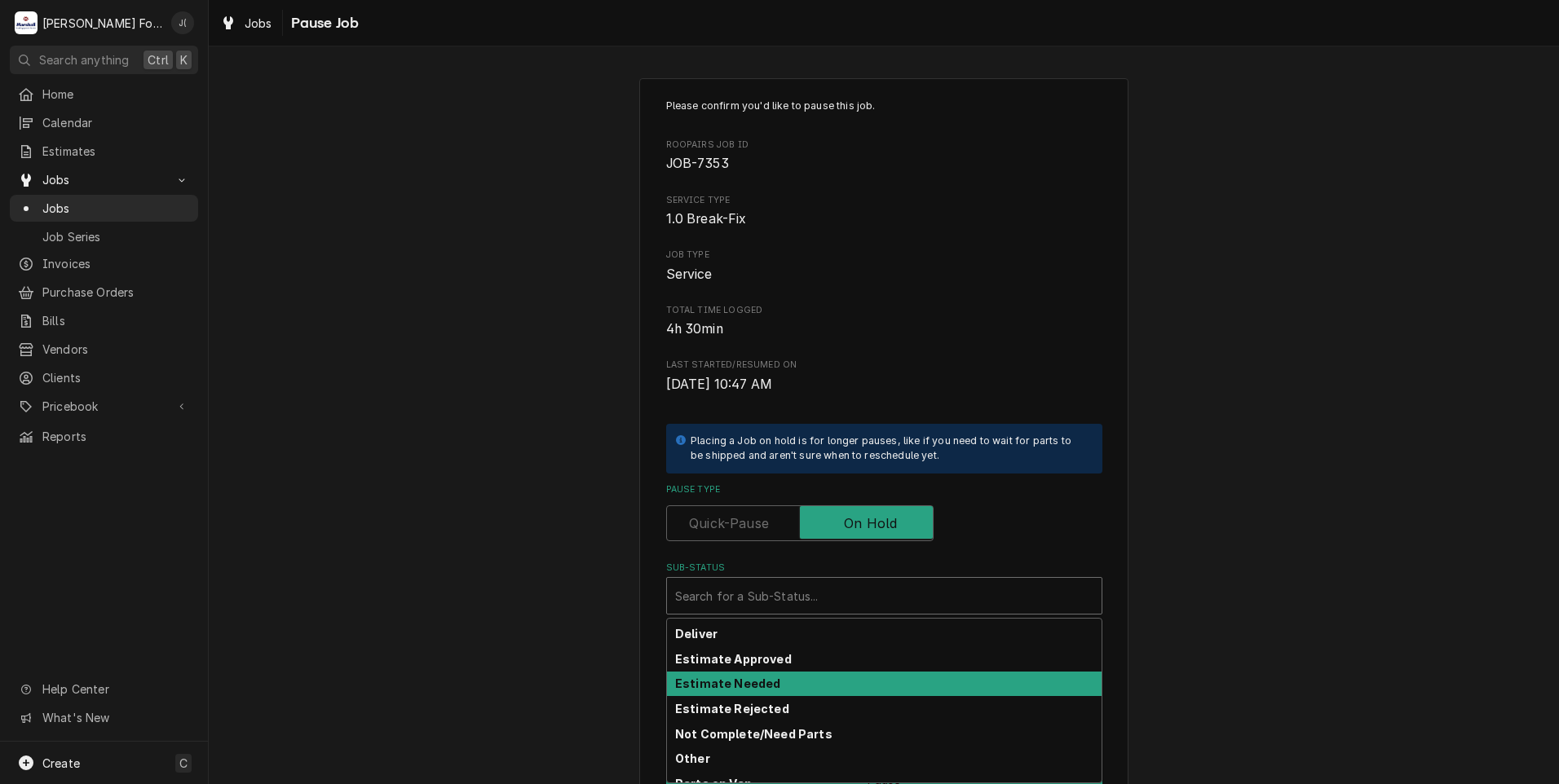
click at [751, 680] on strong "Estimate Needed" at bounding box center [728, 684] width 105 height 14
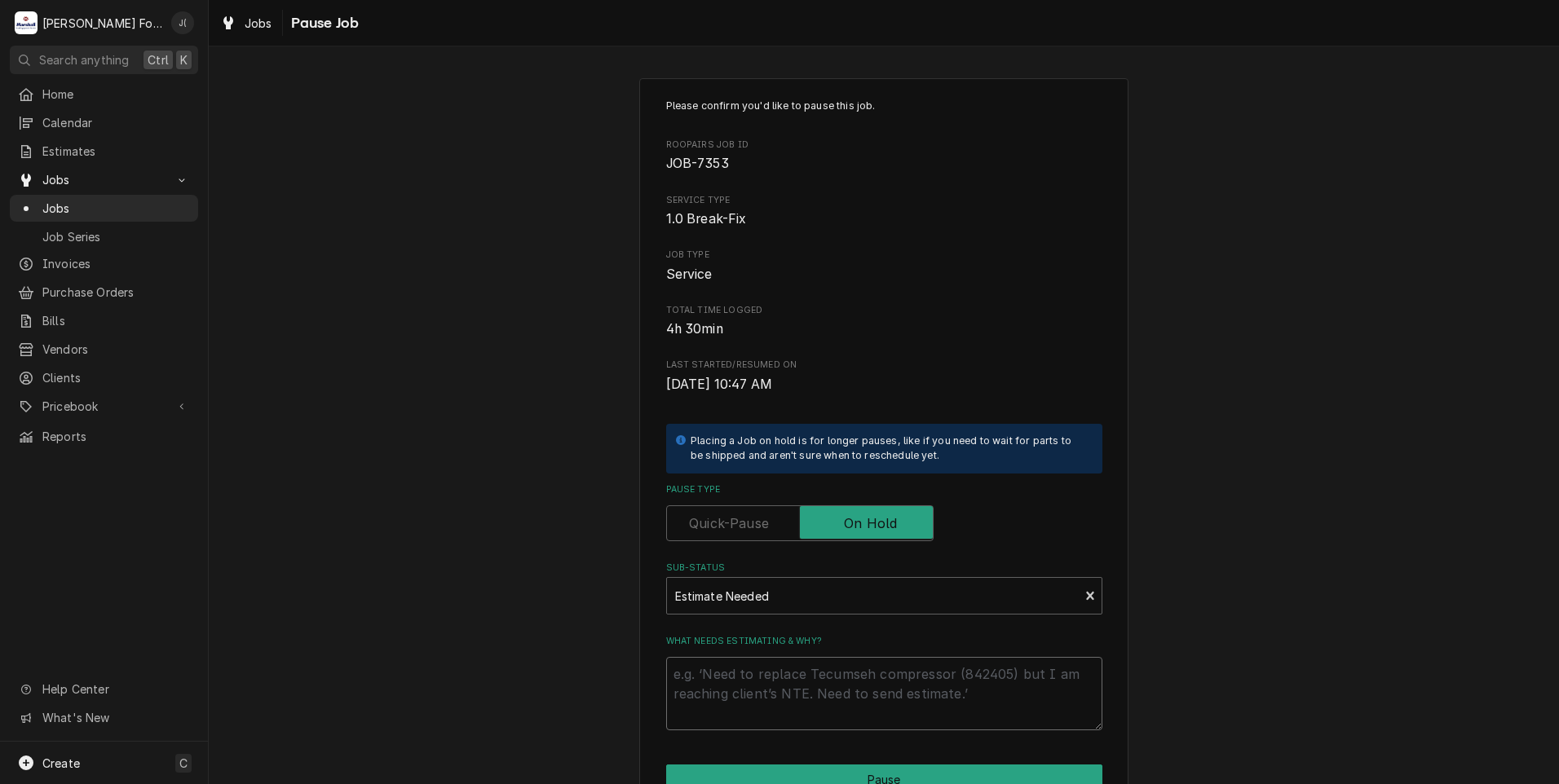
click at [751, 680] on textarea "What needs estimating & why?" at bounding box center [884, 694] width 436 height 73
type textarea "x"
type textarea "1"
type textarea "x"
type textarea "10"
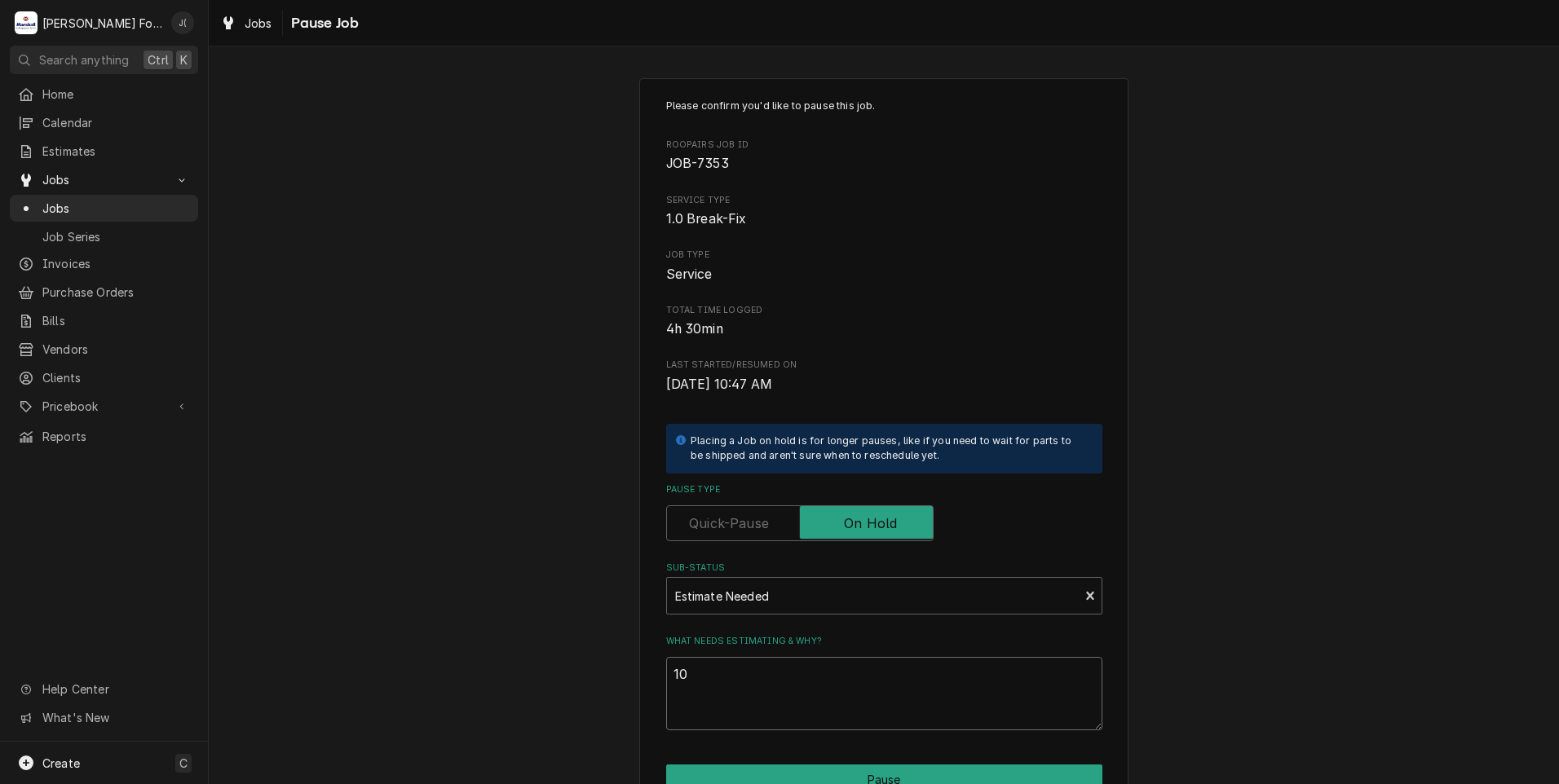
type textarea "x"
type textarea "10/"
type textarea "x"
type textarea "10/0"
type textarea "x"
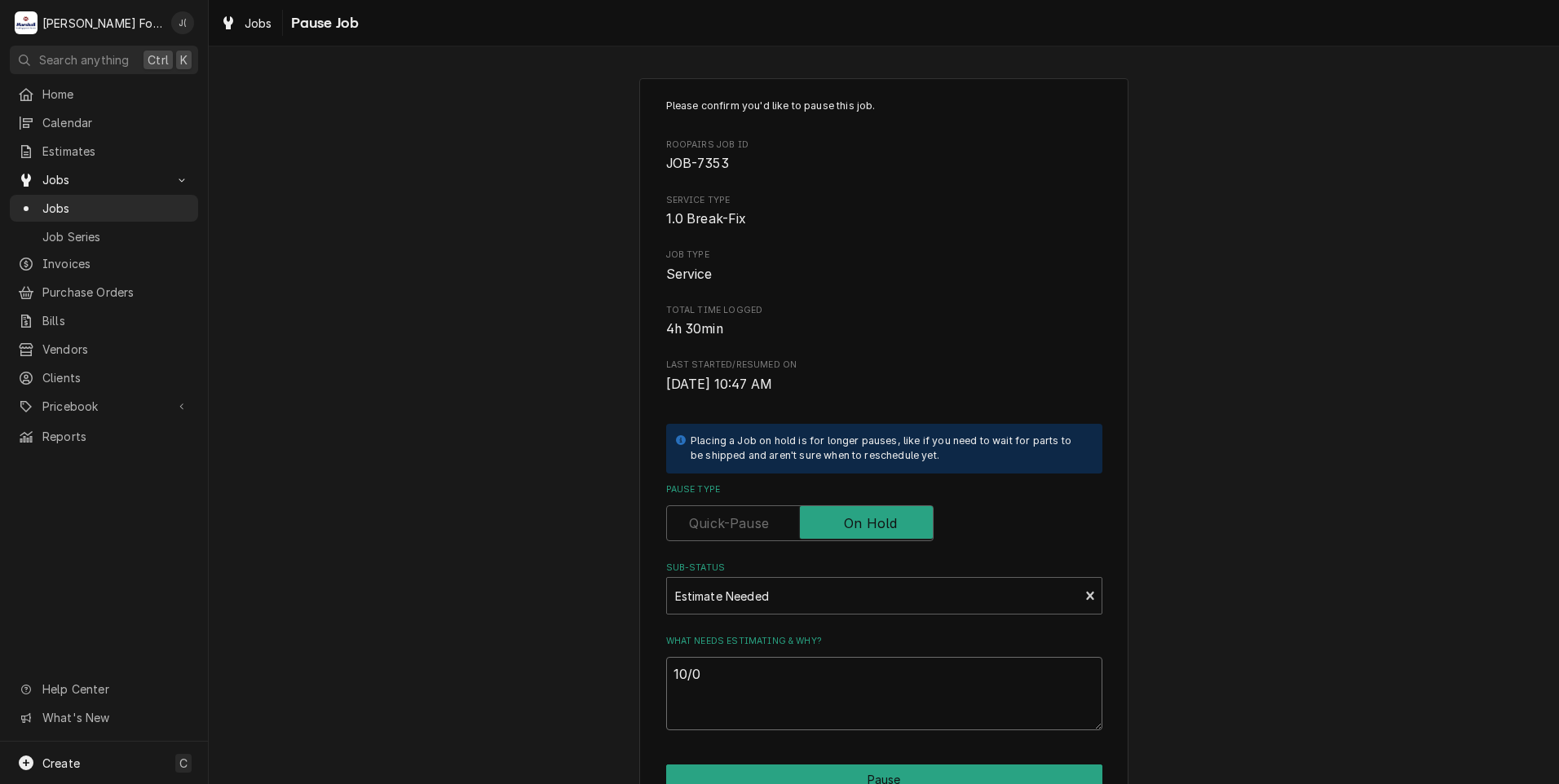
type textarea "10/08"
type textarea "x"
type textarea "10/08/"
type textarea "x"
type textarea "10/08/2"
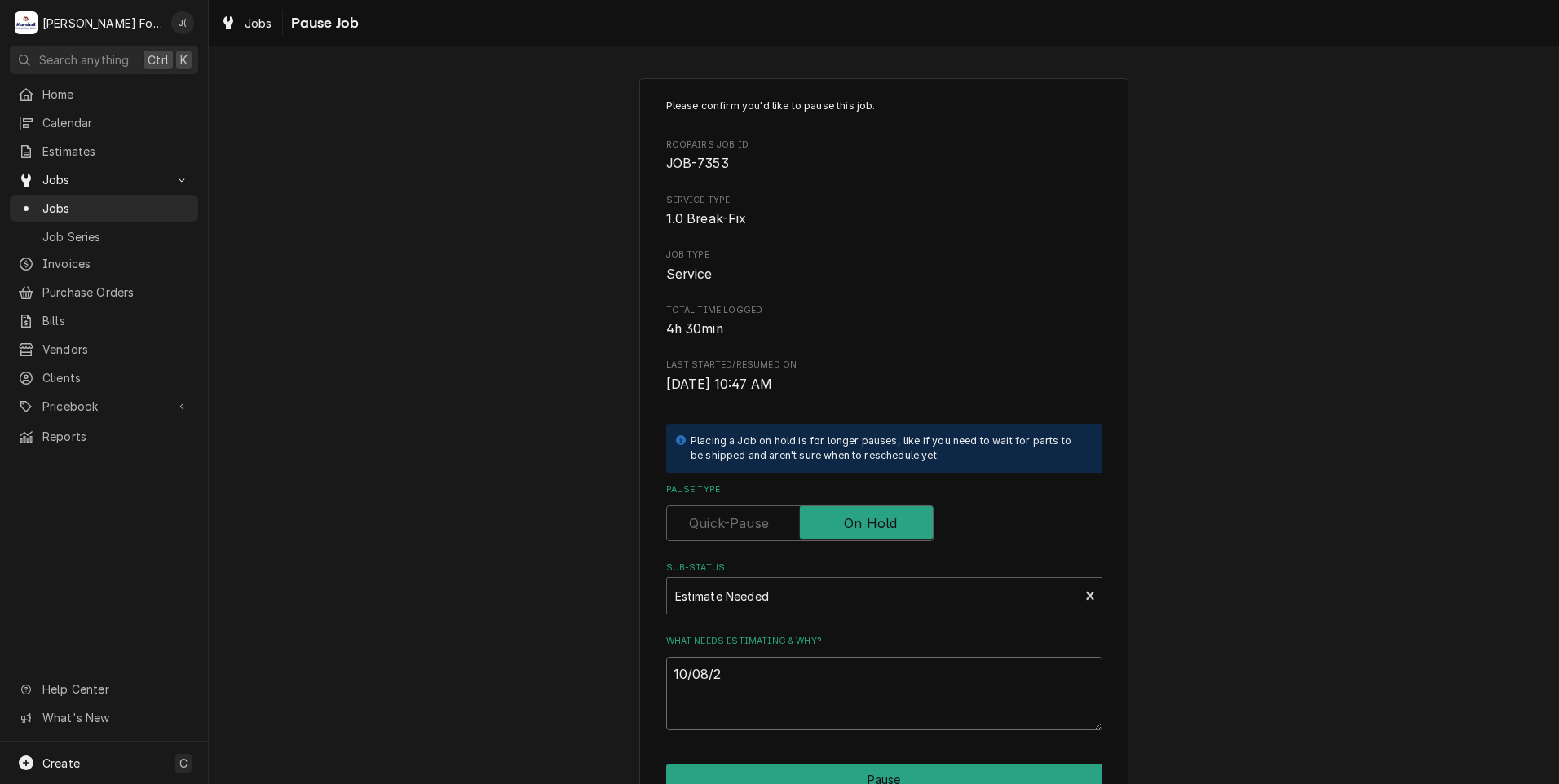
type textarea "x"
type textarea "[DATE]"
type textarea "x"
type textarea "10/08/202"
type textarea "x"
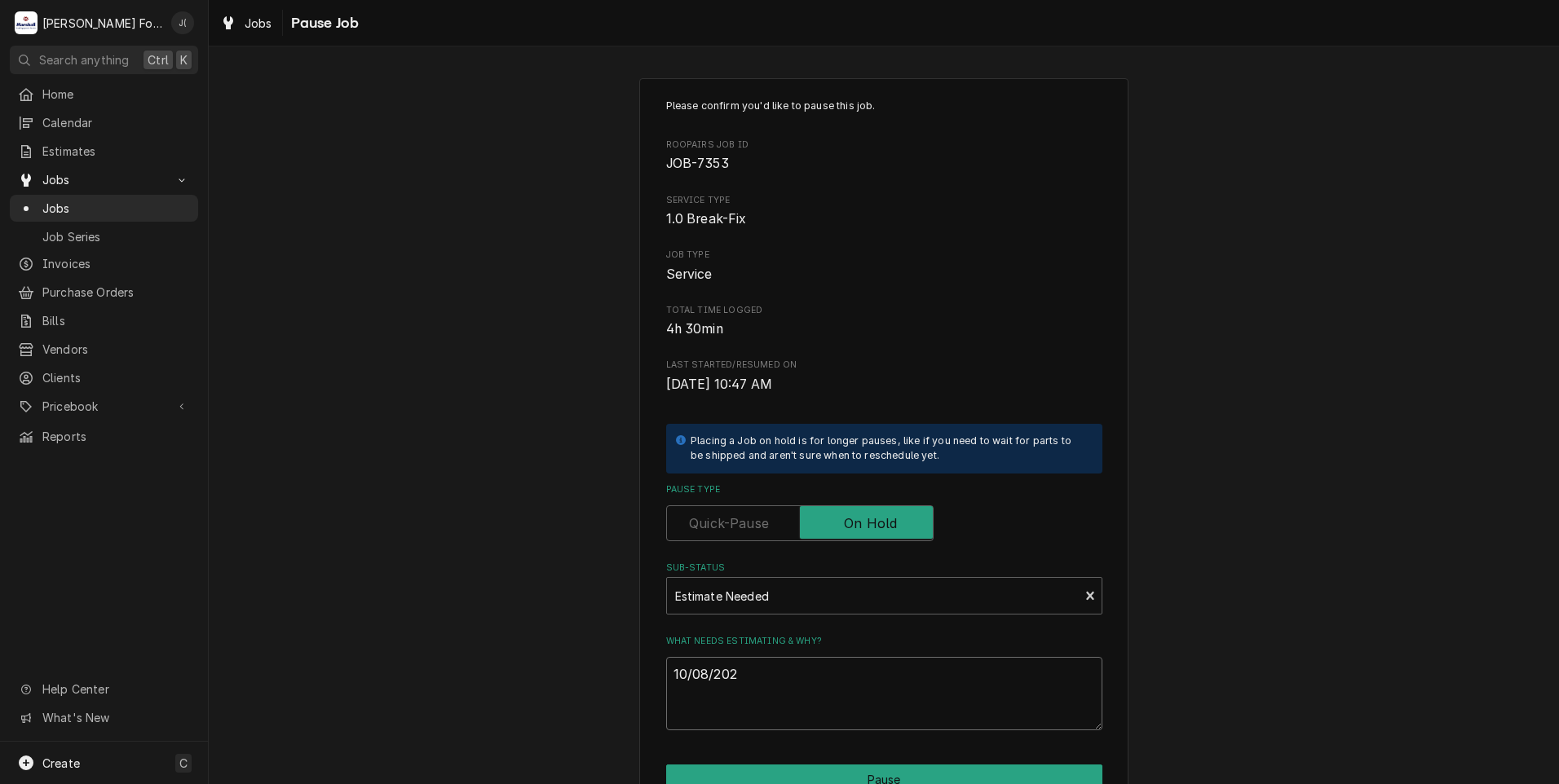
type textarea "[DATE]"
drag, startPoint x: 764, startPoint y: 687, endPoint x: 140, endPoint y: 626, distance: 627.0
click at [328, 645] on div "Please confirm you'd like to pause this job. Roopairs Job ID JOB-7353 Service T…" at bounding box center [884, 488] width 1351 height 849
type textarea "x"
type textarea "p"
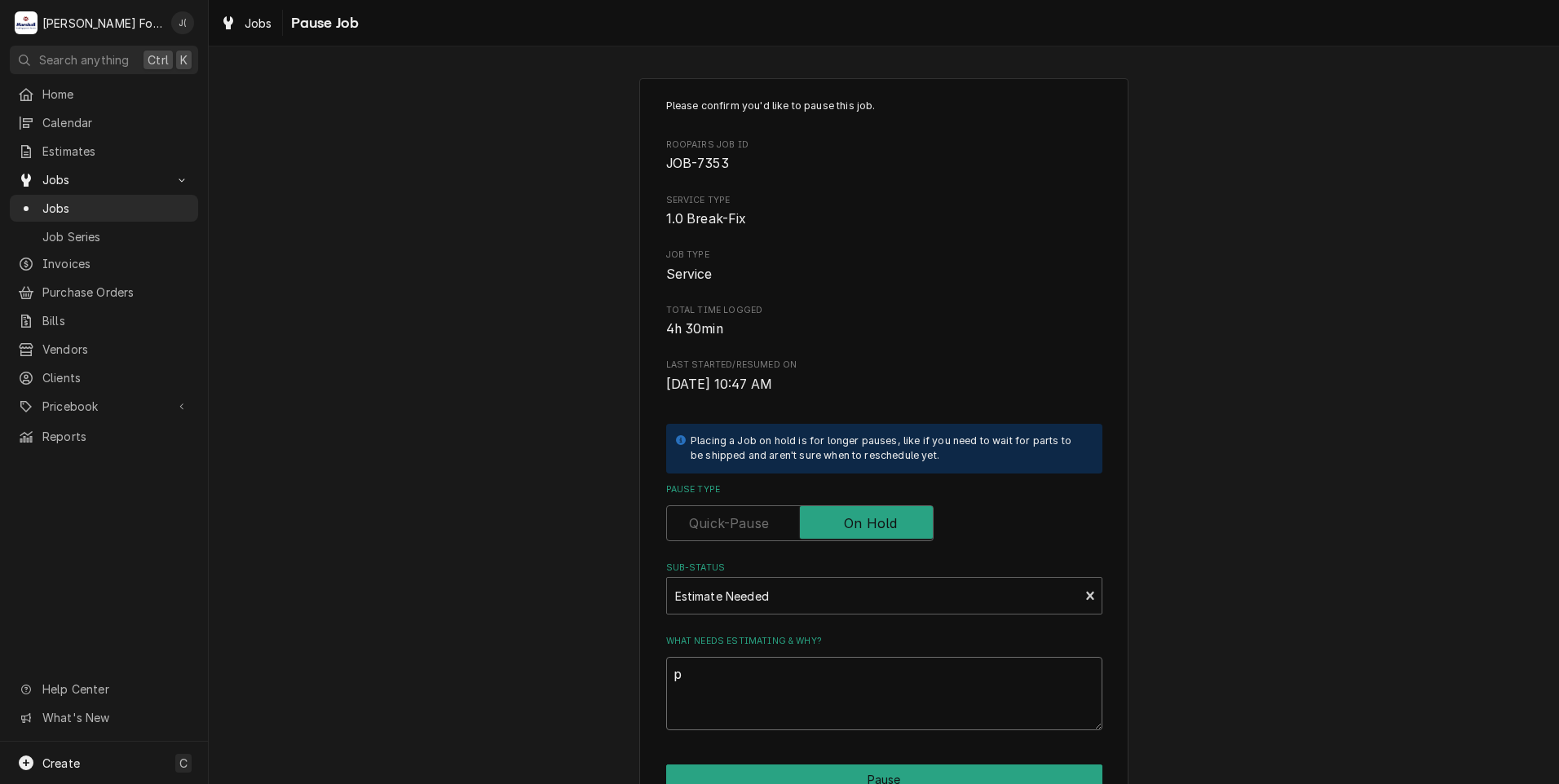
type textarea "x"
type textarea "pr"
type textarea "x"
type textarea "pri"
type textarea "x"
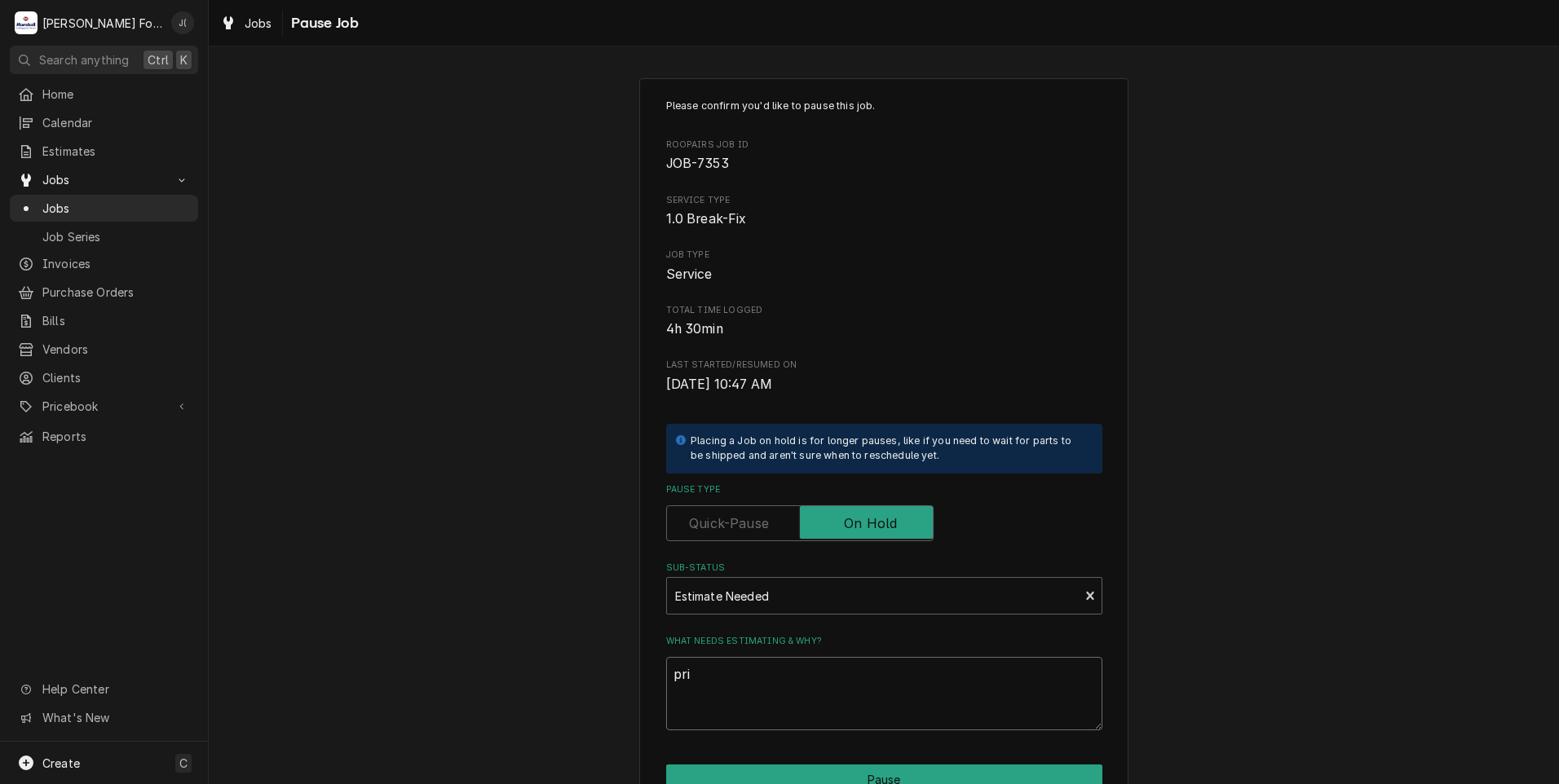
type textarea "pric"
type textarea "x"
type textarea "price"
type textarea "x"
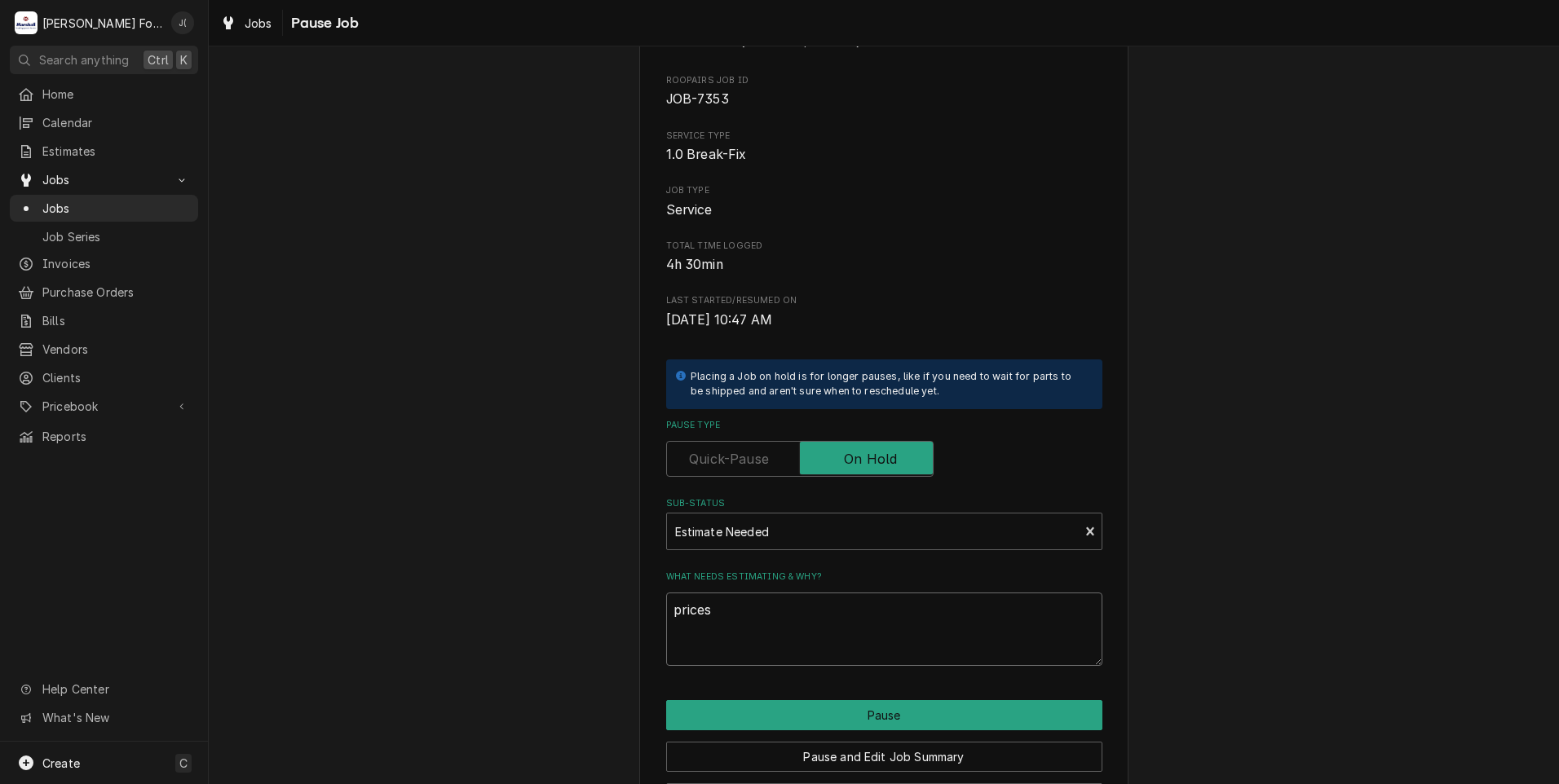
scroll to position [129, 0]
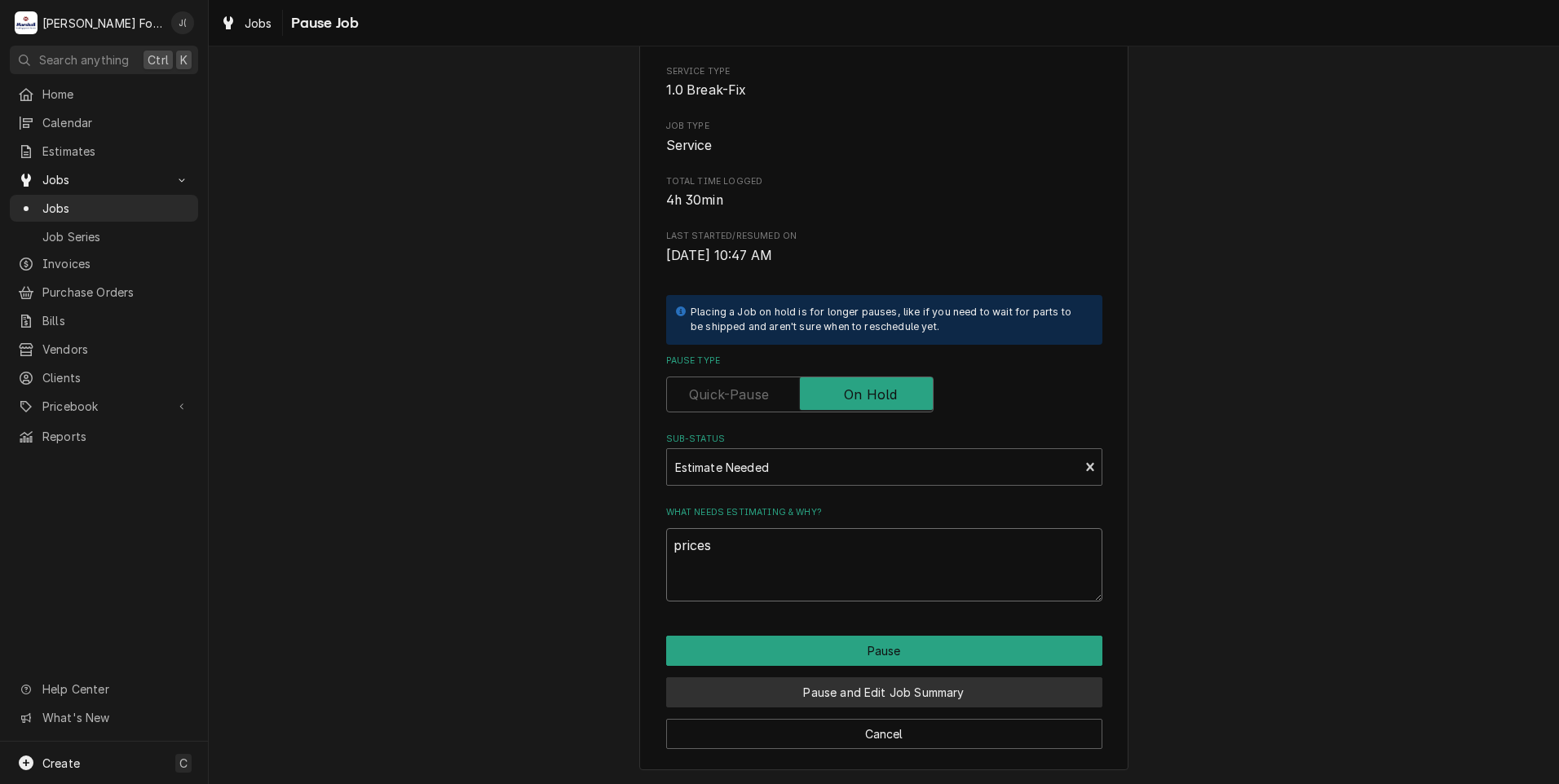
type textarea "prices"
click at [875, 694] on button "Pause and Edit Job Summary" at bounding box center [884, 693] width 436 height 30
type textarea "x"
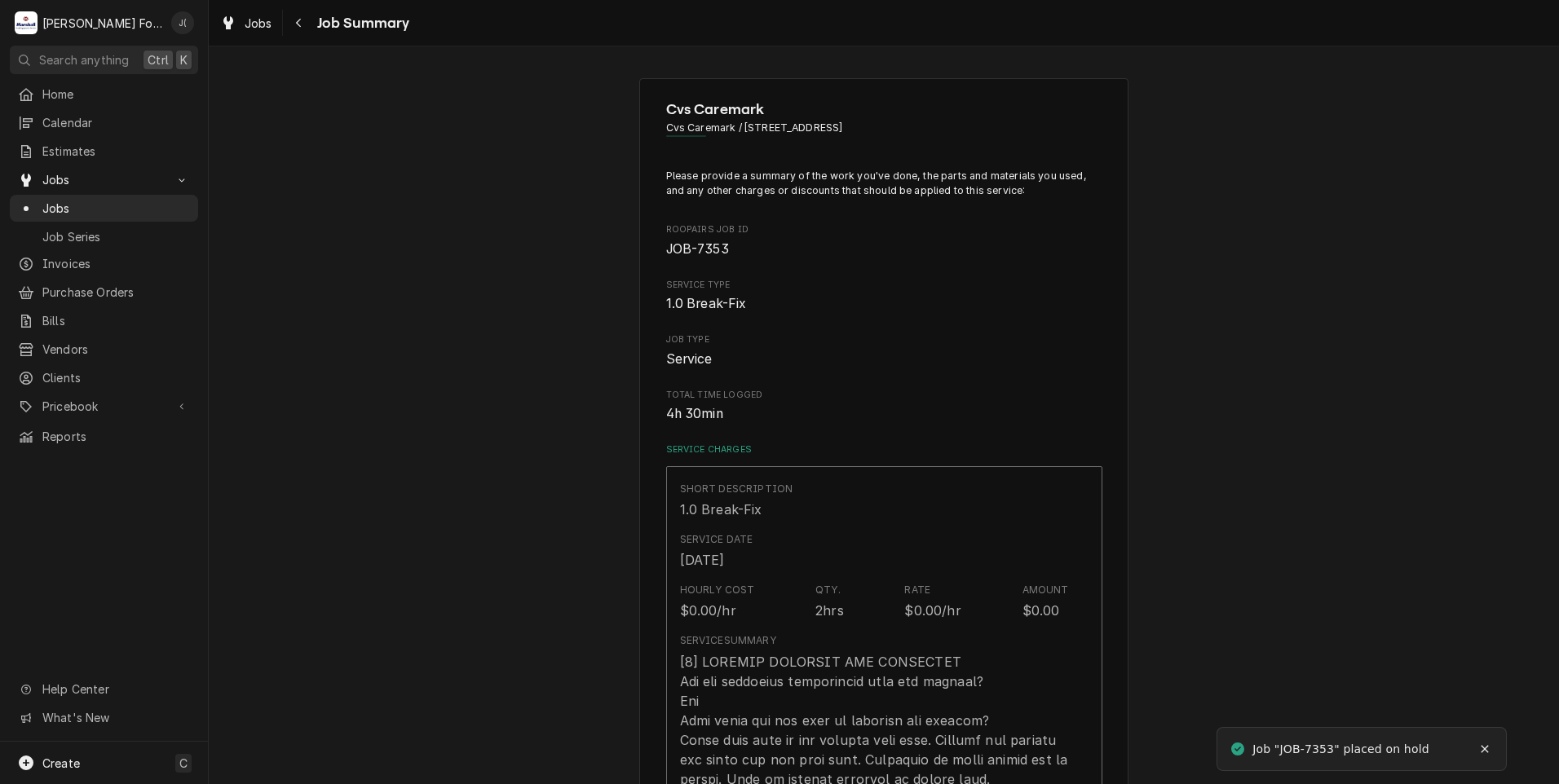
type textarea "x"
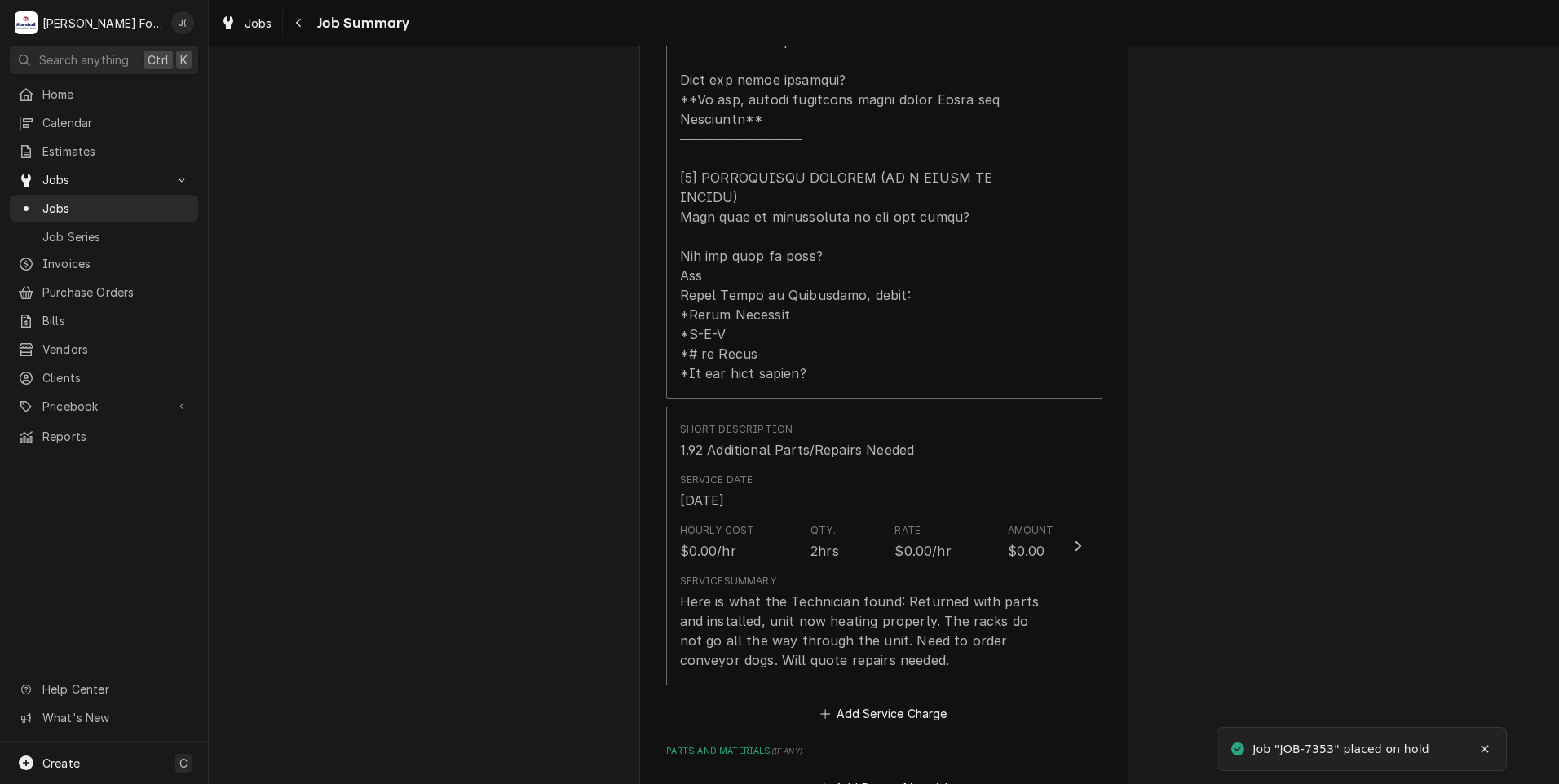
scroll to position [1060, 0]
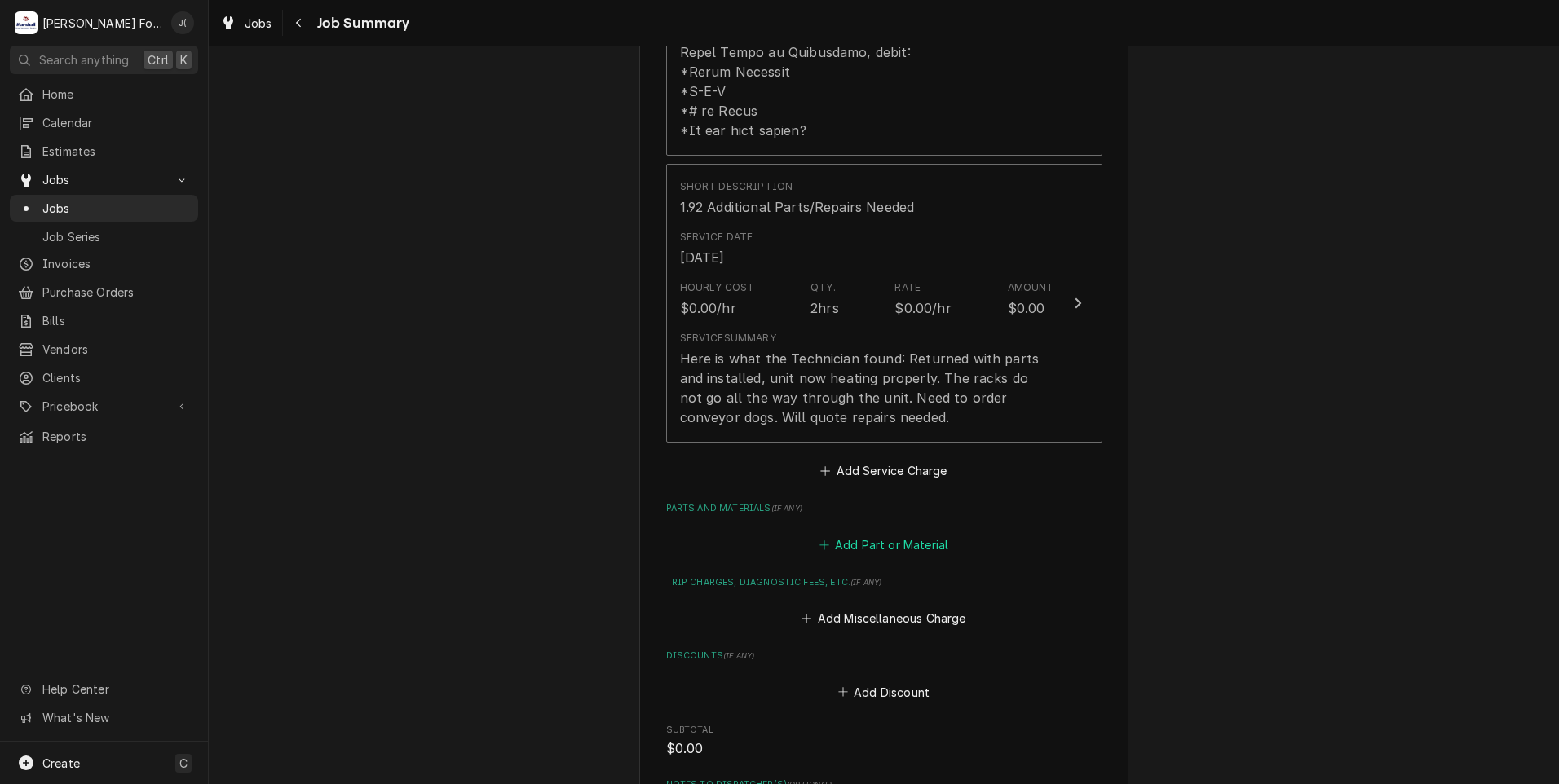
click at [866, 533] on button "Add Part or Material" at bounding box center [884, 545] width 135 height 23
